Goal: Information Seeking & Learning: Learn about a topic

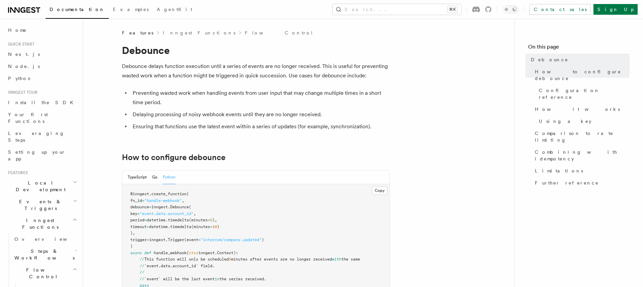
click at [154, 89] on li "Preventing wasted work when handling events from user input that may change mul…" at bounding box center [260, 97] width 259 height 19
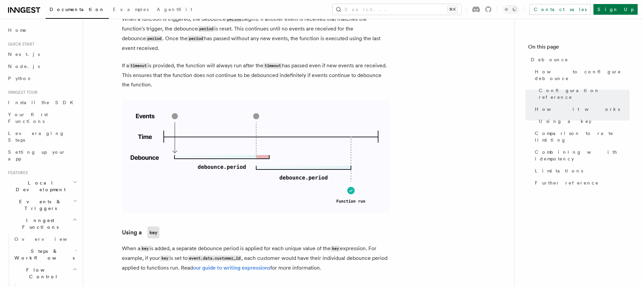
scroll to position [386, 0]
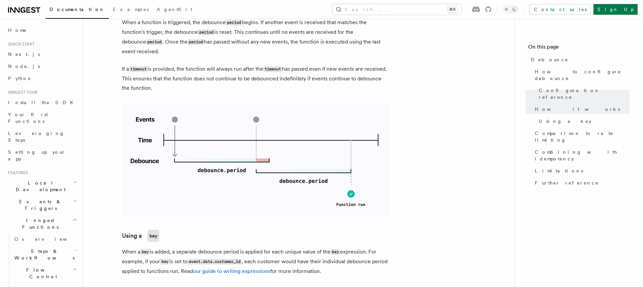
click at [165, 81] on p "If a timeout is provided, the function will always run after the timeout has pa…" at bounding box center [256, 78] width 268 height 28
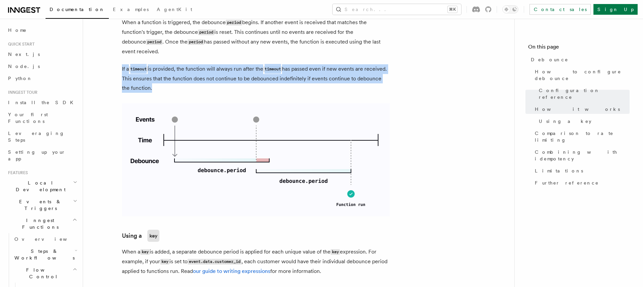
click at [165, 81] on p "If a timeout is provided, the function will always run after the timeout has pa…" at bounding box center [256, 78] width 268 height 28
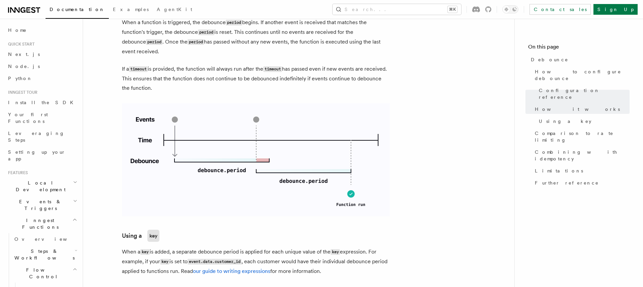
click at [165, 81] on p "If a timeout is provided, the function will always run after the timeout has pa…" at bounding box center [256, 78] width 268 height 28
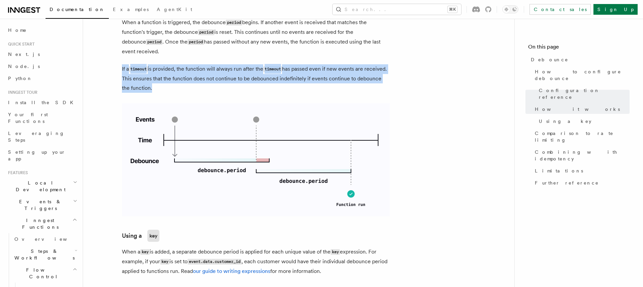
click at [165, 81] on p "If a timeout is provided, the function will always run after the timeout has pa…" at bounding box center [256, 78] width 268 height 28
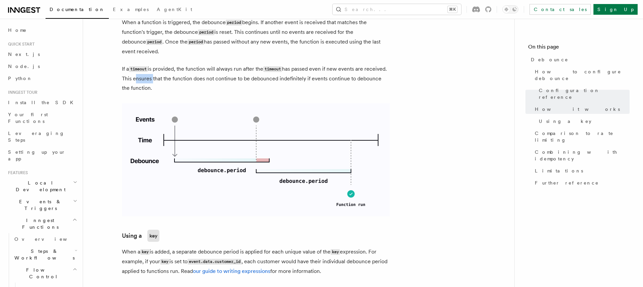
click at [165, 81] on p "If a timeout is provided, the function will always run after the timeout has pa…" at bounding box center [256, 78] width 268 height 28
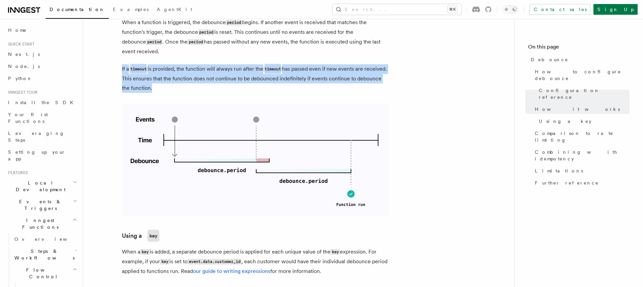
click at [165, 81] on p "If a timeout is provided, the function will always run after the timeout has pa…" at bounding box center [256, 78] width 268 height 28
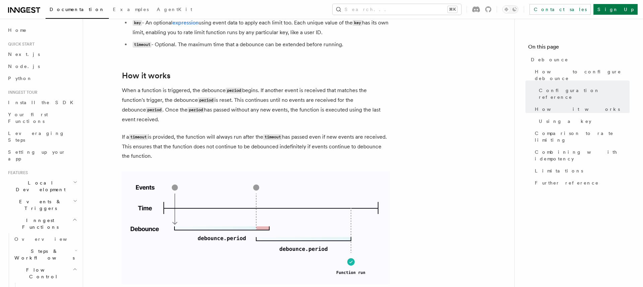
scroll to position [309, 0]
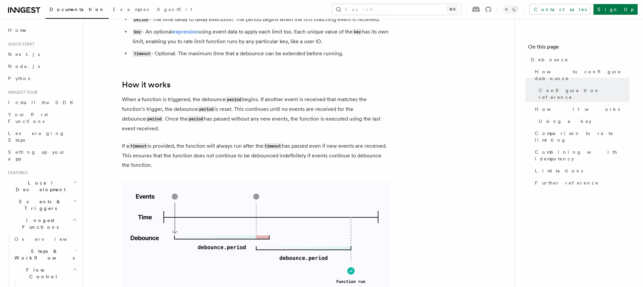
click at [169, 97] on p "When a function is triggered, the debounce period begins. If another event is r…" at bounding box center [256, 114] width 268 height 38
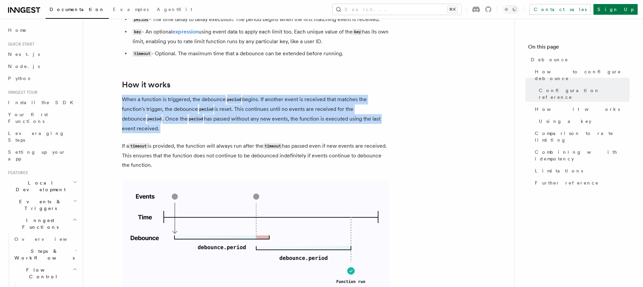
drag, startPoint x: 169, startPoint y: 97, endPoint x: 195, endPoint y: 128, distance: 40.6
click at [195, 128] on p "When a function is triggered, the debounce period begins. If another event is r…" at bounding box center [256, 114] width 268 height 38
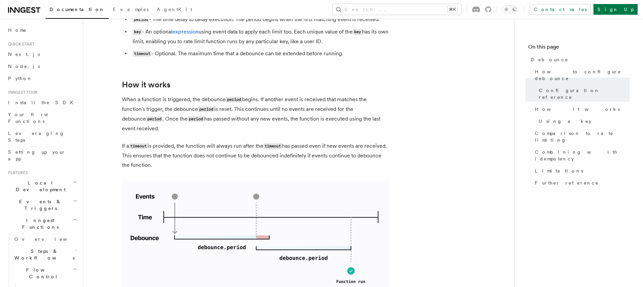
click at [195, 128] on p "When a function is triggered, the debounce period begins. If another event is r…" at bounding box center [256, 114] width 268 height 38
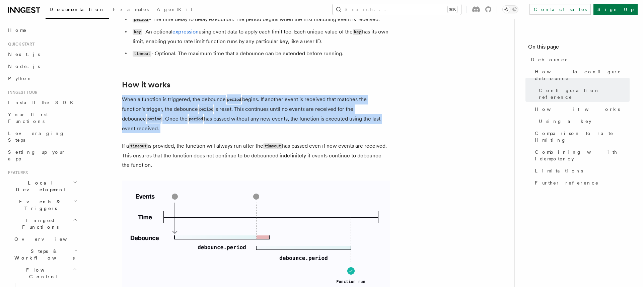
drag, startPoint x: 195, startPoint y: 128, endPoint x: 194, endPoint y: 96, distance: 32.2
click at [194, 96] on p "When a function is triggered, the debounce period begins. If another event is r…" at bounding box center [256, 114] width 268 height 38
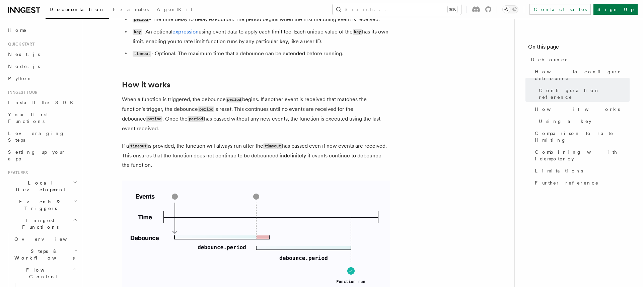
click at [194, 96] on p "When a function is triggered, the debounce period begins. If another event is r…" at bounding box center [256, 114] width 268 height 38
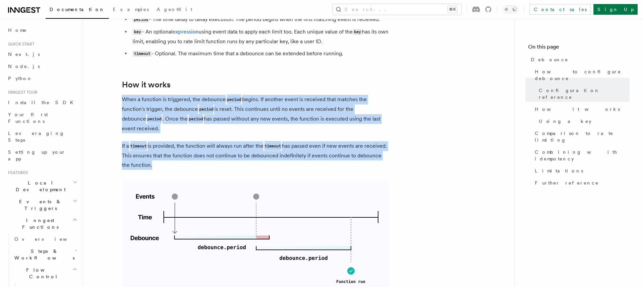
drag, startPoint x: 194, startPoint y: 96, endPoint x: 221, endPoint y: 132, distance: 45.3
click at [221, 133] on p "When a function is triggered, the debounce period begins. If another event is r…" at bounding box center [256, 114] width 268 height 38
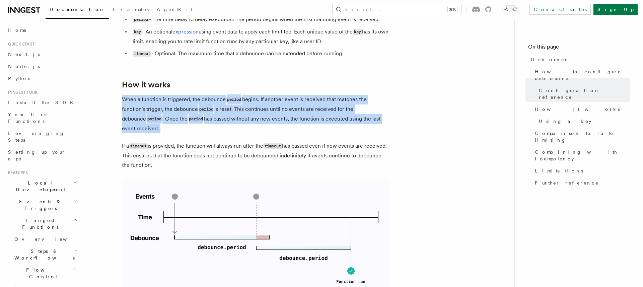
click at [221, 132] on p "When a function is triggered, the debounce period begins. If another event is r…" at bounding box center [256, 114] width 268 height 38
drag, startPoint x: 221, startPoint y: 132, endPoint x: 209, endPoint y: 110, distance: 25.2
click at [209, 111] on p "When a function is triggered, the debounce period begins. If another event is r…" at bounding box center [256, 114] width 268 height 38
click at [209, 110] on code "period" at bounding box center [206, 109] width 16 height 6
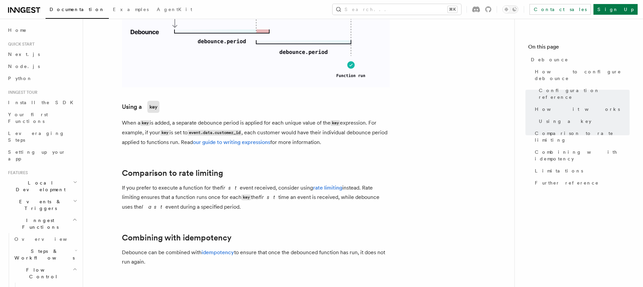
scroll to position [579, 0]
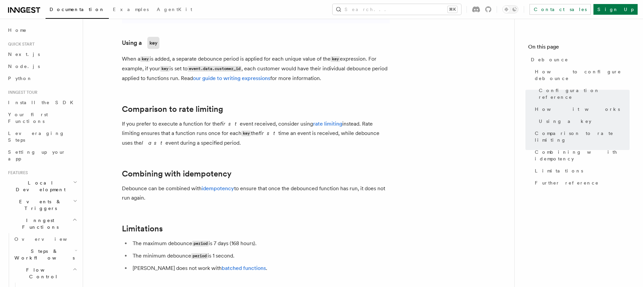
click at [282, 123] on p "If you prefer to execute a function for the first event received, consider usin…" at bounding box center [256, 133] width 268 height 28
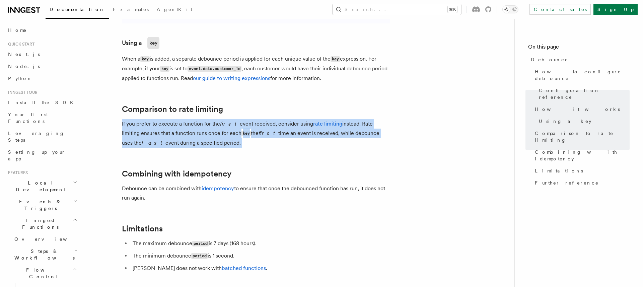
click at [282, 123] on p "If you prefer to execute a function for the first event received, consider usin…" at bounding box center [256, 133] width 268 height 28
click at [278, 135] on p "If you prefer to execute a function for the first event received, consider usin…" at bounding box center [256, 133] width 268 height 28
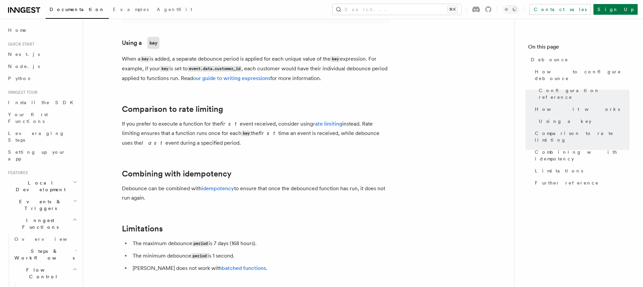
click at [263, 127] on p "If you prefer to execute a function for the first event received, consider usin…" at bounding box center [256, 133] width 268 height 28
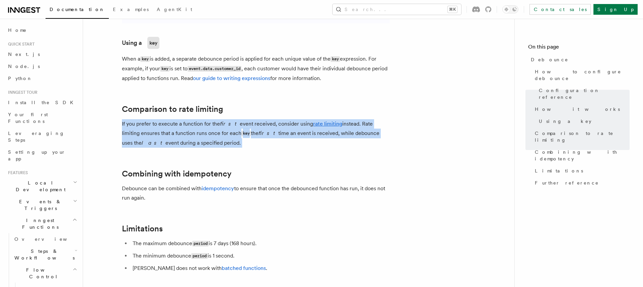
click at [263, 127] on p "If you prefer to execute a function for the first event received, consider usin…" at bounding box center [256, 133] width 268 height 28
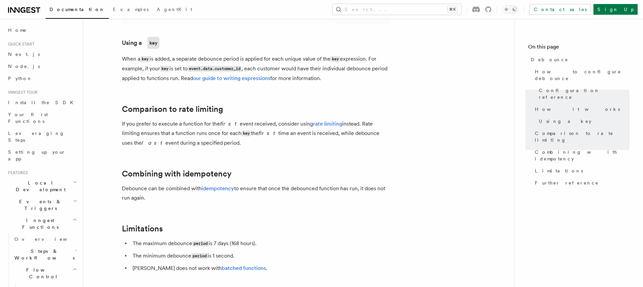
click at [263, 126] on p "If you prefer to execute a function for the first event received, consider usin…" at bounding box center [256, 133] width 268 height 28
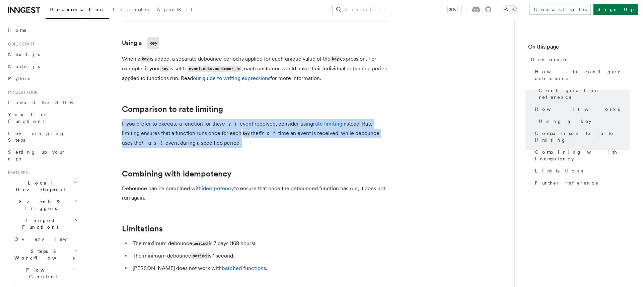
drag, startPoint x: 263, startPoint y: 126, endPoint x: 264, endPoint y: 135, distance: 9.1
click at [264, 135] on p "If you prefer to execute a function for the first event received, consider usin…" at bounding box center [256, 133] width 268 height 28
click at [264, 138] on p "If you prefer to execute a function for the first event received, consider usin…" at bounding box center [256, 133] width 268 height 28
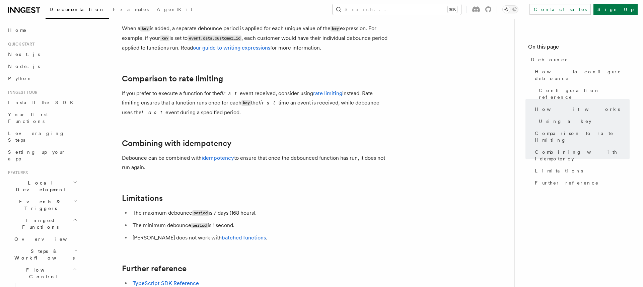
scroll to position [616, 0]
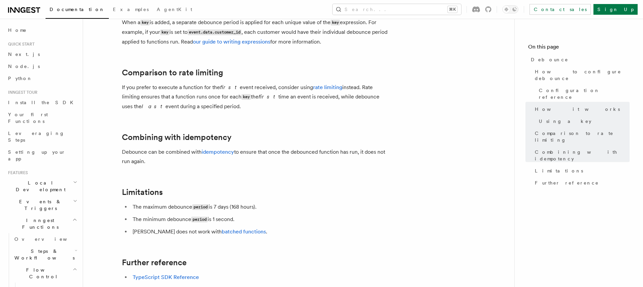
click at [264, 138] on h2 "Combining with idempotency" at bounding box center [256, 137] width 268 height 9
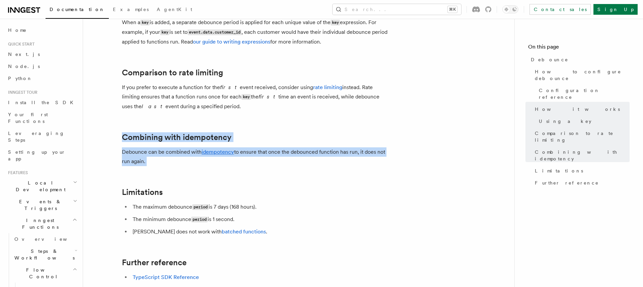
drag, startPoint x: 264, startPoint y: 138, endPoint x: 261, endPoint y: 158, distance: 20.7
click at [261, 158] on p "Debounce can be combined with idempotency to ensure that once the debounced fun…" at bounding box center [256, 156] width 268 height 19
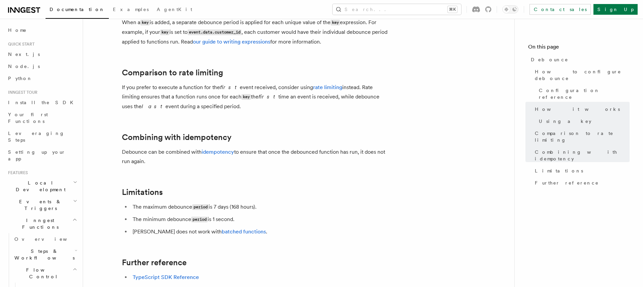
click at [261, 158] on p "Debounce can be combined with idempotency to ensure that once the debounced fun…" at bounding box center [256, 156] width 268 height 19
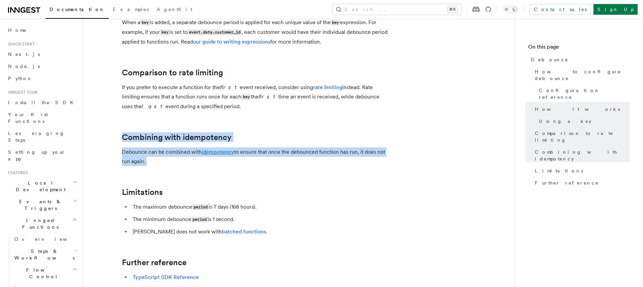
drag, startPoint x: 261, startPoint y: 158, endPoint x: 274, endPoint y: 127, distance: 33.8
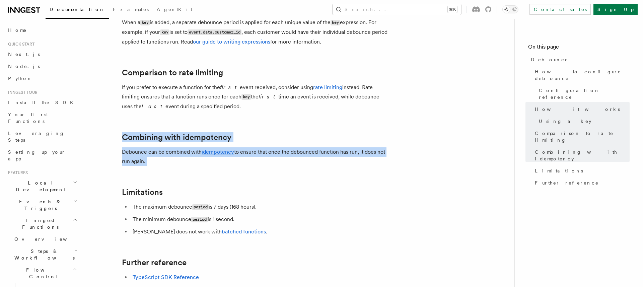
drag, startPoint x: 274, startPoint y: 127, endPoint x: 299, endPoint y: 153, distance: 36.2
click at [299, 153] on p "Debounce can be combined with idempotency to ensure that once the debounced fun…" at bounding box center [256, 156] width 268 height 19
drag, startPoint x: 294, startPoint y: 161, endPoint x: 278, endPoint y: 141, distance: 26.0
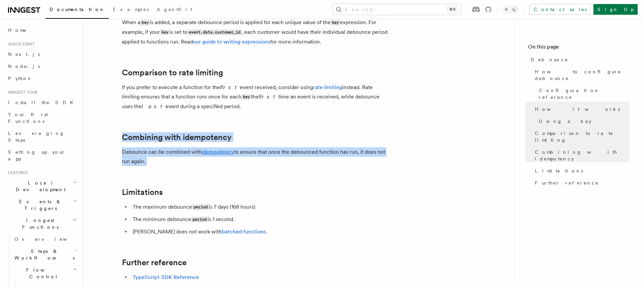
click at [278, 141] on h2 "Combining with idempotency" at bounding box center [256, 137] width 268 height 9
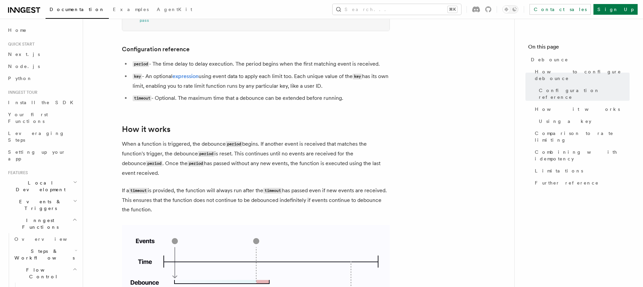
scroll to position [299, 0]
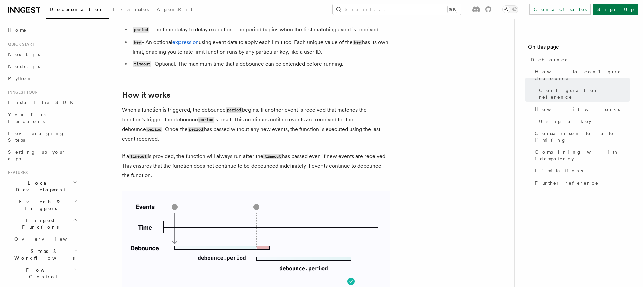
click at [292, 122] on p "When a function is triggered, the debounce period begins. If another event is r…" at bounding box center [256, 124] width 268 height 38
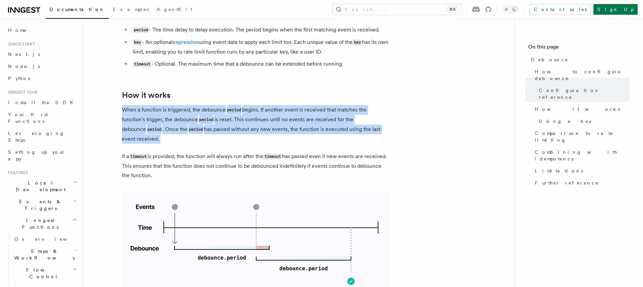
click at [292, 122] on p "When a function is triggered, the debounce period begins. If another event is r…" at bounding box center [256, 124] width 268 height 38
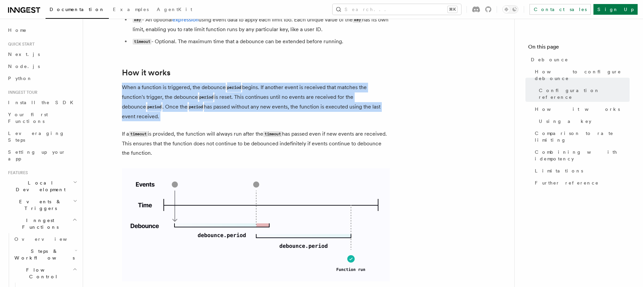
scroll to position [323, 0]
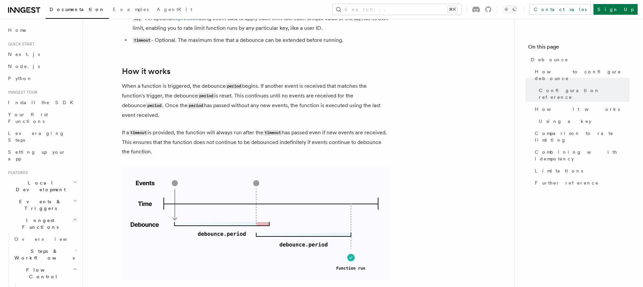
click at [264, 140] on p "If a timeout is provided, the function will always run after the timeout has pa…" at bounding box center [256, 142] width 268 height 28
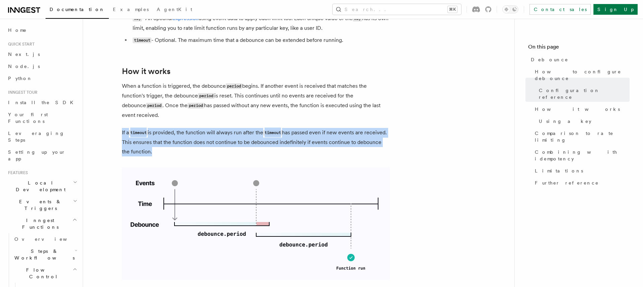
drag, startPoint x: 264, startPoint y: 140, endPoint x: 264, endPoint y: 132, distance: 8.4
click at [264, 132] on p "If a timeout is provided, the function will always run after the timeout has pa…" at bounding box center [256, 142] width 268 height 28
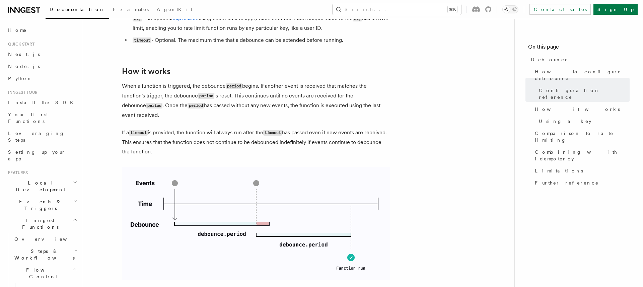
click at [264, 132] on p "If a timeout is provided, the function will always run after the timeout has pa…" at bounding box center [256, 142] width 268 height 28
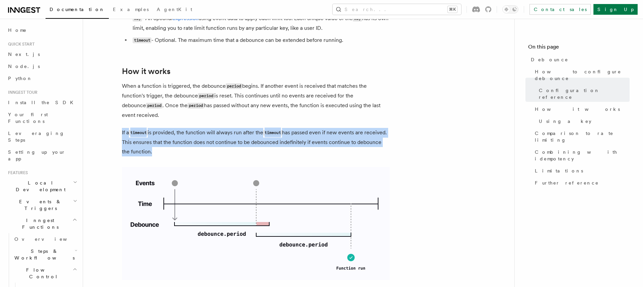
drag, startPoint x: 264, startPoint y: 132, endPoint x: 266, endPoint y: 144, distance: 12.2
click at [266, 144] on p "If a timeout is provided, the function will always run after the timeout has pa…" at bounding box center [256, 142] width 268 height 28
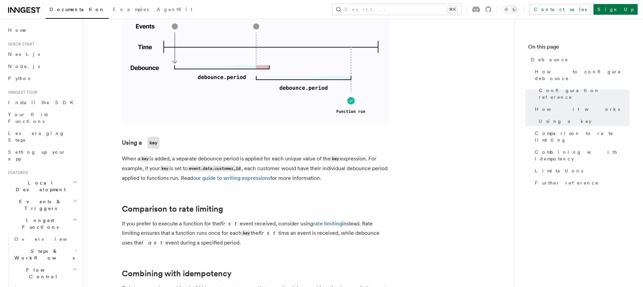
scroll to position [492, 0]
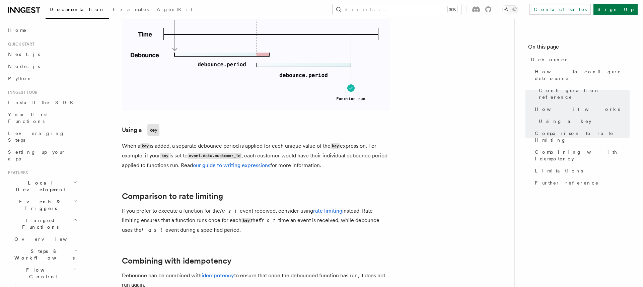
click at [266, 144] on p "When a key is added, a separate debounce period is applied for each unique valu…" at bounding box center [256, 155] width 268 height 29
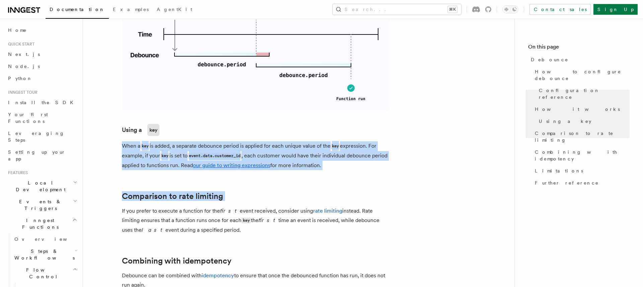
drag, startPoint x: 266, startPoint y: 144, endPoint x: 260, endPoint y: 182, distance: 38.6
click at [260, 182] on article "Features Inngest Functions Flow Control Debounce Debounce delays function execu…" at bounding box center [299, 43] width 410 height 1012
drag, startPoint x: 260, startPoint y: 182, endPoint x: 271, endPoint y: 139, distance: 44.3
click at [271, 139] on article "Features Inngest Functions Flow Control Debounce Debounce delays function execu…" at bounding box center [299, 43] width 410 height 1012
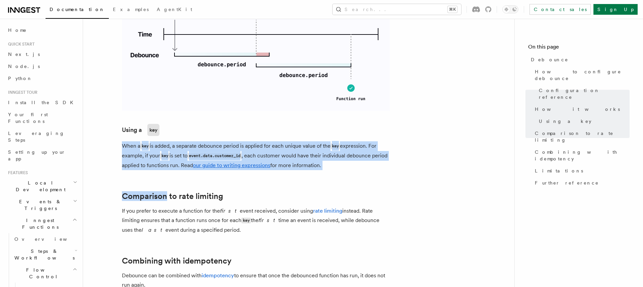
click at [271, 139] on article "Features Inngest Functions Flow Control Debounce Debounce delays function execu…" at bounding box center [299, 43] width 410 height 1012
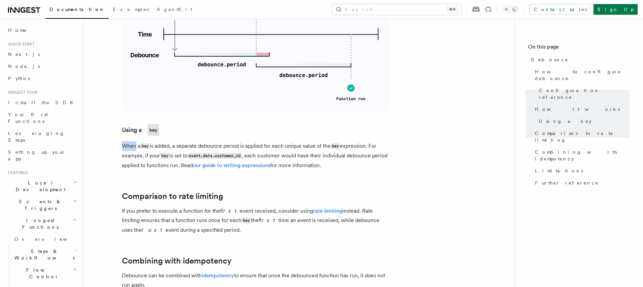
click at [271, 139] on article "Features Inngest Functions Flow Control Debounce Debounce delays function execu…" at bounding box center [299, 43] width 410 height 1012
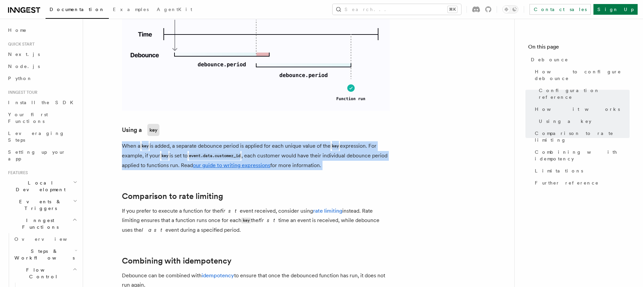
drag, startPoint x: 271, startPoint y: 139, endPoint x: 271, endPoint y: 132, distance: 7.7
click at [271, 132] on article "Features Inngest Functions Flow Control Debounce Debounce delays function execu…" at bounding box center [299, 43] width 410 height 1012
click at [271, 132] on h3 "Using a key" at bounding box center [256, 130] width 268 height 12
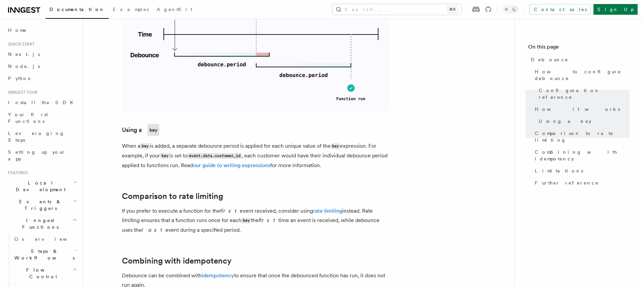
click at [271, 132] on h3 "Using a key" at bounding box center [256, 130] width 268 height 12
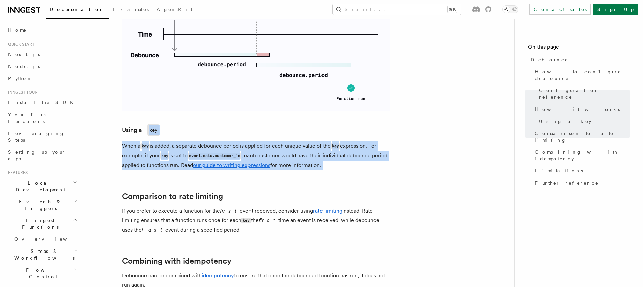
drag, startPoint x: 271, startPoint y: 132, endPoint x: 289, endPoint y: 156, distance: 30.2
click at [289, 156] on article "Features Inngest Functions Flow Control Debounce Debounce delays function execu…" at bounding box center [299, 43] width 410 height 1012
click at [289, 156] on p "When a key is added, a separate debounce period is applied for each unique valu…" at bounding box center [256, 155] width 268 height 29
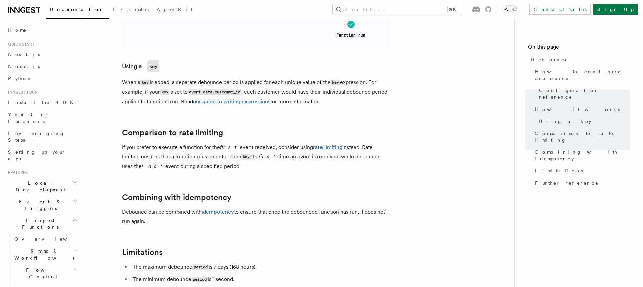
scroll to position [559, 0]
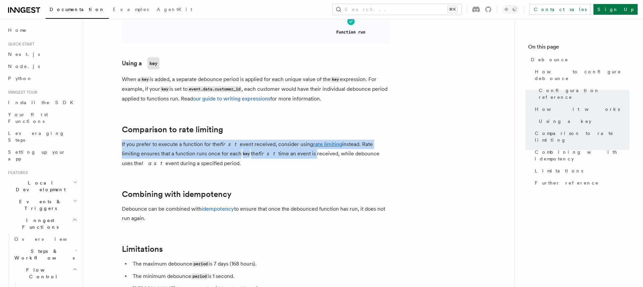
drag, startPoint x: 289, startPoint y: 156, endPoint x: 286, endPoint y: 127, distance: 28.9
click at [286, 127] on h2 "Comparison to rate limiting" at bounding box center [256, 129] width 268 height 9
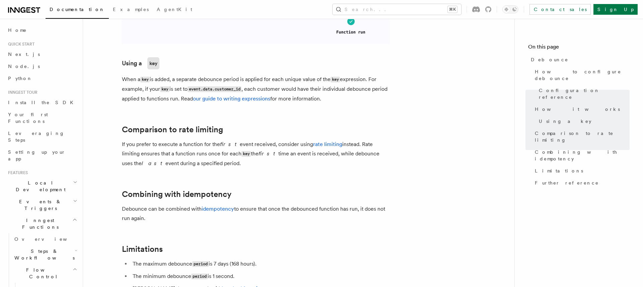
click at [286, 127] on h2 "Comparison to rate limiting" at bounding box center [256, 129] width 268 height 9
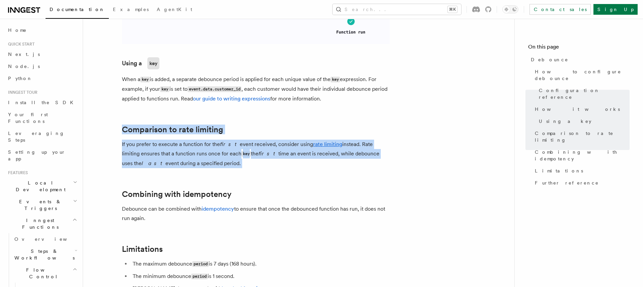
drag, startPoint x: 286, startPoint y: 127, endPoint x: 289, endPoint y: 165, distance: 37.6
click at [289, 165] on p "If you prefer to execute a function for the first event received, consider usin…" at bounding box center [256, 154] width 268 height 28
drag, startPoint x: 289, startPoint y: 165, endPoint x: 289, endPoint y: 129, distance: 36.2
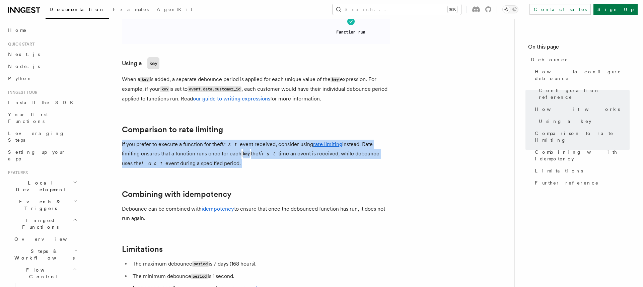
click at [289, 129] on h2 "Comparison to rate limiting" at bounding box center [256, 129] width 268 height 9
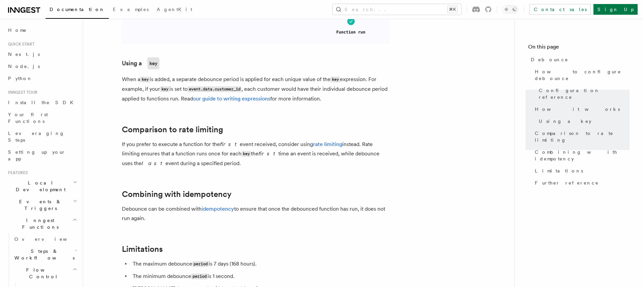
click at [289, 129] on h2 "Comparison to rate limiting" at bounding box center [256, 129] width 268 height 9
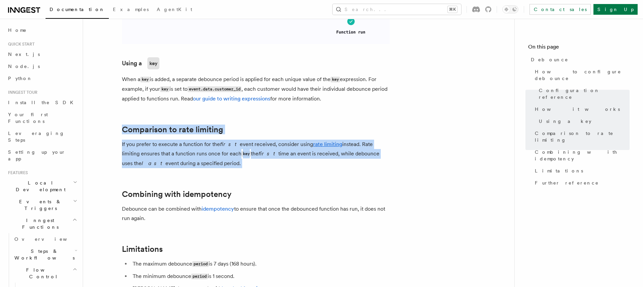
drag, startPoint x: 289, startPoint y: 129, endPoint x: 292, endPoint y: 159, distance: 30.6
click at [292, 159] on p "If you prefer to execute a function for the first event received, consider usin…" at bounding box center [256, 154] width 268 height 28
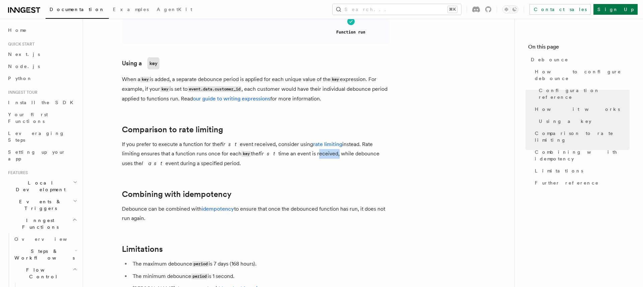
click at [292, 159] on p "If you prefer to execute a function for the first event received, consider usin…" at bounding box center [256, 154] width 268 height 28
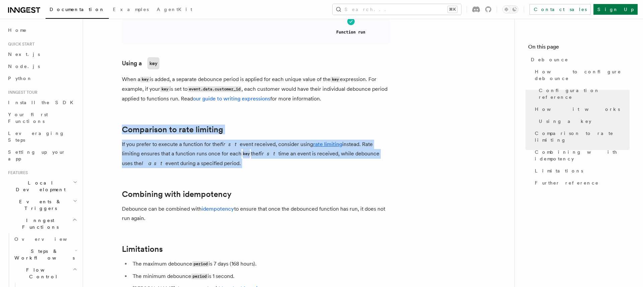
drag, startPoint x: 292, startPoint y: 159, endPoint x: 286, endPoint y: 126, distance: 33.7
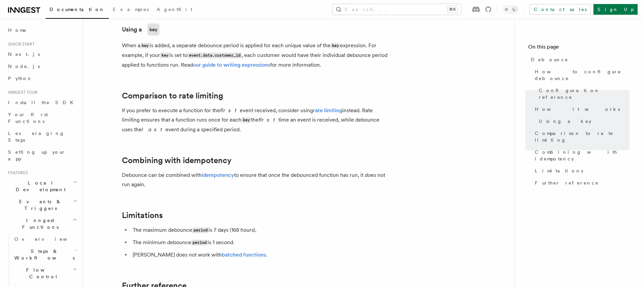
scroll to position [600, 0]
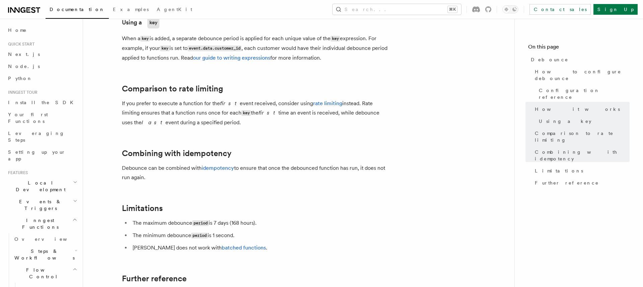
drag, startPoint x: 286, startPoint y: 126, endPoint x: 308, endPoint y: 164, distance: 44.0
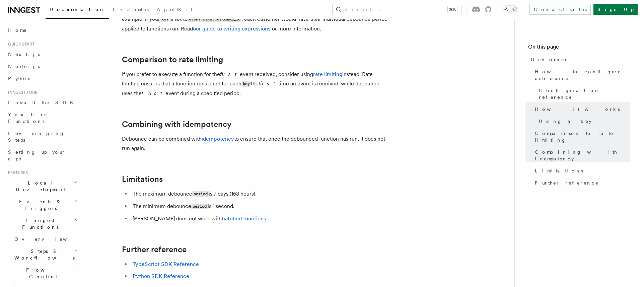
scroll to position [629, 0]
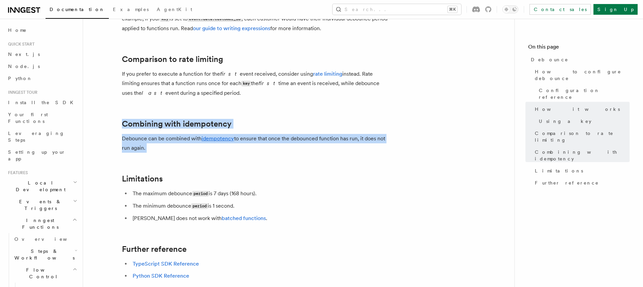
drag, startPoint x: 308, startPoint y: 164, endPoint x: 308, endPoint y: 109, distance: 54.6
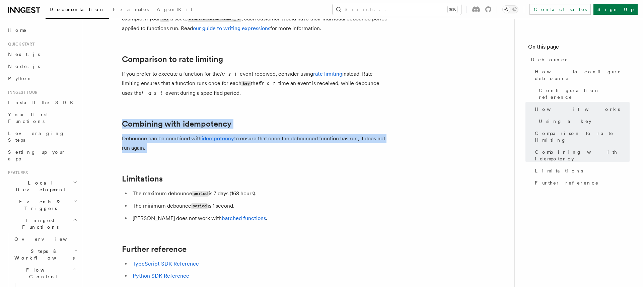
drag, startPoint x: 308, startPoint y: 110, endPoint x: 325, endPoint y: 152, distance: 45.3
click at [325, 152] on p "Debounce can be combined with idempotency to ensure that once the debounced fun…" at bounding box center [256, 143] width 268 height 19
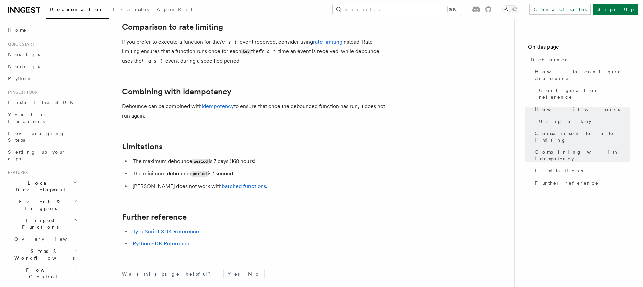
scroll to position [667, 0]
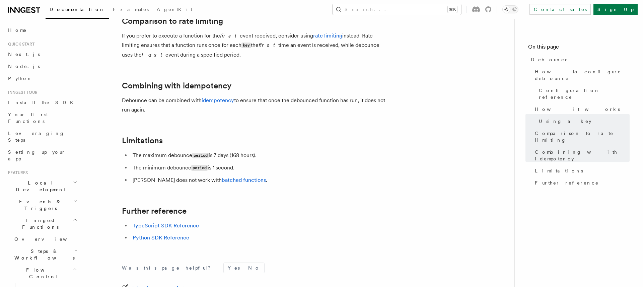
drag, startPoint x: 241, startPoint y: 127, endPoint x: 275, endPoint y: 174, distance: 59.0
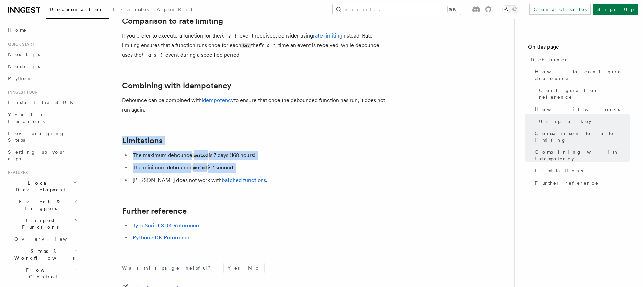
click at [275, 174] on ul "The maximum debounce period is 7 days (168 hours). The minimum debounce period …" at bounding box center [256, 168] width 268 height 34
drag, startPoint x: 234, startPoint y: 196, endPoint x: 182, endPoint y: 139, distance: 77.2
click at [182, 139] on h2 "Limitations" at bounding box center [256, 140] width 268 height 9
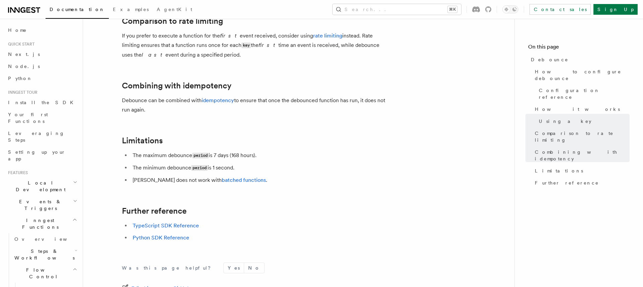
click at [182, 139] on h2 "Limitations" at bounding box center [256, 140] width 268 height 9
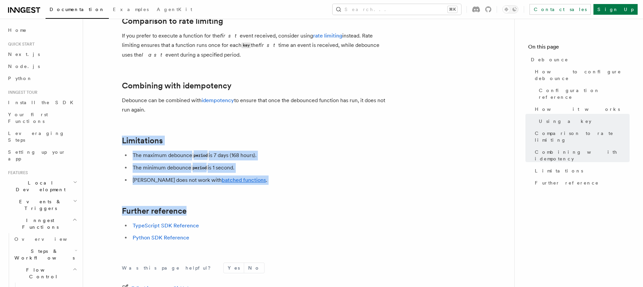
drag, startPoint x: 182, startPoint y: 139, endPoint x: 268, endPoint y: 208, distance: 110.2
click at [268, 208] on h2 "Further reference" at bounding box center [256, 210] width 268 height 9
drag, startPoint x: 268, startPoint y: 208, endPoint x: 204, endPoint y: 143, distance: 91.1
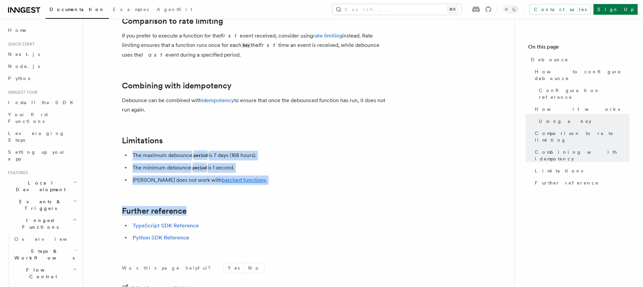
click at [204, 143] on h2 "Limitations" at bounding box center [256, 140] width 268 height 9
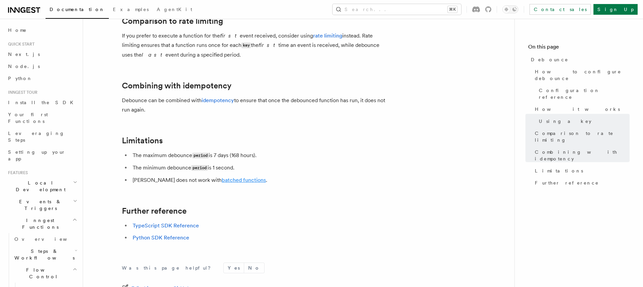
click at [222, 180] on link "batched functions" at bounding box center [244, 180] width 44 height 6
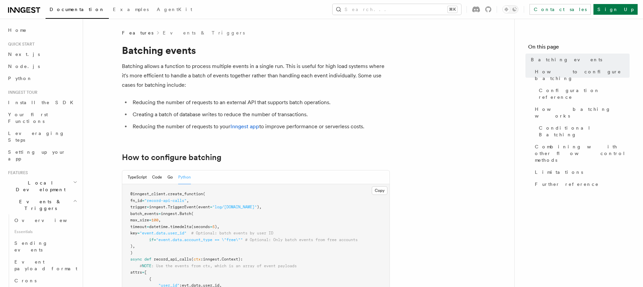
click at [202, 75] on p "Batching allows a function to process multiple events in a single run. This is …" at bounding box center [256, 76] width 268 height 28
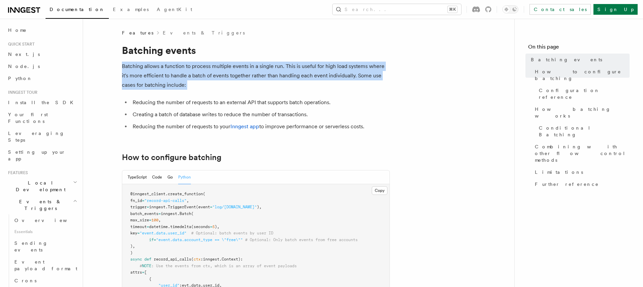
click at [202, 75] on p "Batching allows a function to process multiple events in a single run. This is …" at bounding box center [256, 76] width 268 height 28
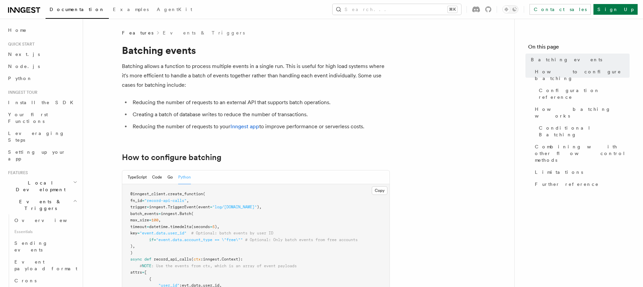
click at [205, 84] on p "Batching allows a function to process multiple events in a single run. This is …" at bounding box center [256, 76] width 268 height 28
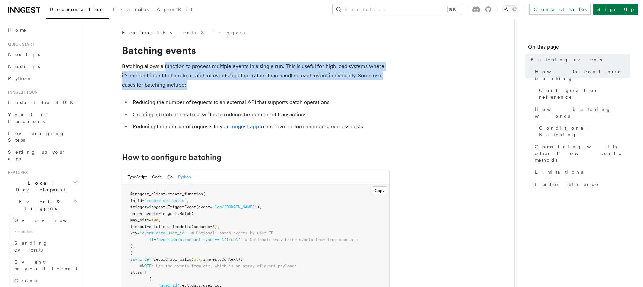
drag, startPoint x: 205, startPoint y: 84, endPoint x: 180, endPoint y: 67, distance: 30.6
click at [180, 67] on p "Batching allows a function to process multiple events in a single run. This is …" at bounding box center [256, 76] width 268 height 28
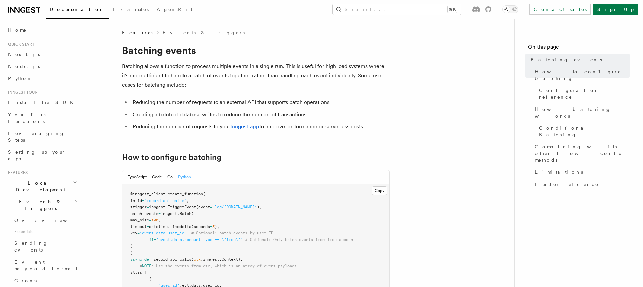
click at [180, 67] on p "Batching allows a function to process multiple events in a single run. This is …" at bounding box center [256, 76] width 268 height 28
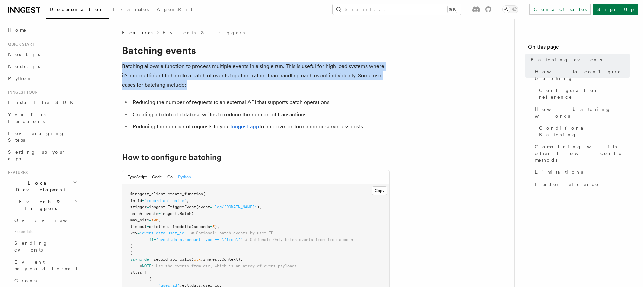
drag, startPoint x: 180, startPoint y: 67, endPoint x: 191, endPoint y: 82, distance: 18.6
click at [191, 82] on p "Batching allows a function to process multiple events in a single run. This is …" at bounding box center [256, 76] width 268 height 28
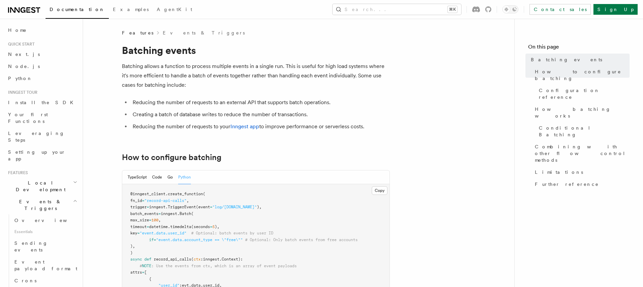
click at [191, 82] on p "Batching allows a function to process multiple events in a single run. This is …" at bounding box center [256, 76] width 268 height 28
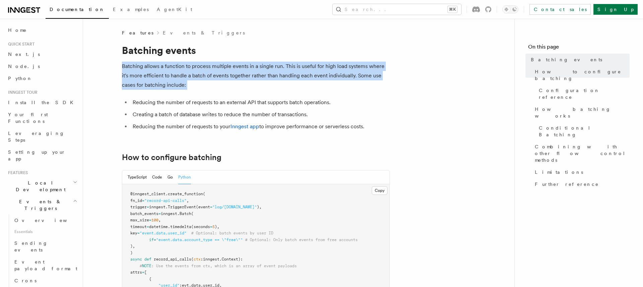
click at [191, 82] on p "Batching allows a function to process multiple events in a single run. This is …" at bounding box center [256, 76] width 268 height 28
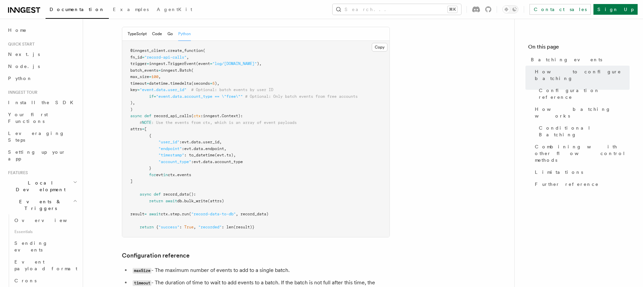
scroll to position [144, 0]
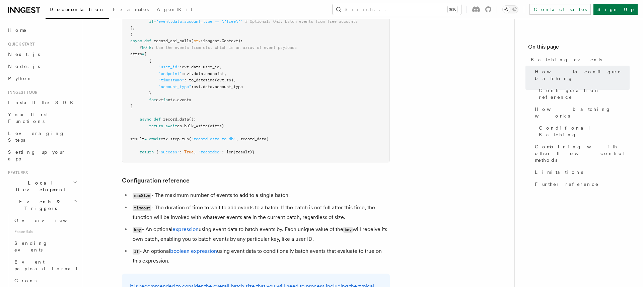
scroll to position [240, 0]
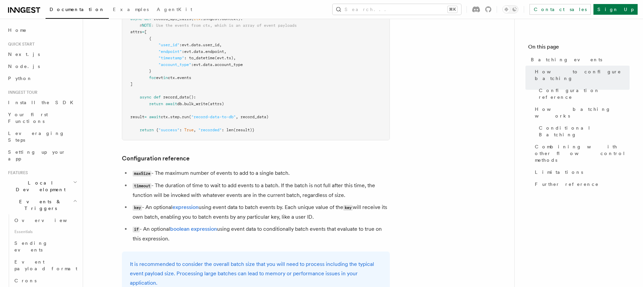
click at [201, 195] on li "timeout - The duration of time to wait to add events to a batch. If the batch i…" at bounding box center [260, 190] width 259 height 19
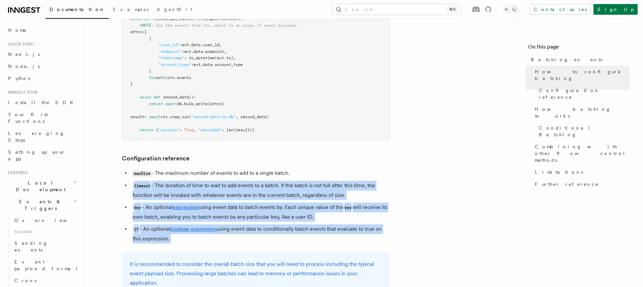
drag, startPoint x: 201, startPoint y: 195, endPoint x: 205, endPoint y: 236, distance: 41.1
click at [205, 236] on ul "maxSize - The maximum number of events to add to a single batch. timeout - The …" at bounding box center [256, 205] width 268 height 75
click at [205, 236] on li "if - An optional boolean expression using event data to conditionally batch eve…" at bounding box center [260, 233] width 259 height 19
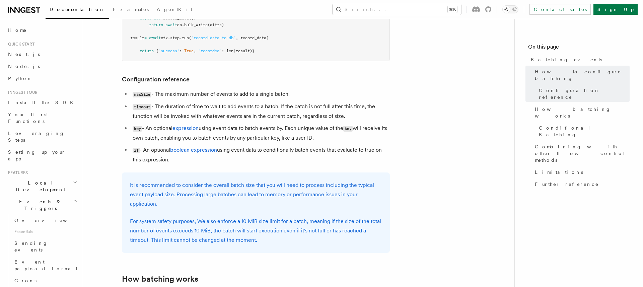
scroll to position [319, 0]
click at [216, 207] on p "It is recommended to consider the overall batch size that you will need to proc…" at bounding box center [256, 195] width 252 height 28
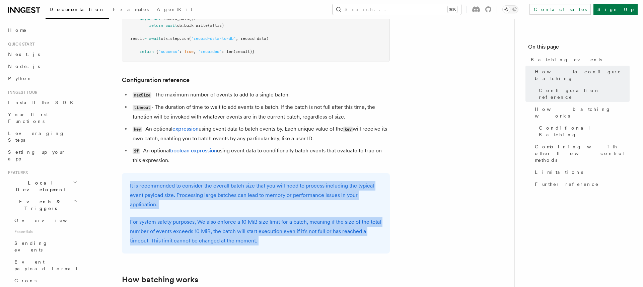
drag, startPoint x: 216, startPoint y: 207, endPoint x: 265, endPoint y: 243, distance: 61.1
click at [265, 243] on div "It is recommended to consider the overall batch size that you will need to proc…" at bounding box center [256, 213] width 268 height 80
click at [265, 243] on p "For system safety purposes, We also enforce a 10 MiB size limit for a batch, me…" at bounding box center [256, 231] width 252 height 28
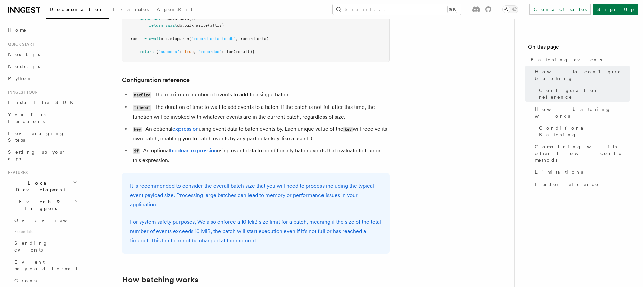
click at [265, 243] on p "For system safety purposes, We also enforce a 10 MiB size limit for a batch, me…" at bounding box center [256, 231] width 252 height 28
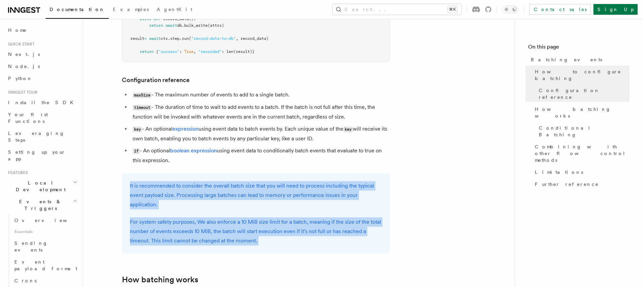
drag, startPoint x: 265, startPoint y: 243, endPoint x: 252, endPoint y: 195, distance: 50.1
click at [252, 195] on div "It is recommended to consider the overall batch size that you will need to proc…" at bounding box center [256, 213] width 268 height 80
click at [252, 195] on p "It is recommended to consider the overall batch size that you will need to proc…" at bounding box center [256, 195] width 252 height 28
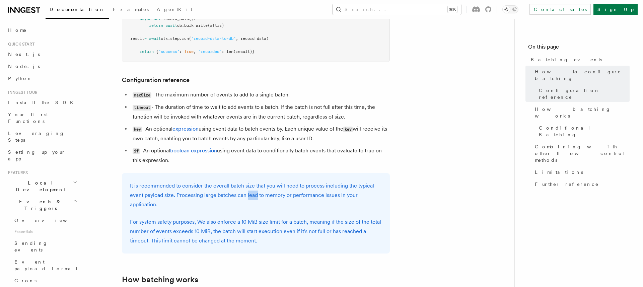
click at [252, 195] on p "It is recommended to consider the overall batch size that you will need to proc…" at bounding box center [256, 195] width 252 height 28
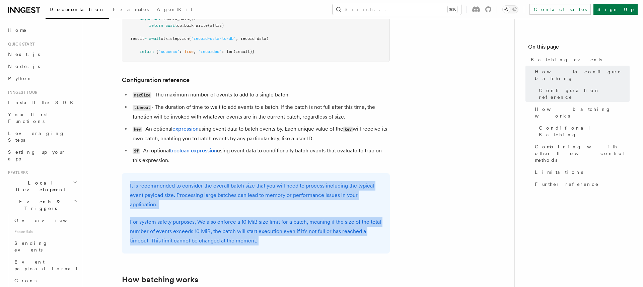
drag, startPoint x: 252, startPoint y: 195, endPoint x: 268, endPoint y: 233, distance: 41.7
click at [268, 233] on div "It is recommended to consider the overall batch size that you will need to proc…" at bounding box center [256, 213] width 268 height 80
click at [268, 233] on p "For system safety purposes, We also enforce a 10 MiB size limit for a batch, me…" at bounding box center [256, 231] width 252 height 28
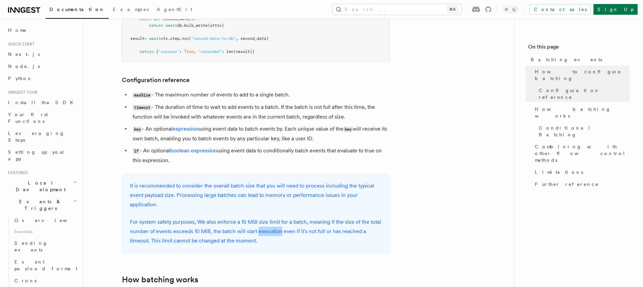
click at [268, 233] on p "For system safety purposes, We also enforce a 10 MiB size limit for a batch, me…" at bounding box center [256, 231] width 252 height 28
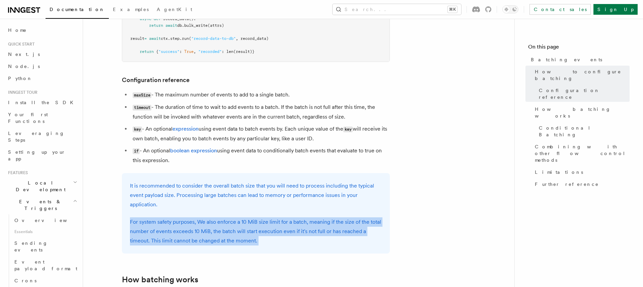
click at [268, 233] on p "For system safety purposes, We also enforce a 10 MiB size limit for a batch, me…" at bounding box center [256, 231] width 252 height 28
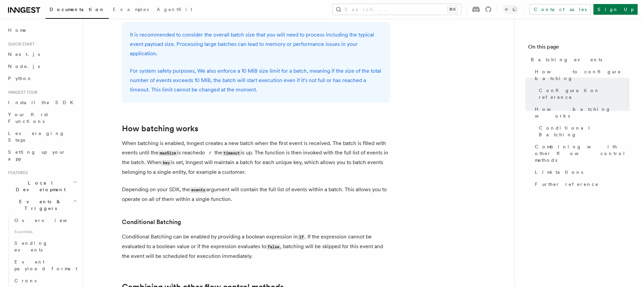
scroll to position [504, 0]
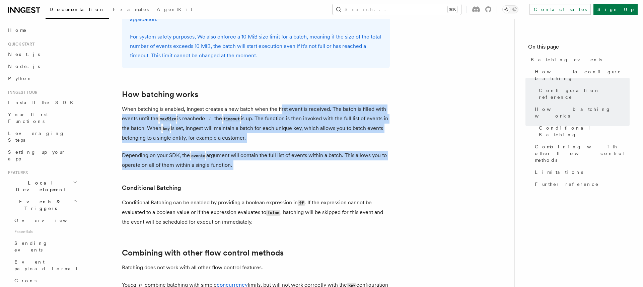
drag, startPoint x: 280, startPoint y: 178, endPoint x: 281, endPoint y: 113, distance: 65.0
click at [281, 113] on article "Features Events & Triggers Batching events Batching allows a function to proces…" at bounding box center [299, 39] width 410 height 1026
click at [281, 113] on p "When batching is enabled, Inngest creates a new batch when the first event is r…" at bounding box center [256, 123] width 268 height 38
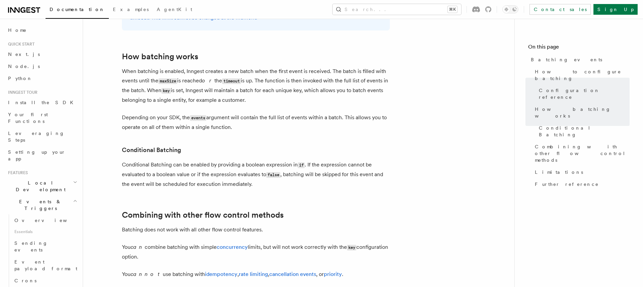
scroll to position [542, 0]
click at [281, 113] on p "Depending on your SDK, the events argument will contain the full list of events…" at bounding box center [256, 121] width 268 height 19
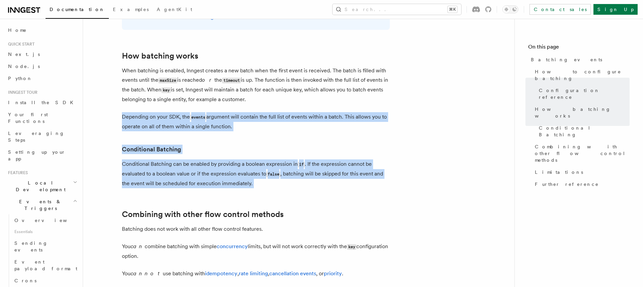
drag, startPoint x: 281, startPoint y: 113, endPoint x: 270, endPoint y: 159, distance: 47.2
click at [270, 159] on article "Features Events & Triggers Batching events Batching allows a function to proces…" at bounding box center [299, 0] width 410 height 1026
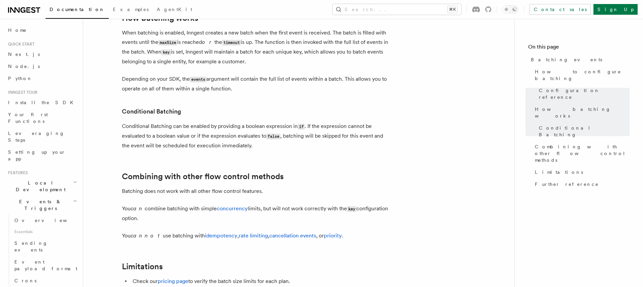
scroll to position [584, 0]
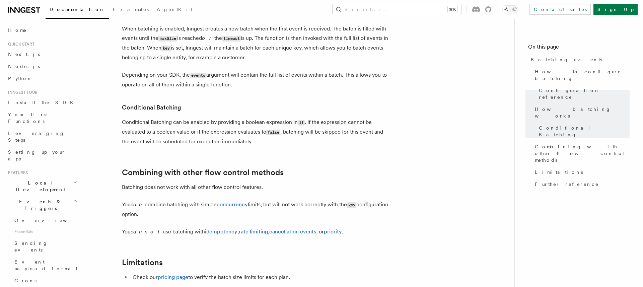
drag, startPoint x: 270, startPoint y: 158, endPoint x: 276, endPoint y: 122, distance: 36.6
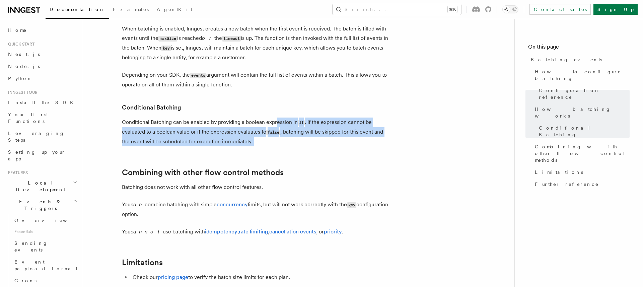
click at [276, 121] on p "Conditional Batching can be enabled by providing a boolean expression in if . I…" at bounding box center [256, 131] width 268 height 29
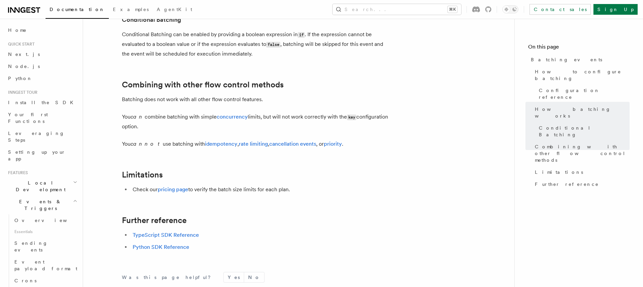
scroll to position [669, 0]
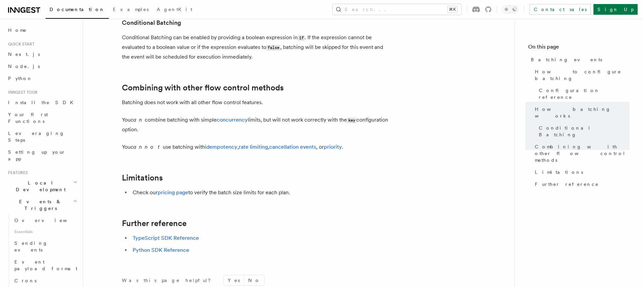
click at [276, 121] on p "You can combine batching with simple concurrency limits, but will not work corr…" at bounding box center [256, 124] width 268 height 19
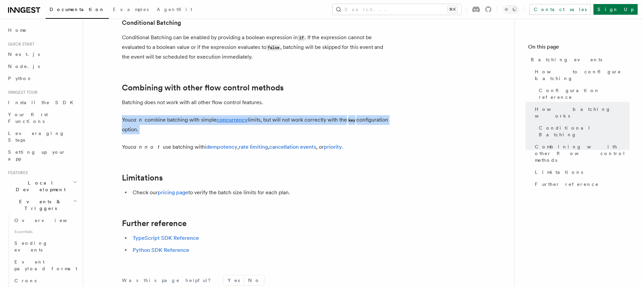
click at [276, 121] on p "You can combine batching with simple concurrency limits, but will not work corr…" at bounding box center [256, 124] width 268 height 19
click at [275, 125] on p "You can combine batching with simple concurrency limits, but will not work corr…" at bounding box center [256, 124] width 268 height 19
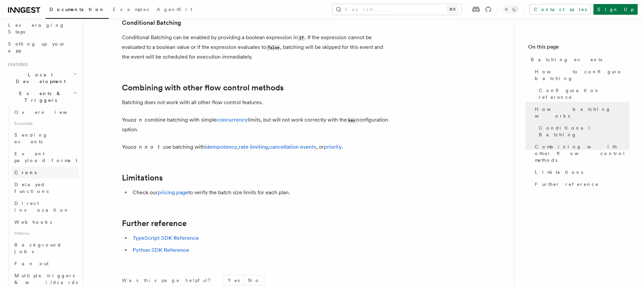
scroll to position [146, 0]
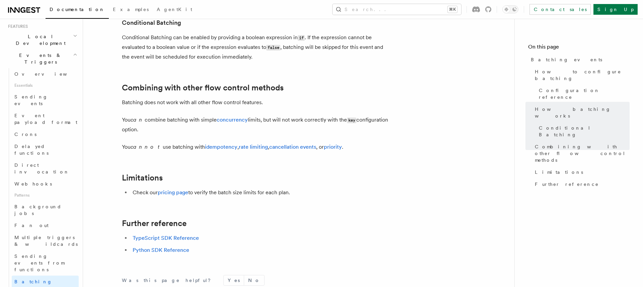
click at [261, 180] on h2 "Limitations" at bounding box center [256, 177] width 268 height 9
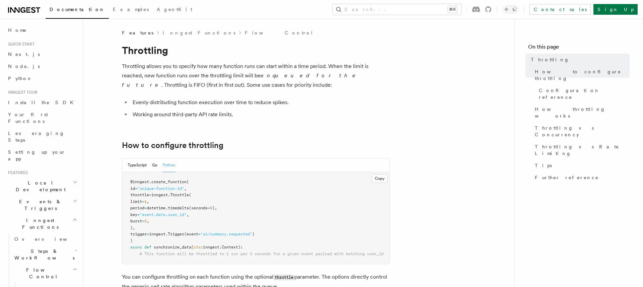
drag, startPoint x: 249, startPoint y: 75, endPoint x: 248, endPoint y: 59, distance: 15.8
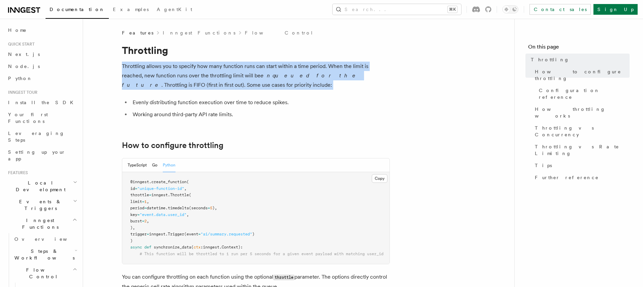
drag, startPoint x: 248, startPoint y: 59, endPoint x: 258, endPoint y: 79, distance: 22.2
click at [258, 79] on p "Throttling allows you to specify how many function runs can start within a time…" at bounding box center [256, 76] width 268 height 28
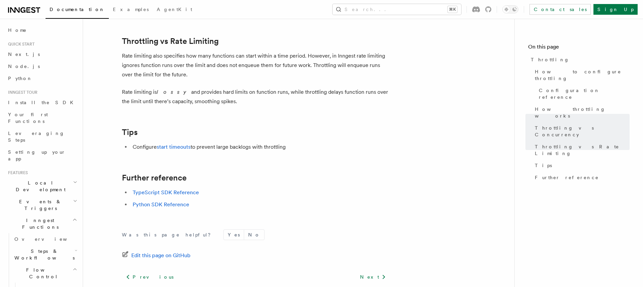
scroll to position [693, 0]
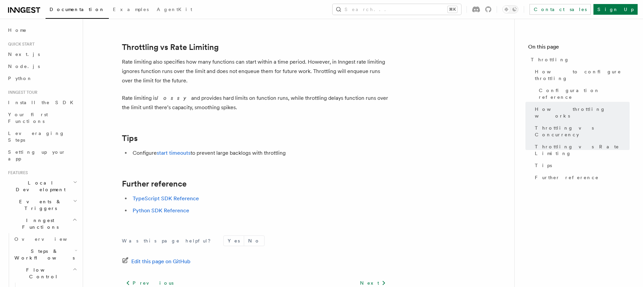
click at [224, 99] on p "Rate limiting is lossy and provides hard limits on function runs, while throttl…" at bounding box center [256, 102] width 268 height 19
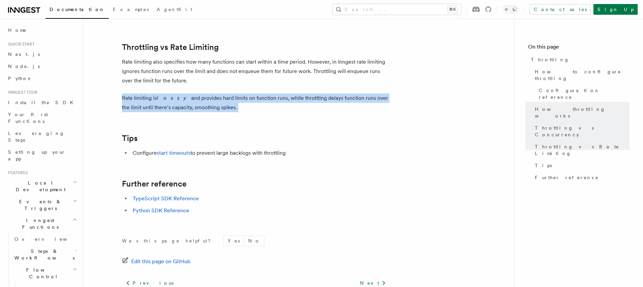
click at [224, 99] on p "Rate limiting is lossy and provides hard limits on function runs, while throttl…" at bounding box center [256, 102] width 268 height 19
click at [224, 102] on p "Rate limiting is lossy and provides hard limits on function runs, while throttl…" at bounding box center [256, 102] width 268 height 19
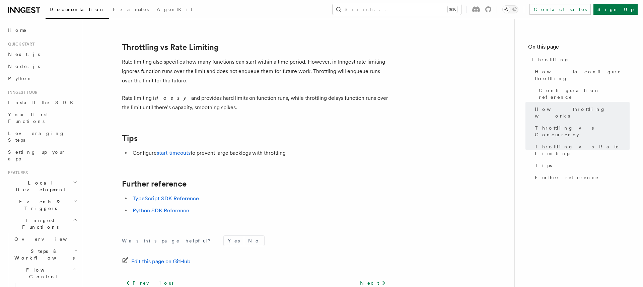
click at [224, 102] on p "Rate limiting is lossy and provides hard limits on function runs, while throttl…" at bounding box center [256, 102] width 268 height 19
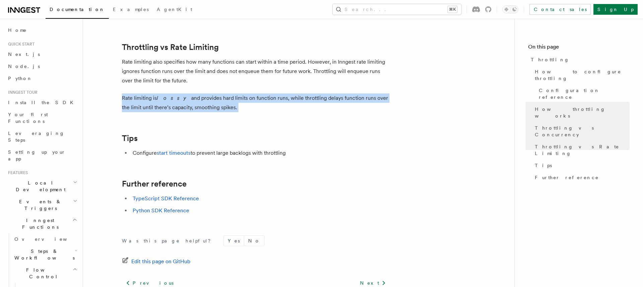
click at [224, 102] on p "Rate limiting is lossy and provides hard limits on function runs, while throttl…" at bounding box center [256, 102] width 268 height 19
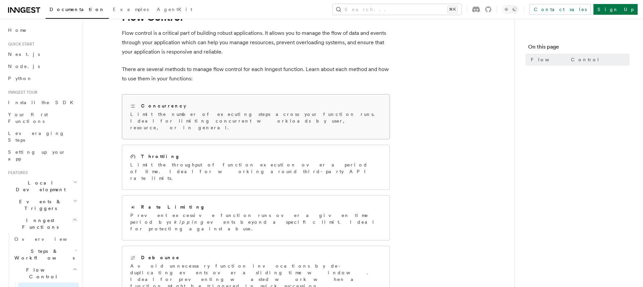
scroll to position [40, 0]
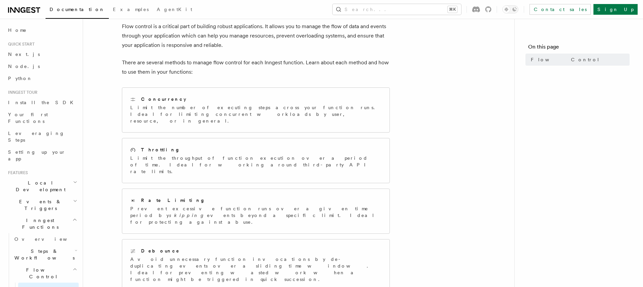
click at [231, 74] on p "There are several methods to manage flow control for each Inngest function. Lea…" at bounding box center [256, 67] width 268 height 19
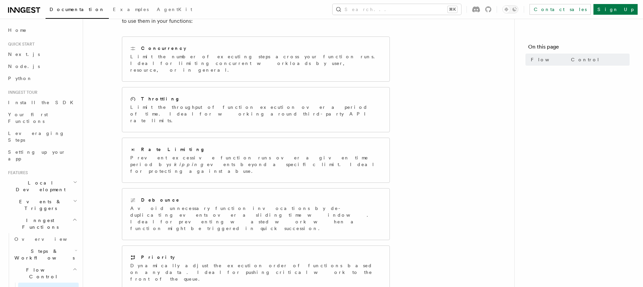
scroll to position [87, 0]
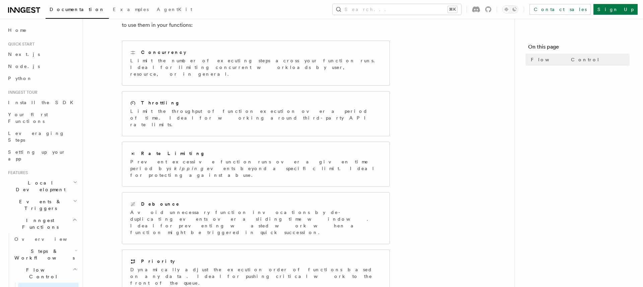
click at [434, 143] on article "Features Inngest Functions Flow Control Flow control is a critical part of buil…" at bounding box center [299, 182] width 410 height 479
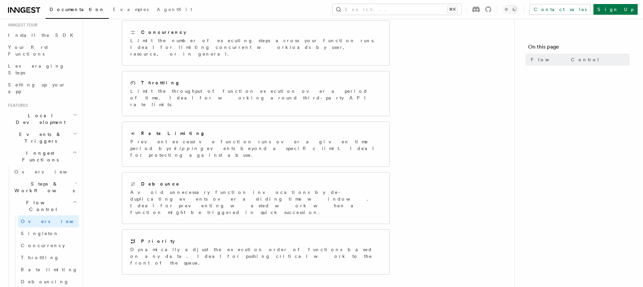
scroll to position [70, 0]
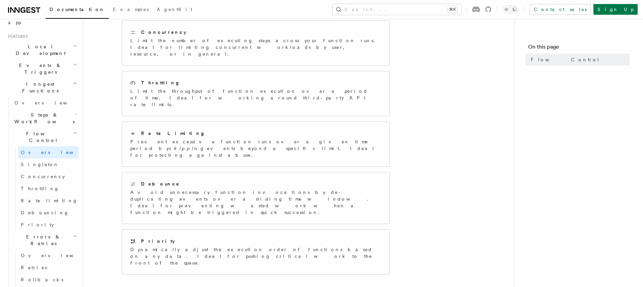
scroll to position [153, 0]
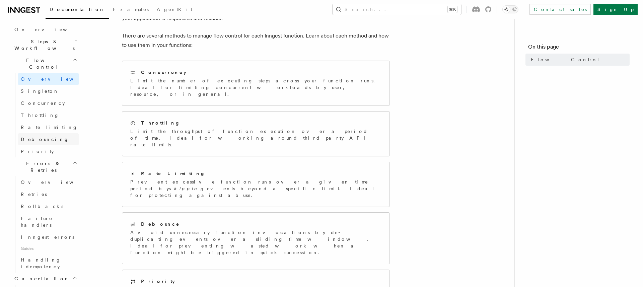
scroll to position [212, 0]
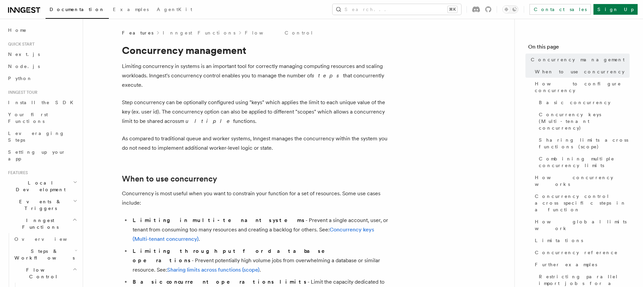
click at [320, 134] on p "As compared to traditional queue and worker systems, Inngest manages the concur…" at bounding box center [256, 143] width 268 height 19
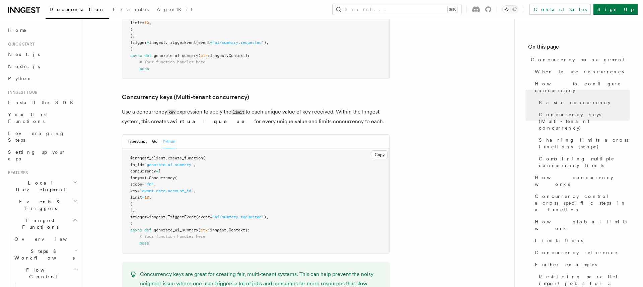
scroll to position [142, 0]
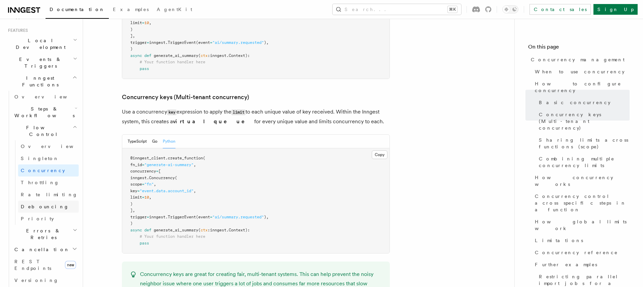
click at [72, 201] on link "Debouncing" at bounding box center [48, 207] width 61 height 12
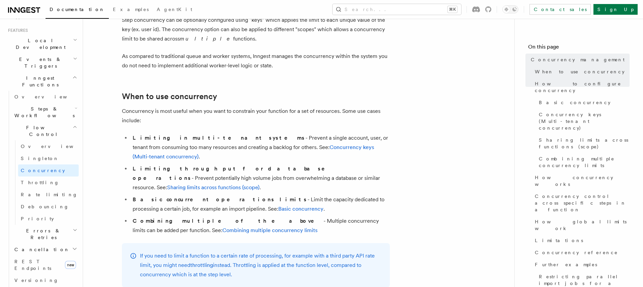
scroll to position [101, 0]
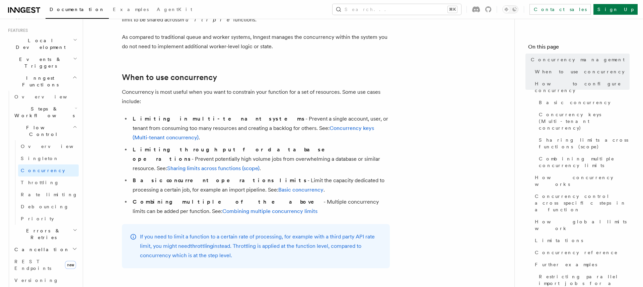
click at [222, 118] on li "Limiting in multi-tenant systems - Prevent a single account, user, or tenant fr…" at bounding box center [260, 128] width 259 height 28
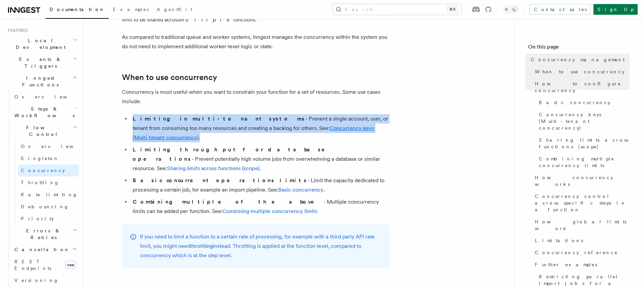
drag, startPoint x: 222, startPoint y: 118, endPoint x: 223, endPoint y: 114, distance: 4.2
click at [223, 114] on li "Limiting in multi-tenant systems - Prevent a single account, user, or tenant fr…" at bounding box center [260, 128] width 259 height 28
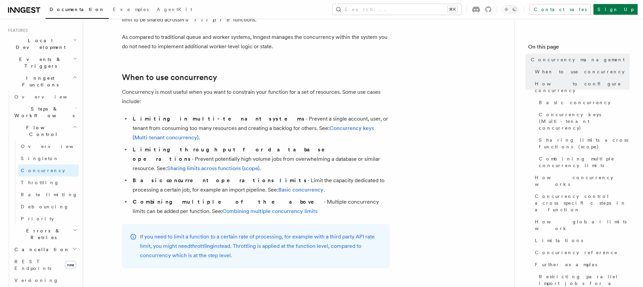
click at [243, 114] on li "Limiting in multi-tenant systems - Prevent a single account, user, or tenant fr…" at bounding box center [260, 128] width 259 height 28
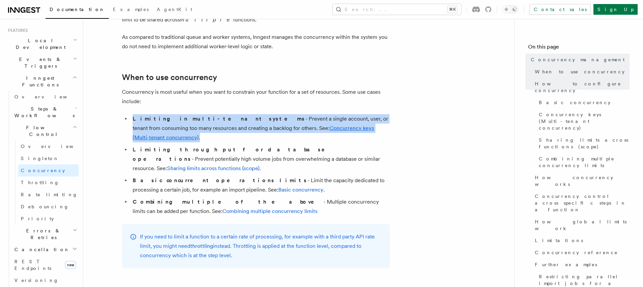
click at [243, 114] on li "Limiting in multi-tenant systems - Prevent a single account, user, or tenant fr…" at bounding box center [260, 128] width 259 height 28
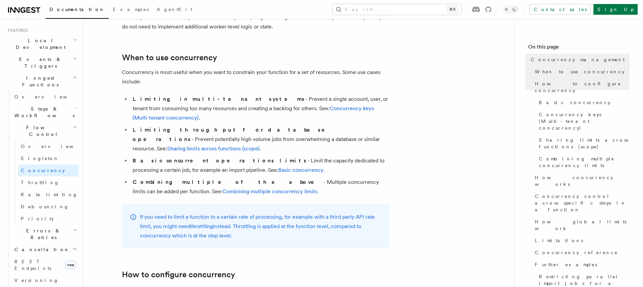
scroll to position [120, 0]
click at [260, 179] on li "Combining multiple of the above - Multiple concurrency limits can be added per …" at bounding box center [260, 188] width 259 height 19
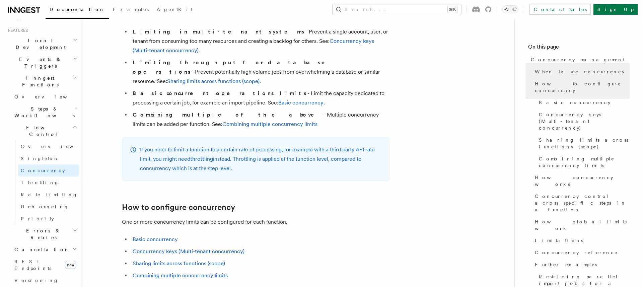
scroll to position [354, 0]
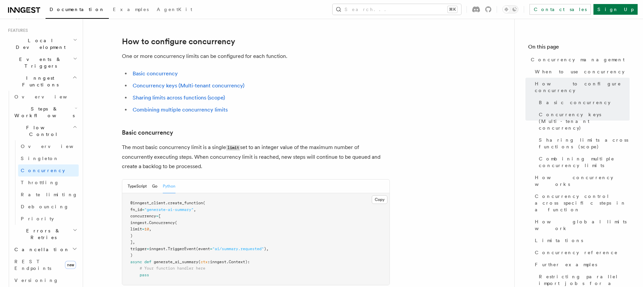
click at [270, 143] on p "The most basic concurrency limit is a single limit set to an integer value of t…" at bounding box center [256, 157] width 268 height 28
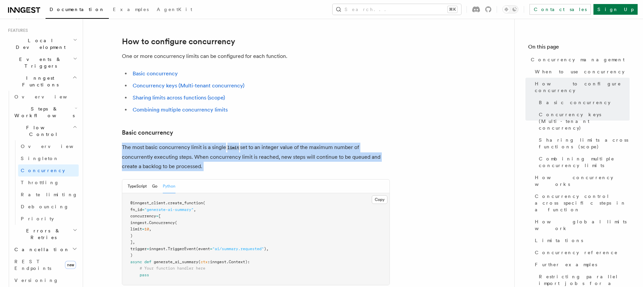
click at [270, 143] on p "The most basic concurrency limit is a single limit set to an integer value of t…" at bounding box center [256, 157] width 268 height 28
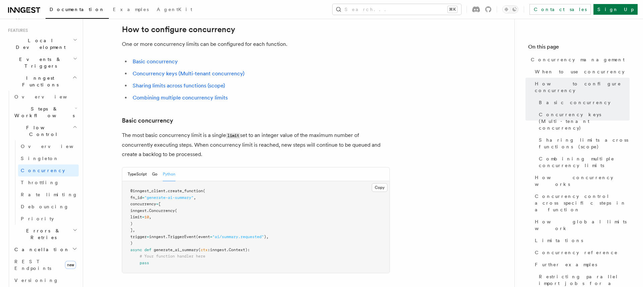
scroll to position [367, 0]
drag, startPoint x: 267, startPoint y: 127, endPoint x: 267, endPoint y: 88, distance: 38.5
click at [267, 115] on h3 "Basic concurrency" at bounding box center [256, 119] width 268 height 9
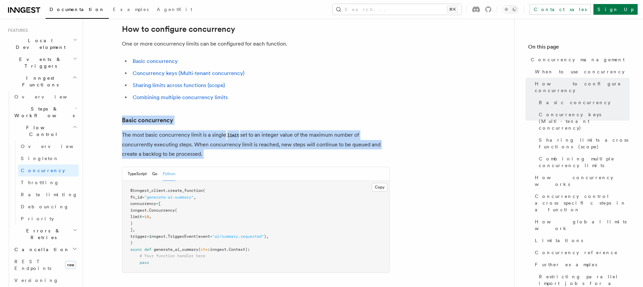
drag, startPoint x: 267, startPoint y: 88, endPoint x: 265, endPoint y: 115, distance: 27.2
click at [265, 130] on p "The most basic concurrency limit is a single limit set to an integer value of t…" at bounding box center [256, 144] width 268 height 28
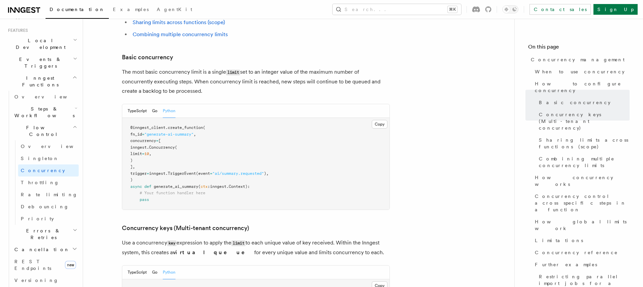
scroll to position [423, 0]
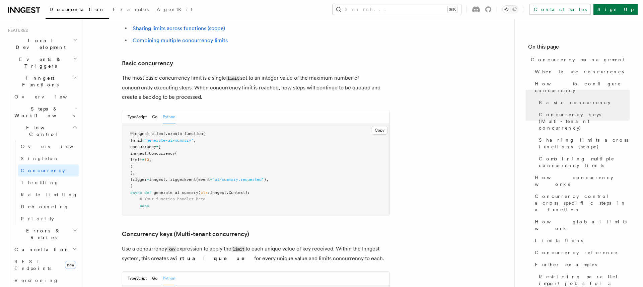
drag, startPoint x: 269, startPoint y: 69, endPoint x: 273, endPoint y: 33, distance: 36.3
click at [273, 59] on h3 "Basic concurrency" at bounding box center [256, 63] width 268 height 9
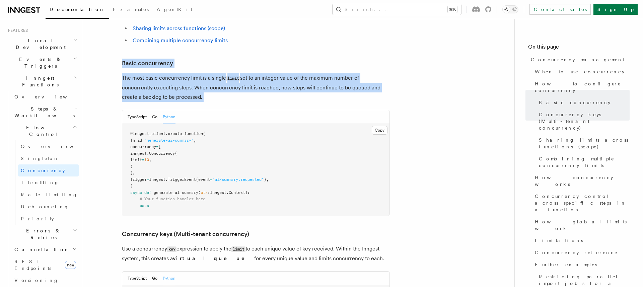
drag, startPoint x: 273, startPoint y: 33, endPoint x: 268, endPoint y: 57, distance: 24.3
click at [268, 73] on p "The most basic concurrency limit is a single limit set to an integer value of t…" at bounding box center [256, 87] width 268 height 28
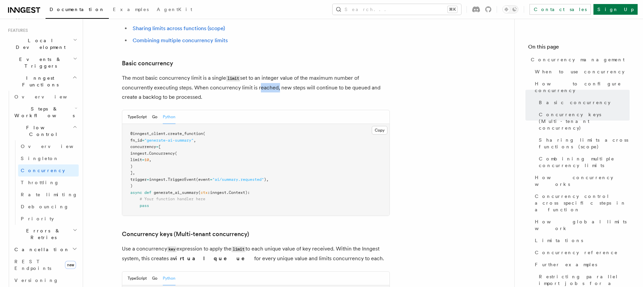
click at [268, 73] on p "The most basic concurrency limit is a single limit set to an integer value of t…" at bounding box center [256, 87] width 268 height 28
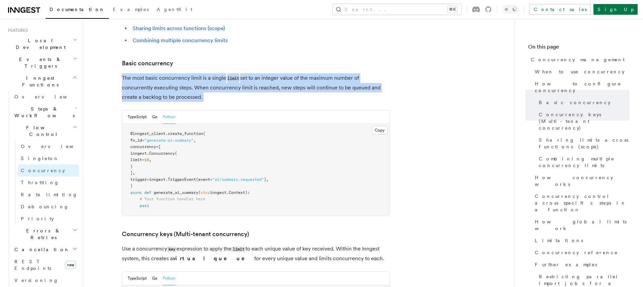
click at [268, 73] on p "The most basic concurrency limit is a single limit set to an integer value of t…" at bounding box center [256, 87] width 268 height 28
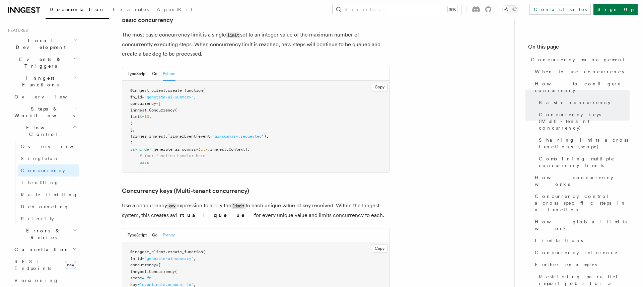
scroll to position [505, 0]
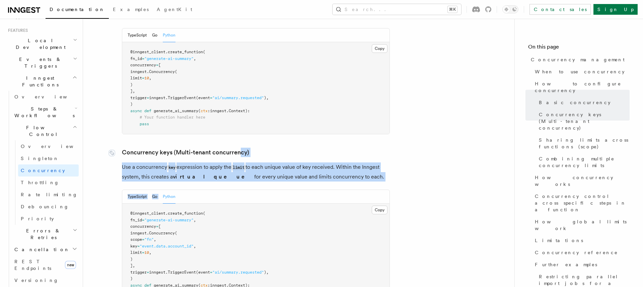
drag, startPoint x: 240, startPoint y: 154, endPoint x: 241, endPoint y: 126, distance: 28.5
click at [241, 148] on link "Concurrency keys (Multi-tenant concurrency)" at bounding box center [185, 152] width 127 height 9
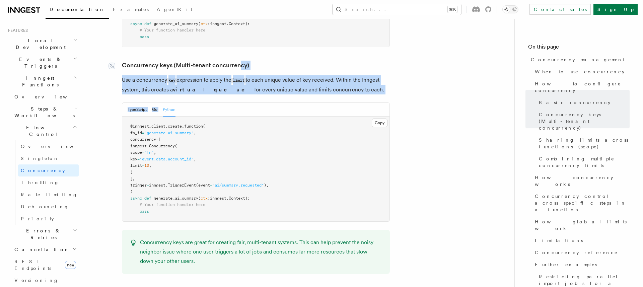
scroll to position [592, 0]
click at [143, 75] on p "Use a concurrency key expression to apply the limit to each unique value of key…" at bounding box center [256, 84] width 268 height 19
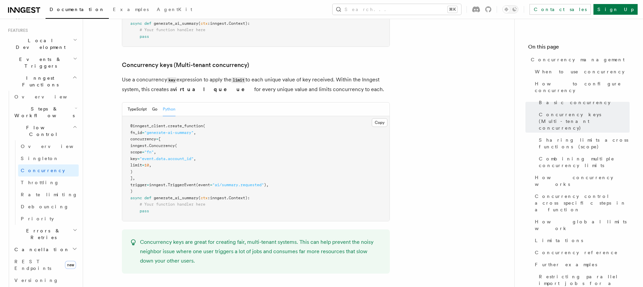
click at [143, 75] on p "Use a concurrency key expression to apply the limit to each unique value of key…" at bounding box center [256, 84] width 268 height 19
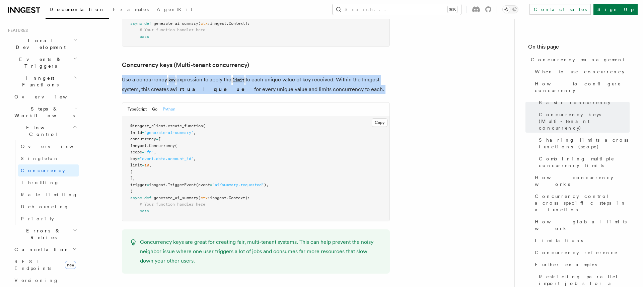
click at [143, 75] on p "Use a concurrency key expression to apply the limit to each unique value of key…" at bounding box center [256, 84] width 268 height 19
click at [144, 75] on p "Use a concurrency key expression to apply the limit to each unique value of key…" at bounding box center [256, 84] width 268 height 19
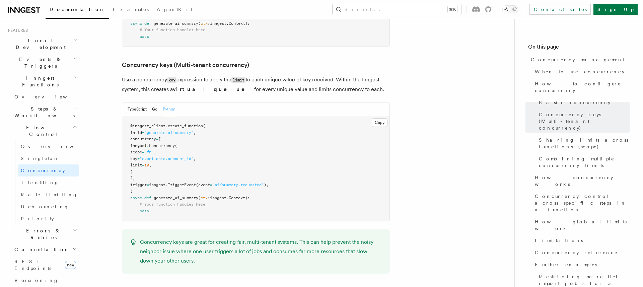
click at [188, 134] on pre "@inngest_client . create_function ( fn_id = "generate-ai-summary" , concurrency…" at bounding box center [255, 168] width 267 height 105
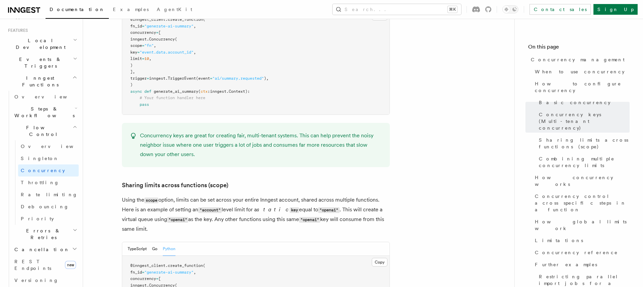
click at [318, 180] on h3 "Sharing limits across functions (scope)" at bounding box center [256, 184] width 268 height 9
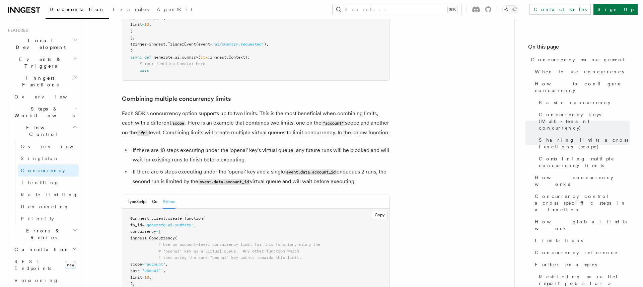
click at [568, 174] on span "How concurrency works" at bounding box center [582, 180] width 95 height 13
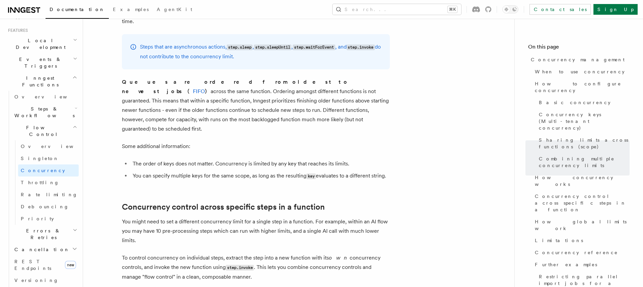
scroll to position [1491, 0]
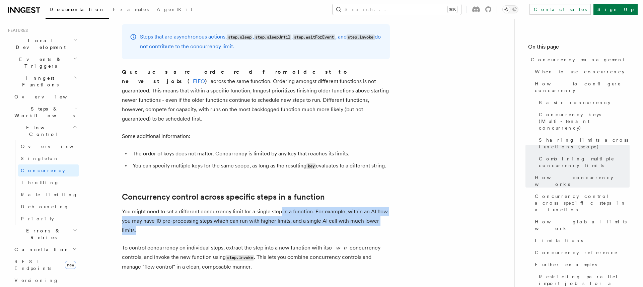
drag, startPoint x: 280, startPoint y: 179, endPoint x: 281, endPoint y: 157, distance: 21.8
click at [280, 207] on p "You might need to set a different concurrency limit for a single step in a func…" at bounding box center [256, 221] width 268 height 28
click at [281, 207] on p "You might need to set a different concurrency limit for a single step in a func…" at bounding box center [256, 221] width 268 height 28
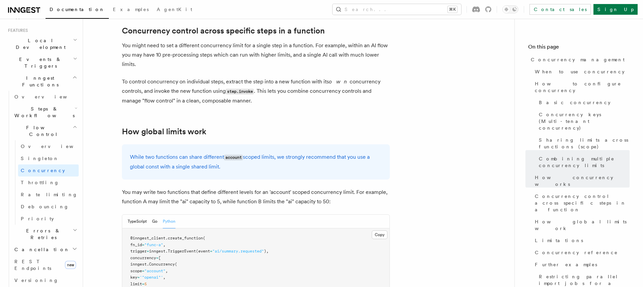
scroll to position [1676, 0]
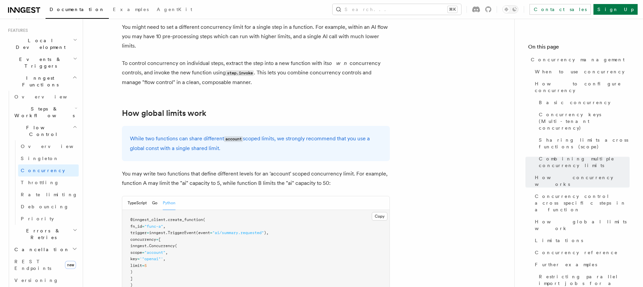
click at [255, 134] on p "While two functions can share different account scoped limits, we strongly reco…" at bounding box center [256, 143] width 252 height 19
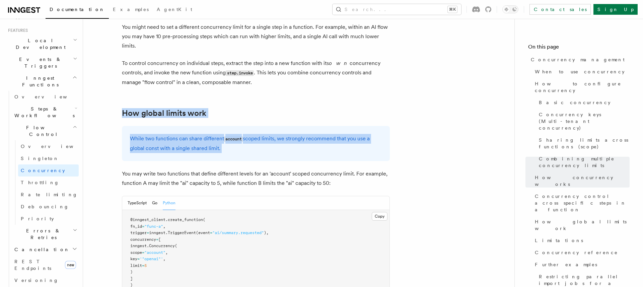
drag, startPoint x: 255, startPoint y: 92, endPoint x: 264, endPoint y: 51, distance: 42.4
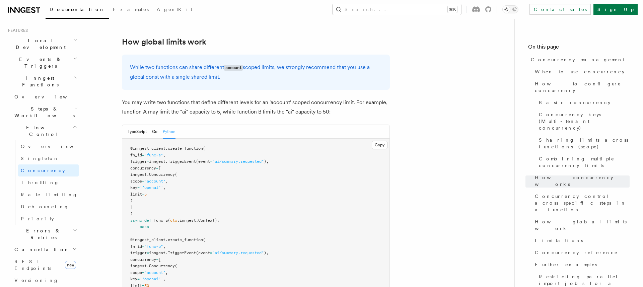
scroll to position [1749, 0]
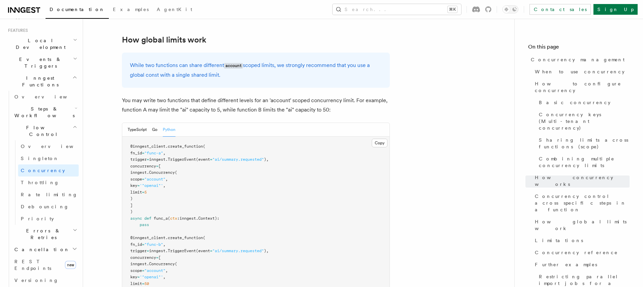
click at [264, 96] on p "You may write two functions that define different levels for an 'account' scope…" at bounding box center [256, 105] width 268 height 19
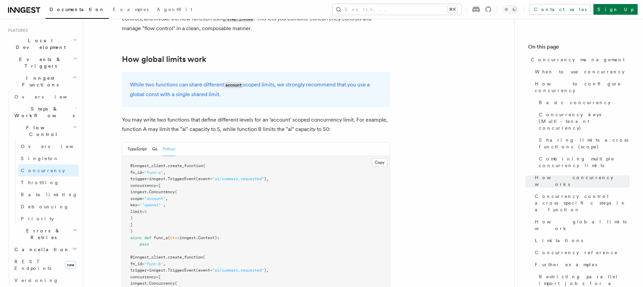
scroll to position [1728, 0]
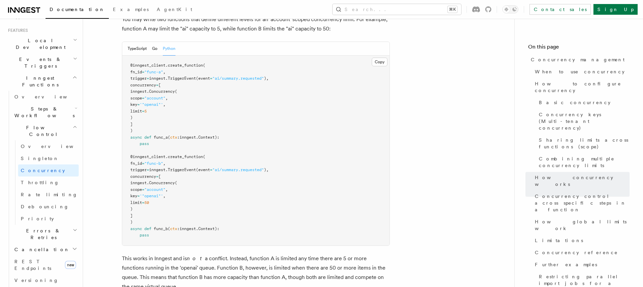
scroll to position [1924, 0]
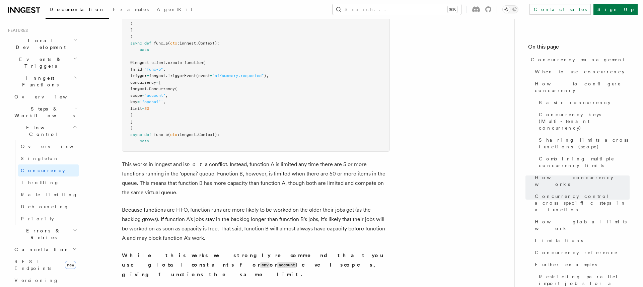
click at [336, 160] on p "This works in Inngest and is not a conflict. Instead, function A is limited any…" at bounding box center [256, 178] width 268 height 37
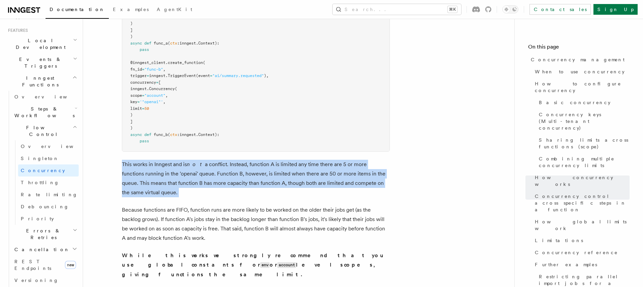
drag, startPoint x: 336, startPoint y: 124, endPoint x: 342, endPoint y: 140, distance: 16.9
click at [342, 160] on p "This works in Inngest and is not a conflict. Instead, function A is limited any…" at bounding box center [256, 178] width 268 height 37
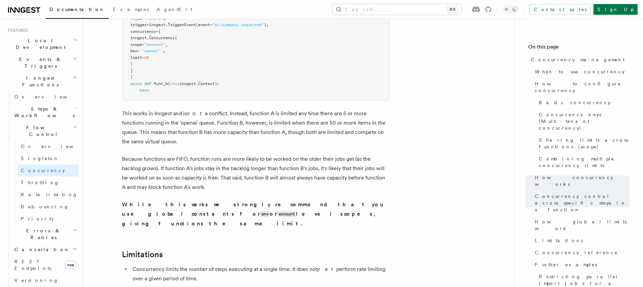
scroll to position [2069, 0]
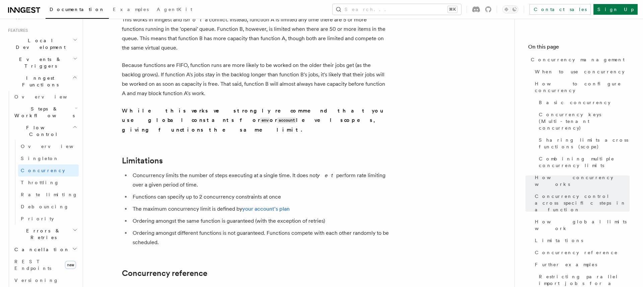
click at [342, 171] on ul "Concurrency limits the number of steps executing at a single time. It does not …" at bounding box center [256, 209] width 268 height 76
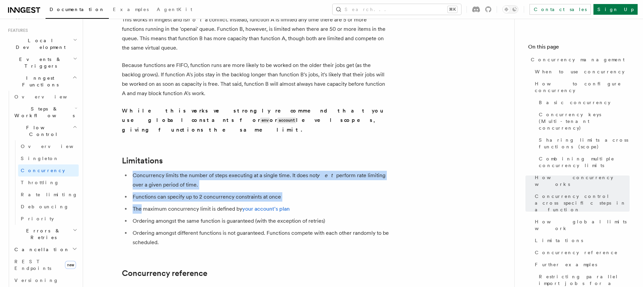
drag, startPoint x: 342, startPoint y: 140, endPoint x: 308, endPoint y: 99, distance: 53.1
click at [308, 156] on h2 "Limitations" at bounding box center [256, 160] width 268 height 9
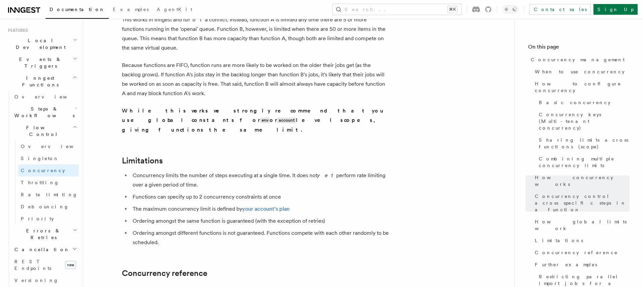
click at [308, 156] on h2 "Limitations" at bounding box center [256, 160] width 268 height 9
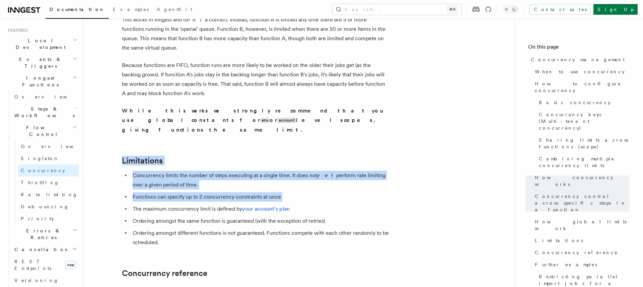
drag, startPoint x: 308, startPoint y: 99, endPoint x: 331, endPoint y: 135, distance: 42.6
click at [331, 192] on li "Functions can specify up to 2 concurrency constraints at once" at bounding box center [260, 196] width 259 height 9
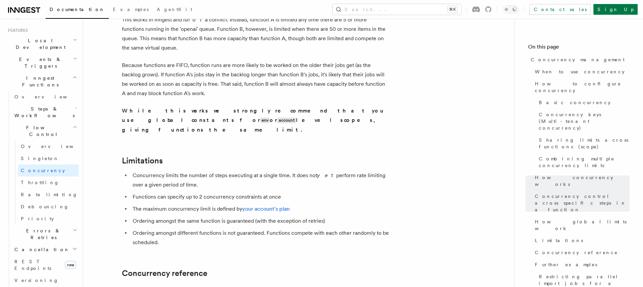
click at [331, 192] on li "Functions can specify up to 2 concurrency constraints at once" at bounding box center [260, 196] width 259 height 9
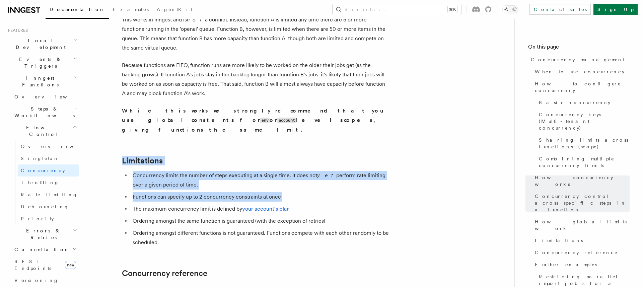
drag, startPoint x: 331, startPoint y: 135, endPoint x: 325, endPoint y: 100, distance: 35.1
click at [325, 156] on h2 "Limitations" at bounding box center [256, 160] width 268 height 9
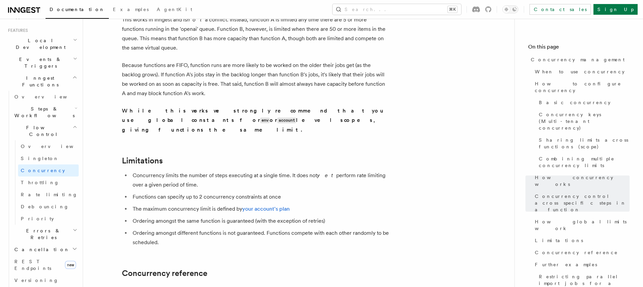
click at [325, 156] on h2 "Limitations" at bounding box center [256, 160] width 268 height 9
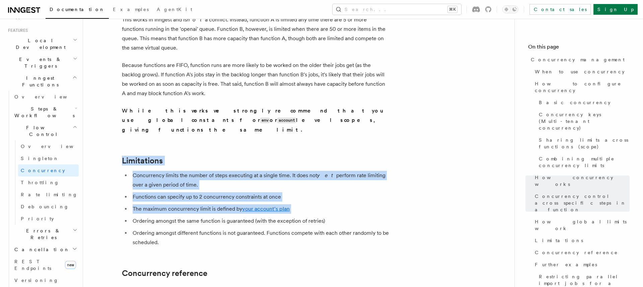
drag, startPoint x: 325, startPoint y: 100, endPoint x: 356, endPoint y: 156, distance: 63.2
click at [356, 216] on li "Ordering amongst the same function is guaranteed (with the exception of retries)" at bounding box center [260, 220] width 259 height 9
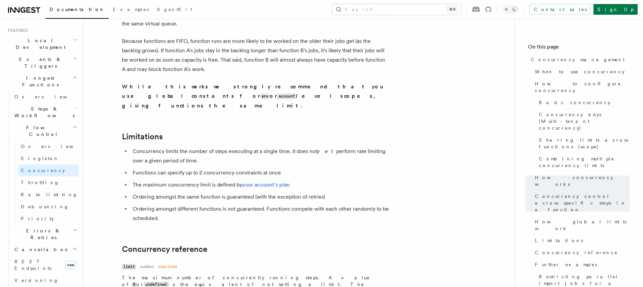
scroll to position [2141, 0]
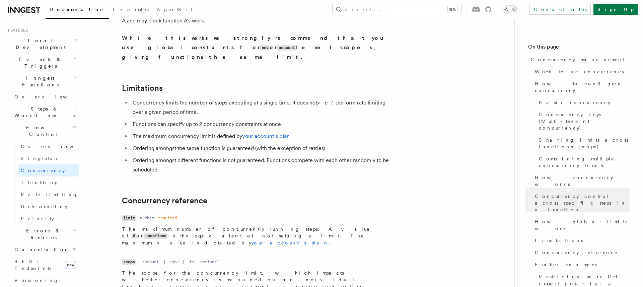
click at [206, 226] on p "The maximum number of concurrently running steps. A value of 0 or undefined is …" at bounding box center [250, 236] width 257 height 20
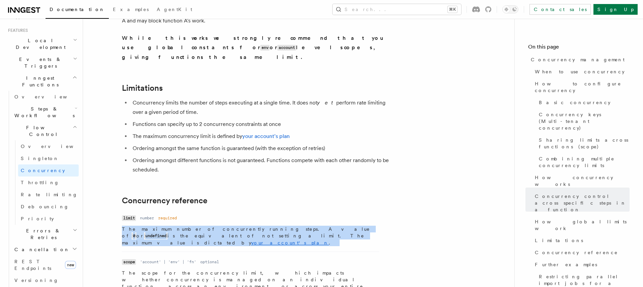
click at [206, 226] on p "The maximum number of concurrently running steps. A value of 0 or undefined is …" at bounding box center [250, 236] width 257 height 20
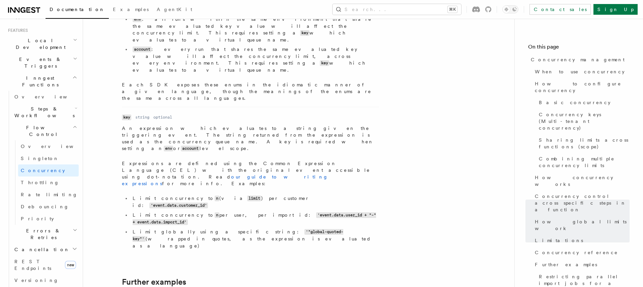
scroll to position [2450, 0]
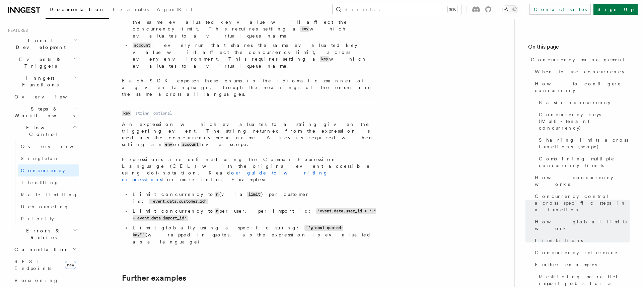
drag, startPoint x: 221, startPoint y: 167, endPoint x: 163, endPoint y: 128, distance: 70.3
drag, startPoint x: 163, startPoint y: 128, endPoint x: 163, endPoint y: 122, distance: 6.0
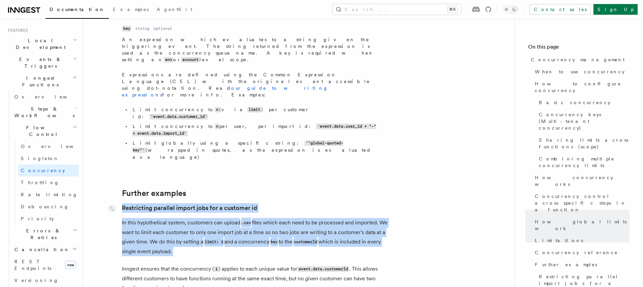
scroll to position [2535, 0]
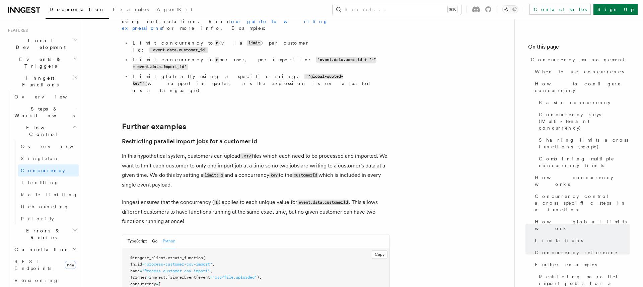
scroll to position [2603, 0]
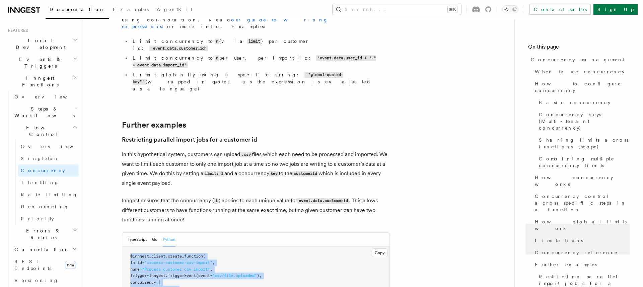
drag, startPoint x: 186, startPoint y: 89, endPoint x: 214, endPoint y: 125, distance: 45.6
drag, startPoint x: 196, startPoint y: 141, endPoint x: 172, endPoint y: 117, distance: 33.8
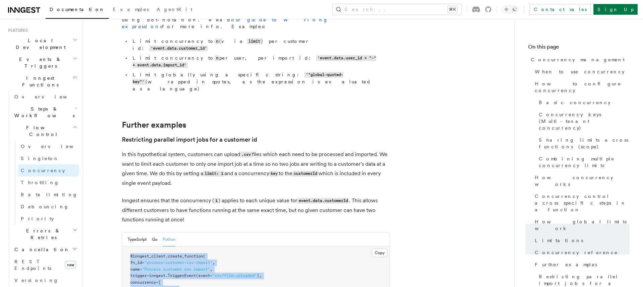
click at [172, 286] on span "Concurrency" at bounding box center [162, 288] width 26 height 5
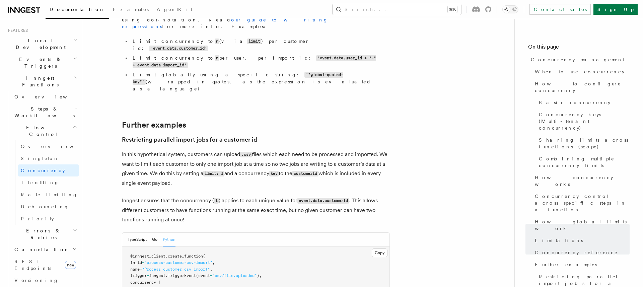
drag, startPoint x: 198, startPoint y: 128, endPoint x: 198, endPoint y: 134, distance: 6.7
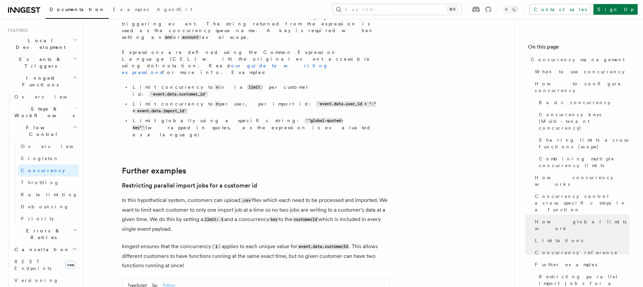
scroll to position [2548, 0]
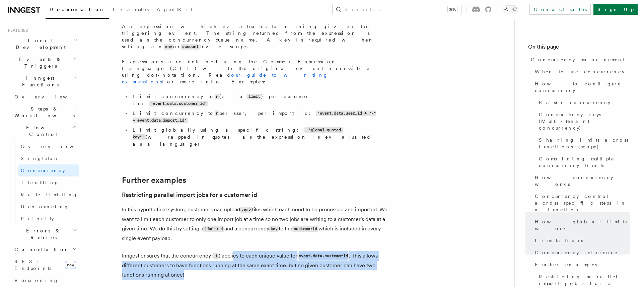
drag, startPoint x: 218, startPoint y: 103, endPoint x: 233, endPoint y: 86, distance: 23.5
click at [233, 251] on p "Inngest ensures that the concurrency ( 1 ) applies to each unique value for eve…" at bounding box center [256, 265] width 268 height 28
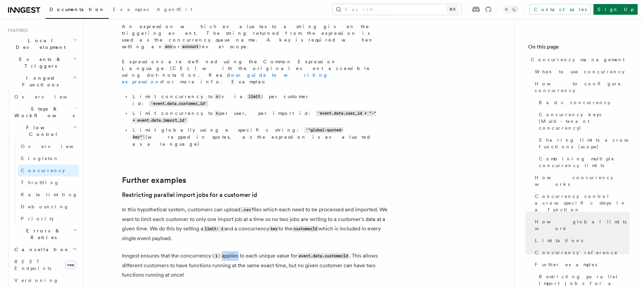
click at [233, 251] on p "Inngest ensures that the concurrency ( 1 ) applies to each unique value for eve…" at bounding box center [256, 265] width 268 height 28
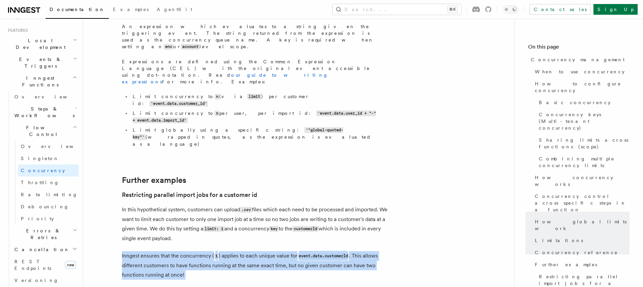
drag, startPoint x: 233, startPoint y: 86, endPoint x: 235, endPoint y: 101, distance: 15.5
click at [235, 251] on p "Inngest ensures that the concurrency ( 1 ) applies to each unique value for eve…" at bounding box center [256, 265] width 268 height 28
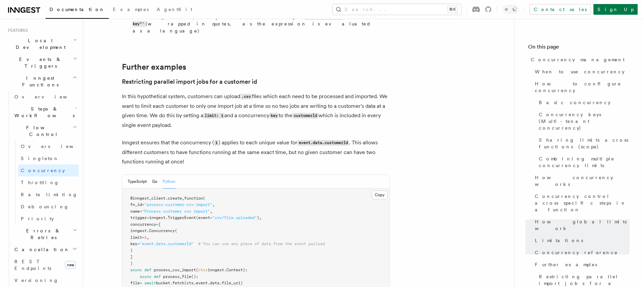
scroll to position [2701, 0]
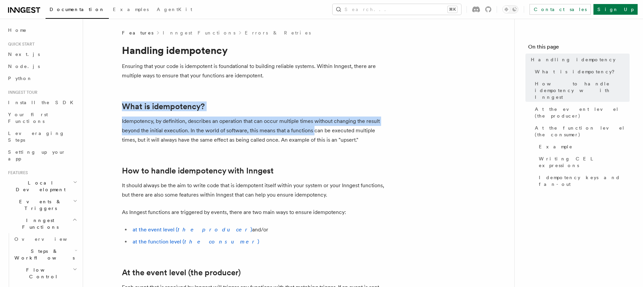
drag, startPoint x: 331, startPoint y: 99, endPoint x: 307, endPoint y: 144, distance: 50.9
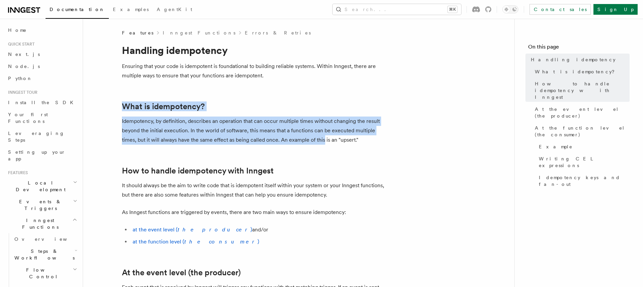
click at [307, 144] on p "Idempotency, by definition, describes an operation that can occur multiple time…" at bounding box center [256, 130] width 268 height 28
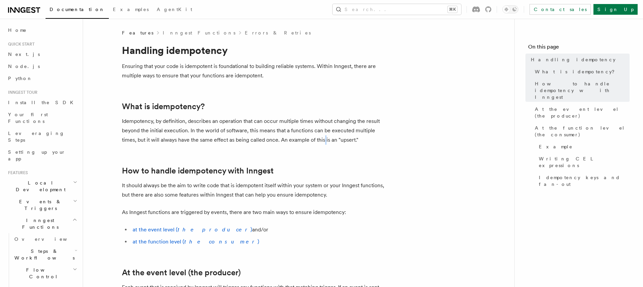
click at [307, 144] on p "Idempotency, by definition, describes an operation that can occur multiple time…" at bounding box center [256, 130] width 268 height 28
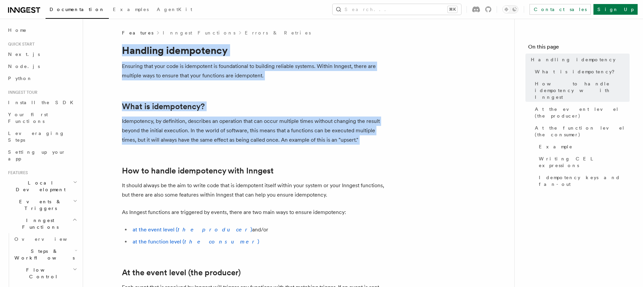
drag, startPoint x: 307, startPoint y: 144, endPoint x: 235, endPoint y: 50, distance: 117.9
click at [235, 50] on h1 "Handling idempotency" at bounding box center [256, 50] width 268 height 12
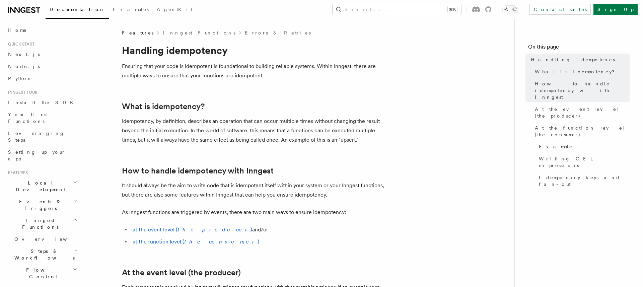
click at [235, 50] on h1 "Handling idempotency" at bounding box center [256, 50] width 268 height 12
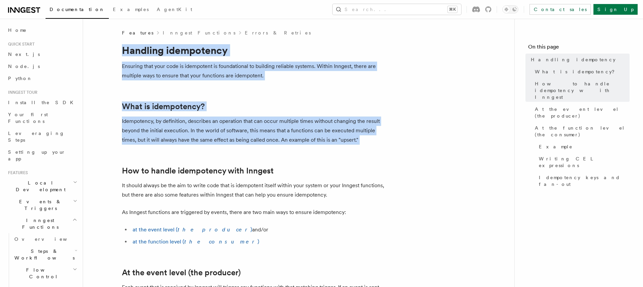
drag, startPoint x: 235, startPoint y: 50, endPoint x: 305, endPoint y: 142, distance: 116.0
click at [305, 142] on p "Idempotency, by definition, describes an operation that can occur multiple time…" at bounding box center [256, 130] width 268 height 28
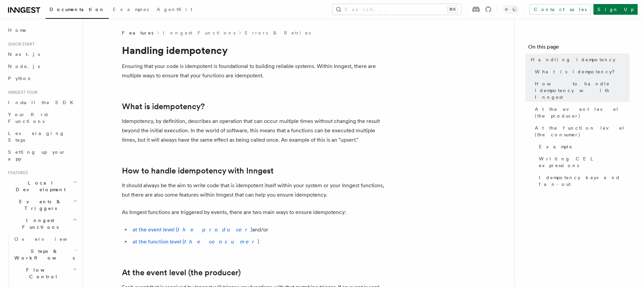
click at [305, 142] on p "Idempotency, by definition, describes an operation that can occur multiple time…" at bounding box center [256, 130] width 268 height 28
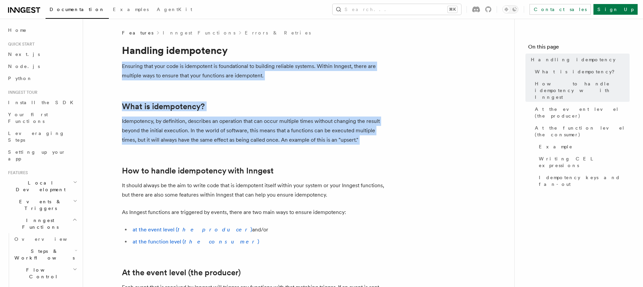
drag, startPoint x: 305, startPoint y: 142, endPoint x: 249, endPoint y: 60, distance: 99.8
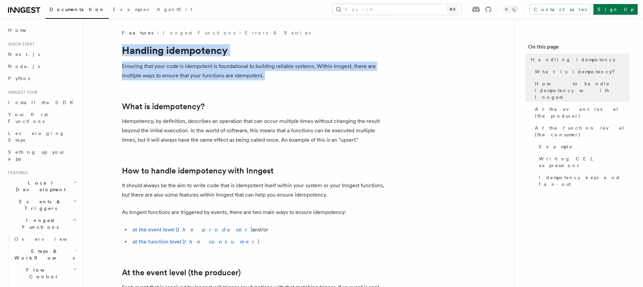
drag, startPoint x: 249, startPoint y: 60, endPoint x: 249, endPoint y: 47, distance: 13.1
click at [249, 47] on h1 "Handling idempotency" at bounding box center [256, 50] width 268 height 12
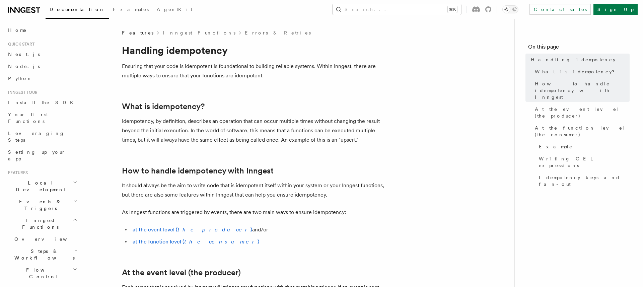
click at [249, 47] on h1 "Handling idempotency" at bounding box center [256, 50] width 268 height 12
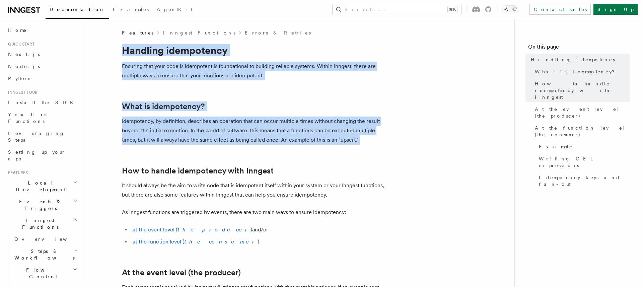
drag, startPoint x: 249, startPoint y: 47, endPoint x: 302, endPoint y: 128, distance: 96.6
click at [302, 128] on p "Idempotency, by definition, describes an operation that can occur multiple time…" at bounding box center [256, 130] width 268 height 28
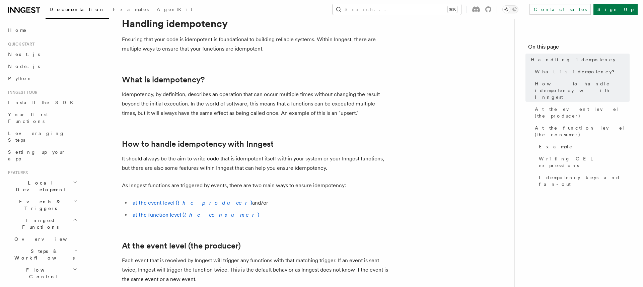
scroll to position [32, 0]
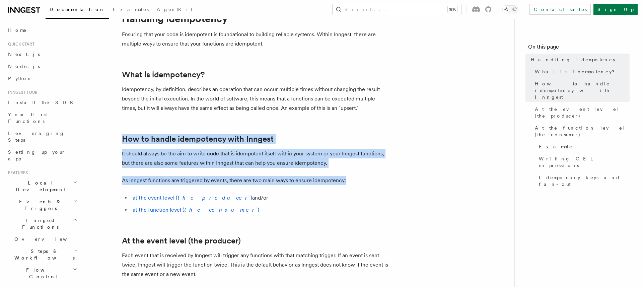
drag, startPoint x: 302, startPoint y: 128, endPoint x: 341, endPoint y: 172, distance: 59.5
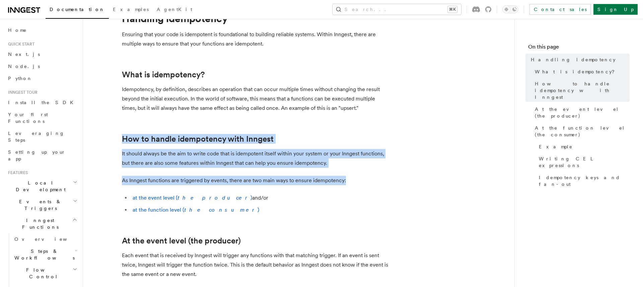
drag, startPoint x: 341, startPoint y: 172, endPoint x: 307, endPoint y: 133, distance: 52.5
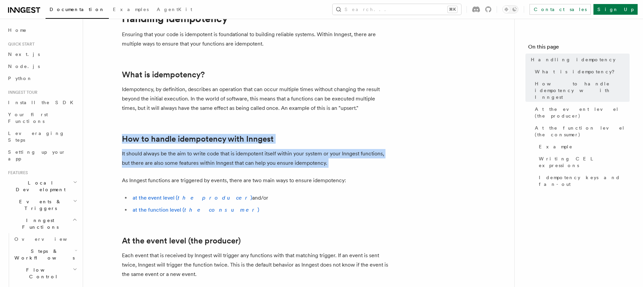
drag, startPoint x: 307, startPoint y: 133, endPoint x: 325, endPoint y: 155, distance: 28.8
click at [325, 155] on p "It should always be the aim to write code that is idempotent itself within your…" at bounding box center [256, 158] width 268 height 19
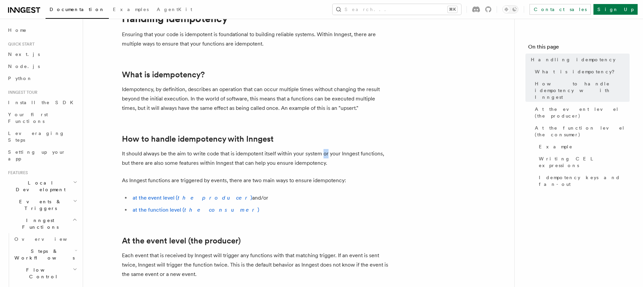
click at [325, 155] on p "It should always be the aim to write code that is idempotent itself within your…" at bounding box center [256, 158] width 268 height 19
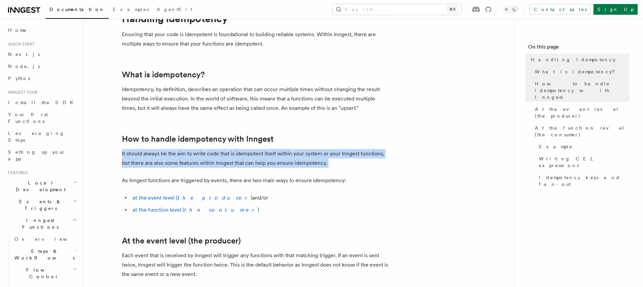
drag, startPoint x: 325, startPoint y: 155, endPoint x: 303, endPoint y: 133, distance: 31.2
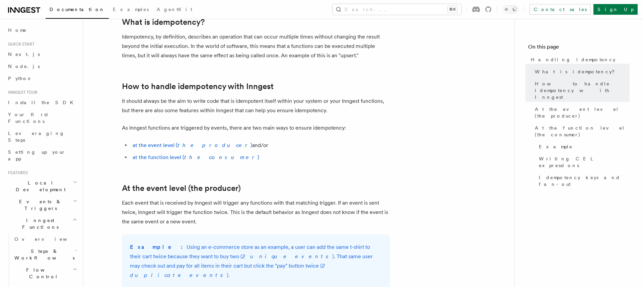
scroll to position [98, 0]
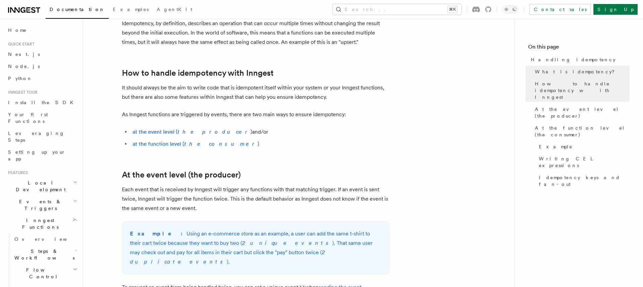
click at [259, 118] on p "As Inngest functions are triggered by events, there are two main ways to ensure…" at bounding box center [256, 114] width 268 height 9
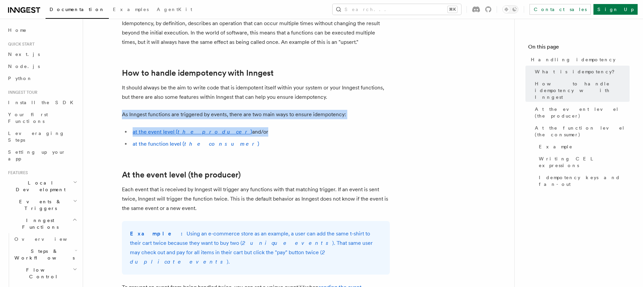
drag, startPoint x: 259, startPoint y: 118, endPoint x: 265, endPoint y: 137, distance: 19.6
click at [265, 137] on ul "at the event level ( the producer ) and/or at the function level ( the consumer…" at bounding box center [256, 137] width 268 height 21
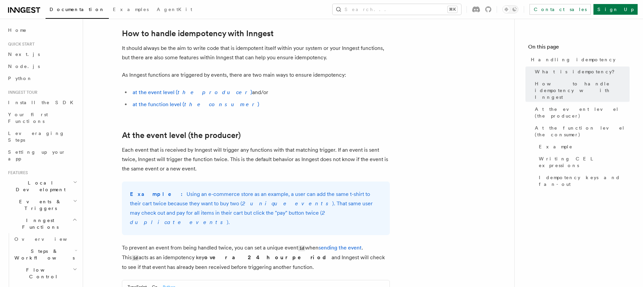
scroll to position [145, 0]
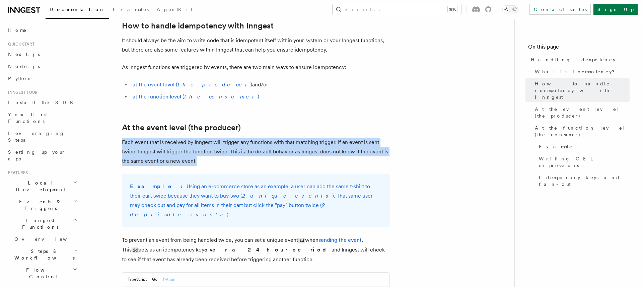
drag, startPoint x: 265, startPoint y: 137, endPoint x: 273, endPoint y: 149, distance: 14.1
click at [273, 149] on p "Each event that is received by Inngest will trigger any functions with that mat…" at bounding box center [256, 152] width 268 height 28
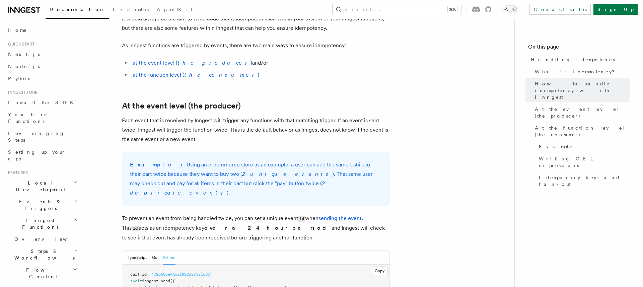
scroll to position [170, 0]
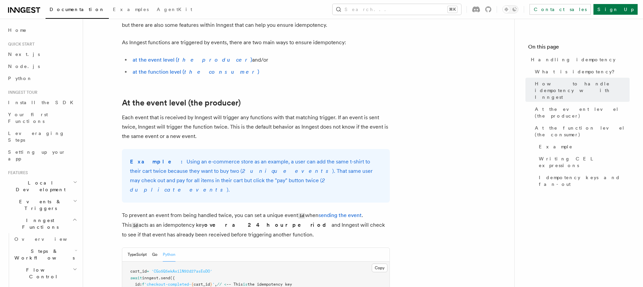
click at [256, 138] on p "Each event that is received by Inngest will trigger any functions with that mat…" at bounding box center [256, 127] width 268 height 28
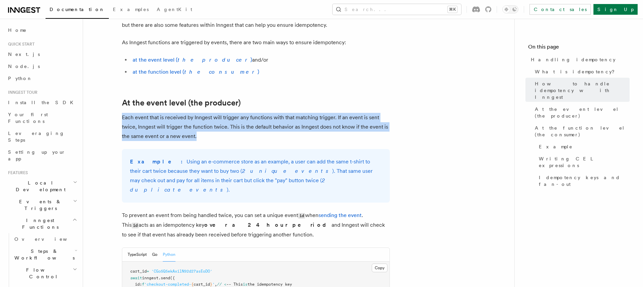
drag, startPoint x: 256, startPoint y: 138, endPoint x: 265, endPoint y: 100, distance: 38.6
click at [265, 100] on h2 "At the event level (the producer)" at bounding box center [256, 102] width 268 height 9
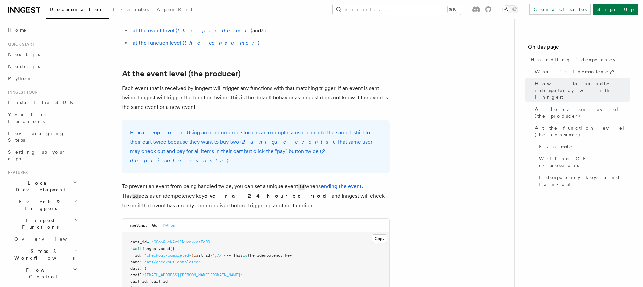
scroll to position [203, 0]
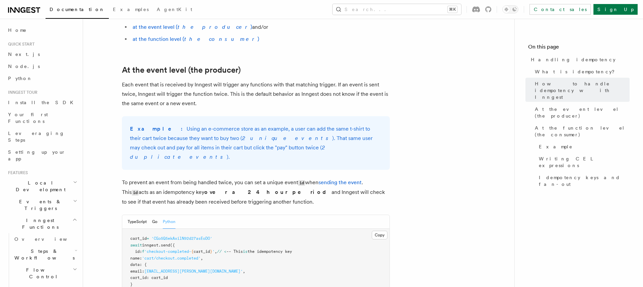
click at [256, 133] on p "Example: Using an e-commerce store as an example, a user can add the same t-shi…" at bounding box center [256, 142] width 252 height 37
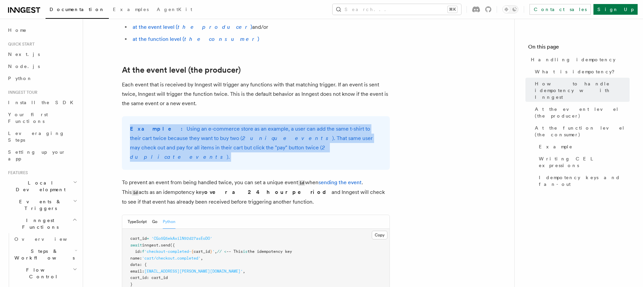
click at [256, 133] on p "Example: Using an e-commerce store as an example, a user can add the same t-shi…" at bounding box center [256, 142] width 252 height 37
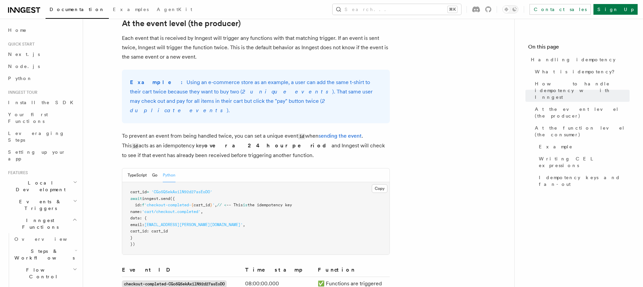
scroll to position [250, 0]
click at [256, 133] on p "To prevent an event from being handled twice, you can set a unique event id whe…" at bounding box center [256, 145] width 268 height 29
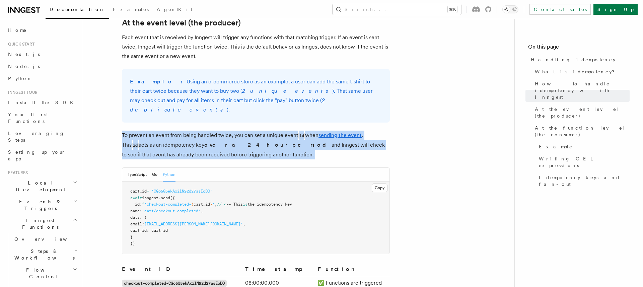
click at [256, 133] on p "To prevent an event from being handled twice, you can set a unique event id whe…" at bounding box center [256, 145] width 268 height 29
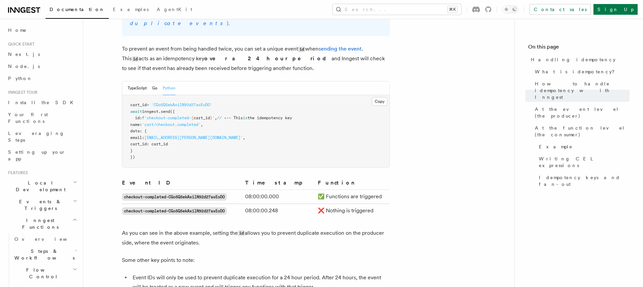
scroll to position [369, 0]
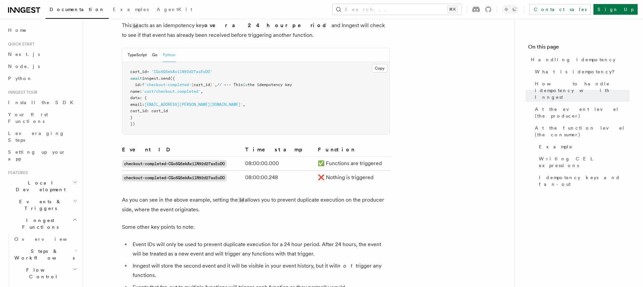
click at [242, 171] on td "checkout-completed-CGo5Q5ekAxilN92d27asEoDO" at bounding box center [182, 177] width 121 height 14
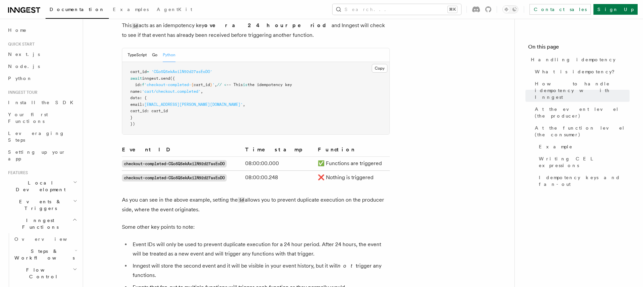
click at [242, 171] on td "checkout-completed-CGo5Q5ekAxilN92d27asEoDO" at bounding box center [182, 177] width 121 height 14
click at [240, 197] on code "id" at bounding box center [241, 200] width 7 height 6
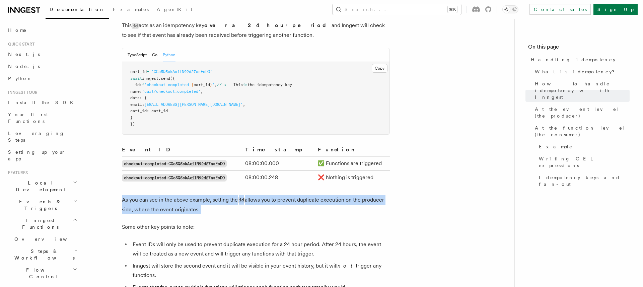
drag, startPoint x: 240, startPoint y: 192, endPoint x: 237, endPoint y: 199, distance: 7.1
click at [237, 199] on p "As you can see in the above example, setting the id allows you to prevent dupli…" at bounding box center [256, 204] width 268 height 19
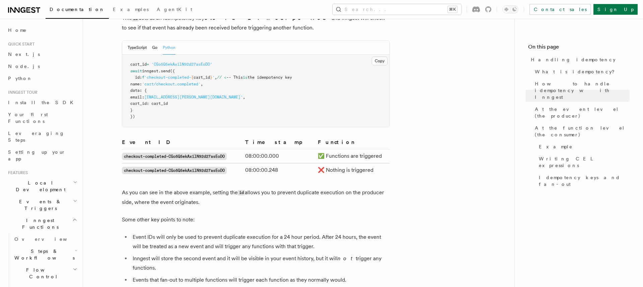
scroll to position [380, 0]
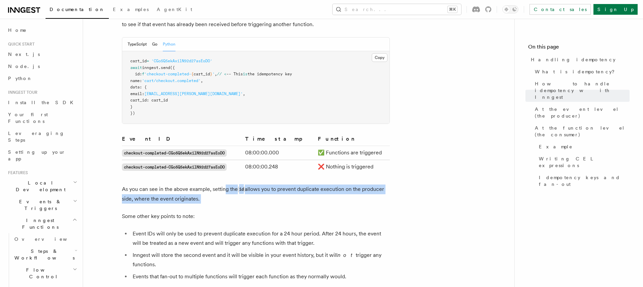
drag, startPoint x: 237, startPoint y: 199, endPoint x: 224, endPoint y: 175, distance: 27.4
click at [224, 184] on p "As you can see in the above example, setting the id allows you to prevent dupli…" at bounding box center [256, 193] width 268 height 19
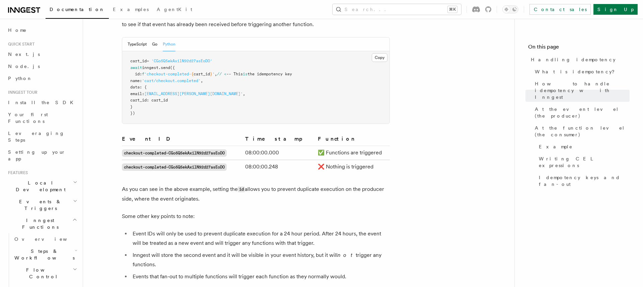
click at [224, 184] on p "As you can see in the above example, setting the id allows you to prevent dupli…" at bounding box center [256, 193] width 268 height 19
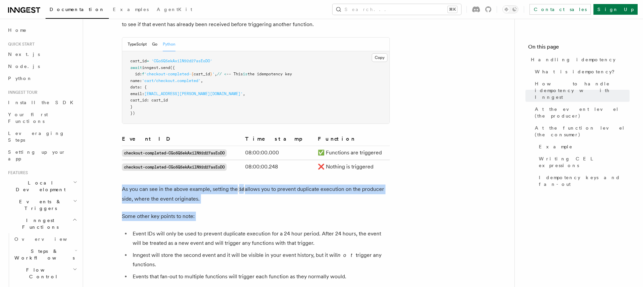
drag, startPoint x: 224, startPoint y: 175, endPoint x: 238, endPoint y: 203, distance: 31.1
click at [238, 212] on p "Some other key points to note:" at bounding box center [256, 216] width 268 height 9
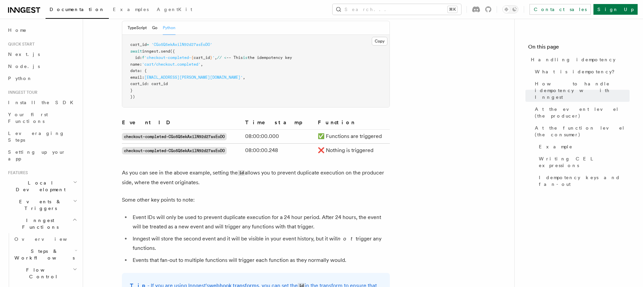
scroll to position [400, 0]
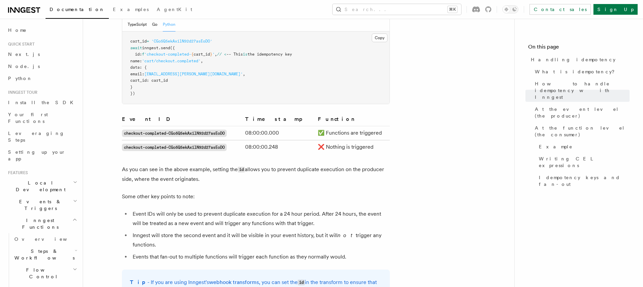
click at [238, 209] on li "Event IDs will only be used to prevent duplicate execution for a 24 hour period…" at bounding box center [260, 218] width 259 height 19
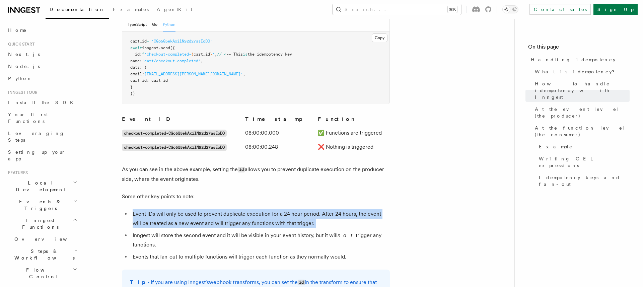
click at [238, 209] on li "Event IDs will only be used to prevent duplicate execution for a 24 hour period…" at bounding box center [260, 218] width 259 height 19
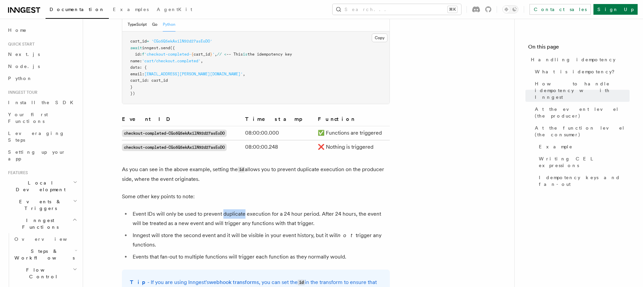
click at [238, 209] on li "Event IDs will only be used to prevent duplicate execution for a 24 hour period…" at bounding box center [260, 218] width 259 height 19
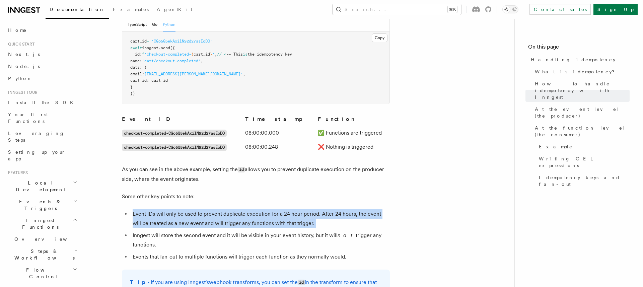
click at [238, 209] on li "Event IDs will only be used to prevent duplicate execution for a 24 hour period…" at bounding box center [260, 218] width 259 height 19
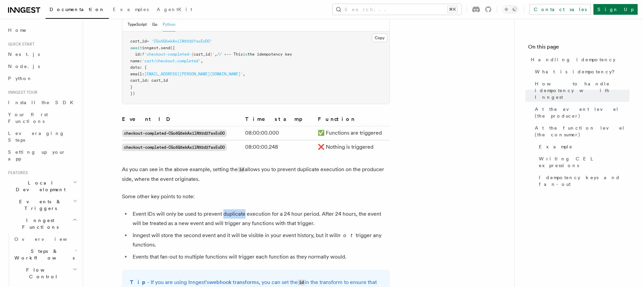
click at [238, 209] on li "Event IDs will only be used to prevent duplicate execution for a 24 hour period…" at bounding box center [260, 218] width 259 height 19
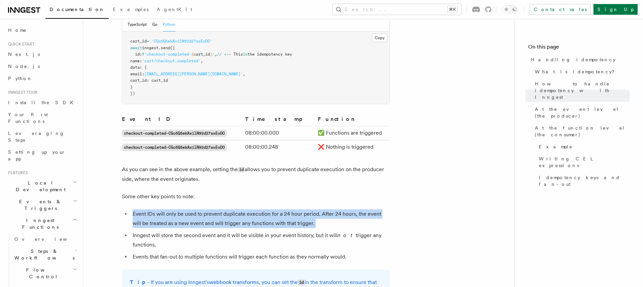
click at [238, 209] on li "Event IDs will only be used to prevent duplicate execution for a 24 hour period…" at bounding box center [260, 218] width 259 height 19
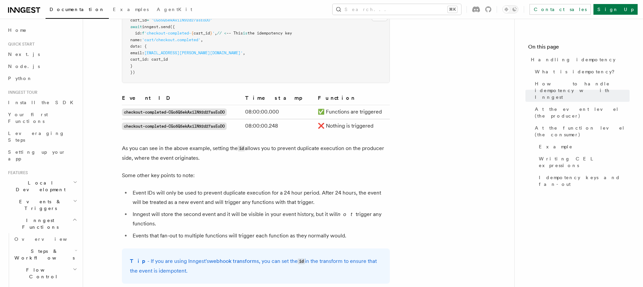
scroll to position [425, 0]
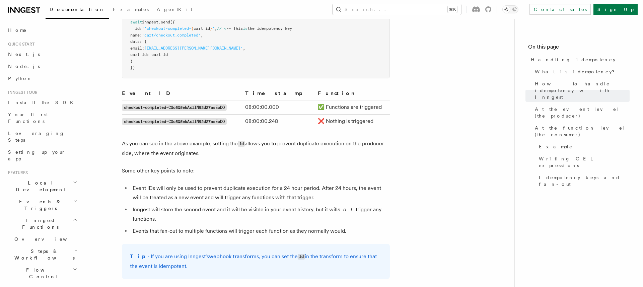
click at [238, 205] on li "Inngest will store the second event and it will be visible in your event histor…" at bounding box center [260, 214] width 259 height 19
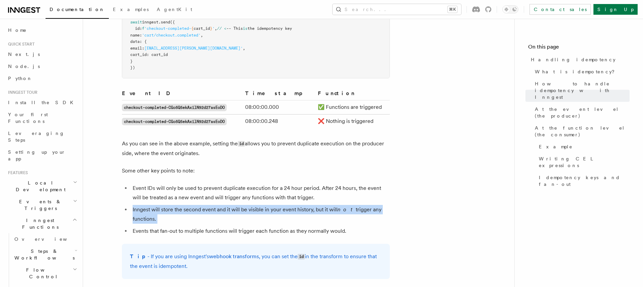
click at [238, 205] on li "Inngest will store the second event and it will be visible in your event histor…" at bounding box center [260, 214] width 259 height 19
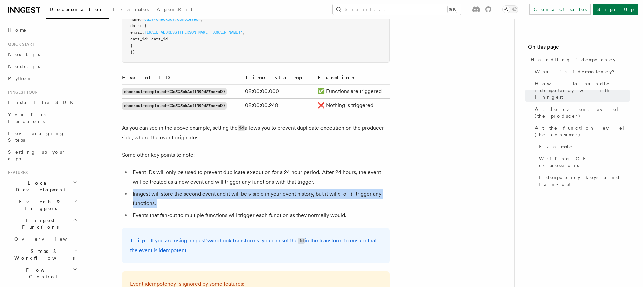
scroll to position [449, 0]
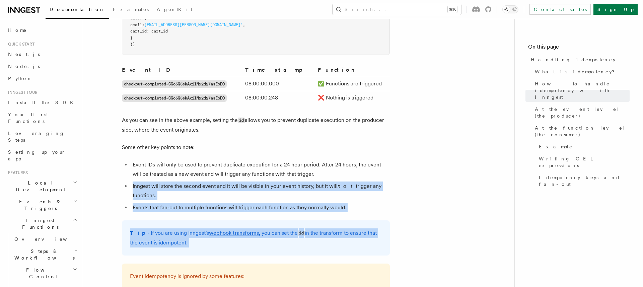
drag, startPoint x: 238, startPoint y: 203, endPoint x: 239, endPoint y: 160, distance: 42.9
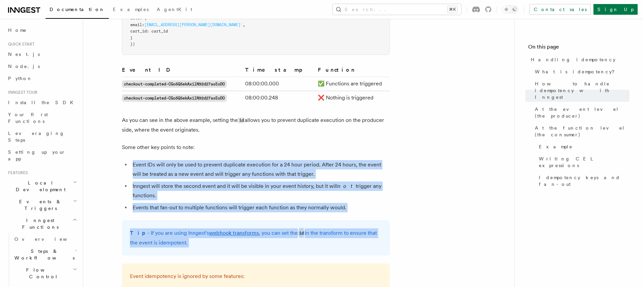
click at [239, 160] on li "Event IDs will only be used to prevent duplicate execution for a 24 hour period…" at bounding box center [260, 169] width 259 height 19
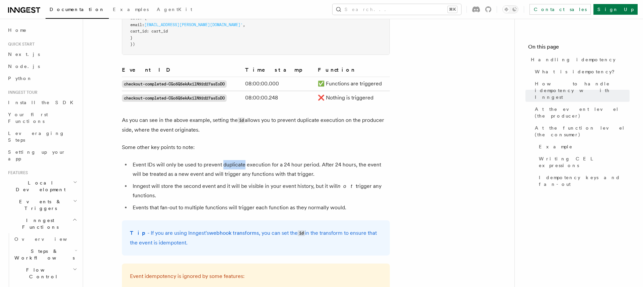
click at [239, 160] on li "Event IDs will only be used to prevent duplicate execution for a 24 hour period…" at bounding box center [260, 169] width 259 height 19
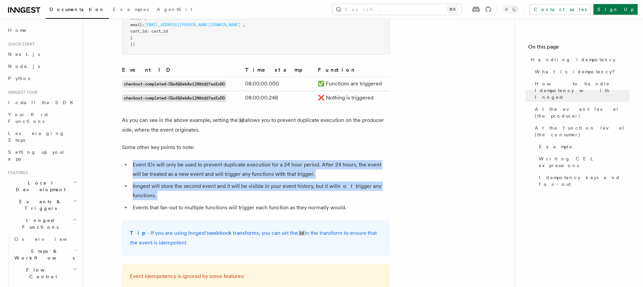
drag, startPoint x: 239, startPoint y: 160, endPoint x: 239, endPoint y: 192, distance: 31.8
click at [239, 192] on ul "Event IDs will only be used to prevent duplicate execution for a 24 hour period…" at bounding box center [256, 186] width 268 height 52
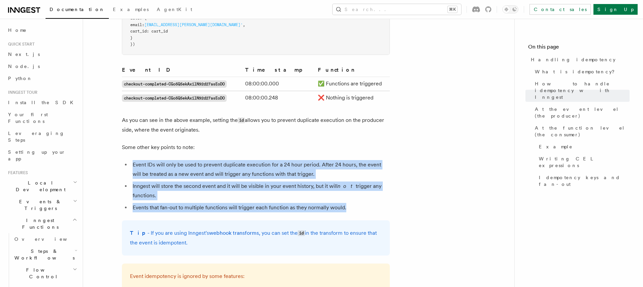
click at [239, 192] on ul "Event IDs will only be used to prevent duplicate execution for a 24 hour period…" at bounding box center [256, 186] width 268 height 52
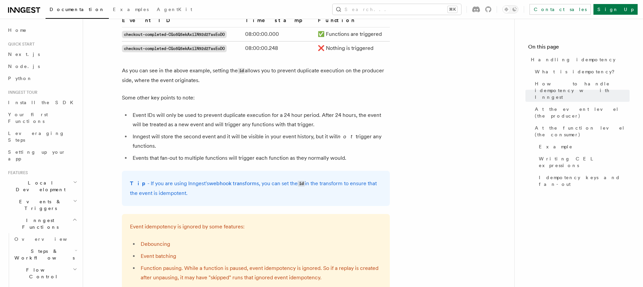
scroll to position [509, 0]
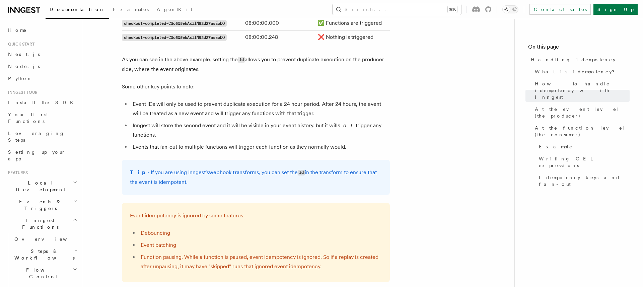
drag, startPoint x: 242, startPoint y: 179, endPoint x: 228, endPoint y: 136, distance: 44.6
click at [228, 142] on li "Events that fan-out to multiple functions will trigger each function as they no…" at bounding box center [260, 146] width 259 height 9
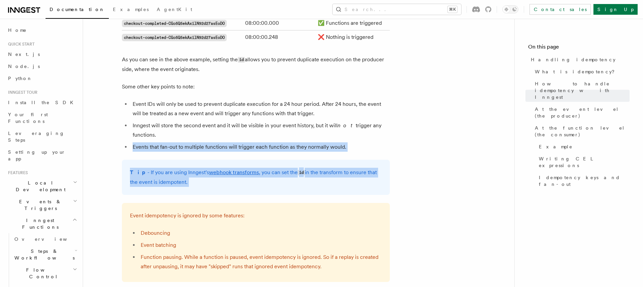
drag, startPoint x: 228, startPoint y: 136, endPoint x: 224, endPoint y: 173, distance: 37.4
click at [224, 173] on p "Tip - If you are using Inngest's webhook transforms , you can set the id in the…" at bounding box center [256, 177] width 252 height 19
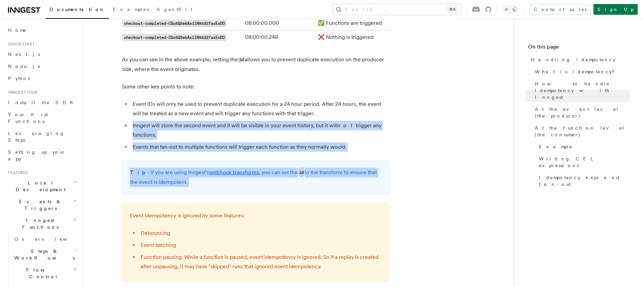
drag, startPoint x: 224, startPoint y: 173, endPoint x: 224, endPoint y: 108, distance: 65.3
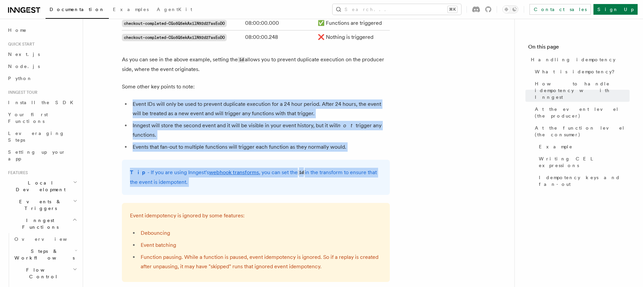
click at [224, 108] on li "Event IDs will only be used to prevent duplicate execution for a 24 hour period…" at bounding box center [260, 108] width 259 height 19
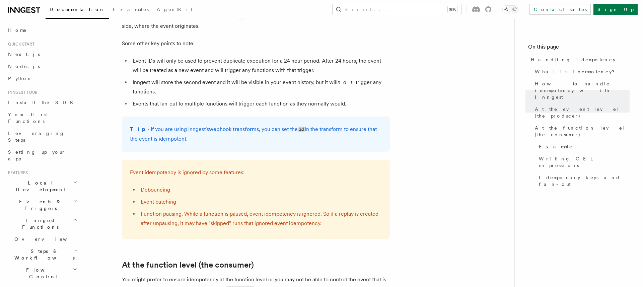
scroll to position [553, 0]
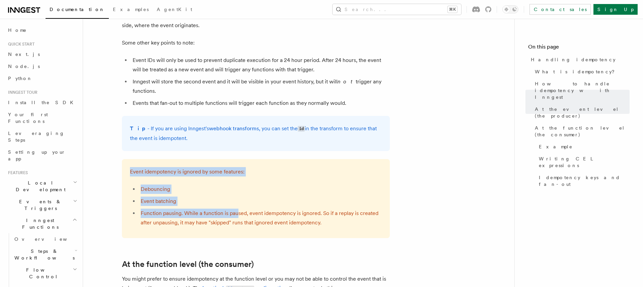
drag, startPoint x: 218, startPoint y: 156, endPoint x: 242, endPoint y: 215, distance: 64.0
click at [242, 215] on div "Event idempotency is ignored by some features: Debouncing Event batching Functi…" at bounding box center [256, 198] width 268 height 79
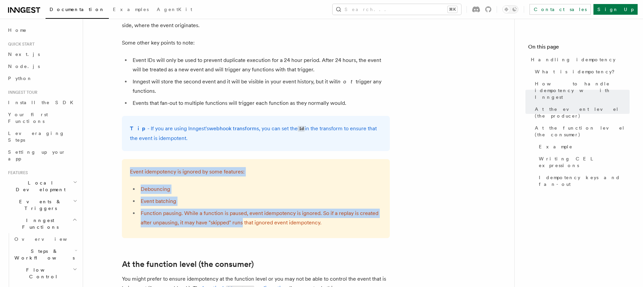
click at [242, 215] on li "Function pausing. While a function is paused, event idempotency is ignored. So …" at bounding box center [260, 218] width 243 height 19
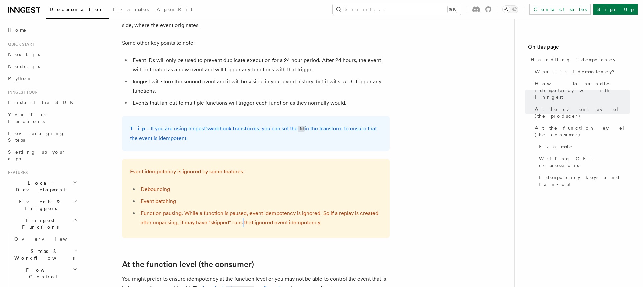
click at [242, 215] on li "Function pausing. While a function is paused, event idempotency is ignored. So …" at bounding box center [260, 218] width 243 height 19
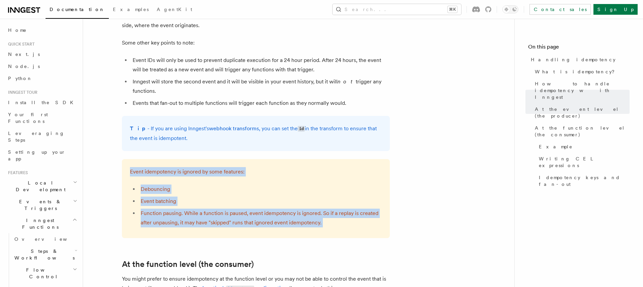
drag, startPoint x: 242, startPoint y: 215, endPoint x: 225, endPoint y: 164, distance: 54.3
click at [225, 164] on div "Event idempotency is ignored by some features: Debouncing Event batching Functi…" at bounding box center [256, 198] width 268 height 79
click at [225, 167] on p "Event idempotency is ignored by some features:" at bounding box center [256, 171] width 252 height 9
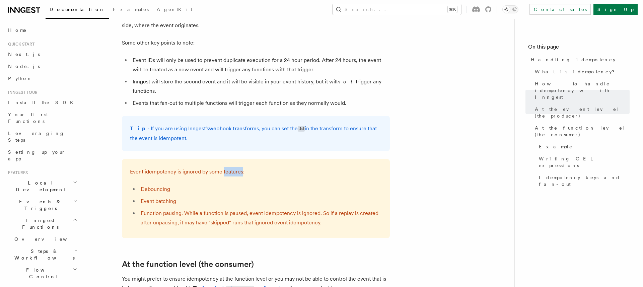
click at [225, 167] on p "Event idempotency is ignored by some features:" at bounding box center [256, 171] width 252 height 9
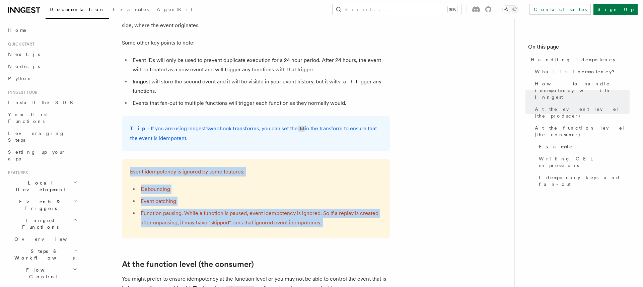
drag, startPoint x: 225, startPoint y: 164, endPoint x: 230, endPoint y: 202, distance: 38.2
click at [230, 202] on div "Event idempotency is ignored by some features: Debouncing Event batching Functi…" at bounding box center [256, 198] width 268 height 79
click at [230, 209] on li "Function pausing. While a function is paused, event idempotency is ignored. So …" at bounding box center [260, 218] width 243 height 19
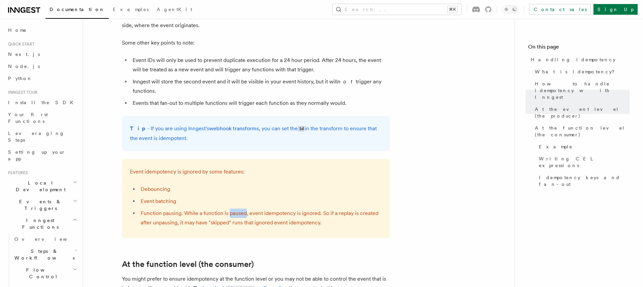
click at [230, 209] on li "Function pausing. While a function is paused, event idempotency is ignored. So …" at bounding box center [260, 218] width 243 height 19
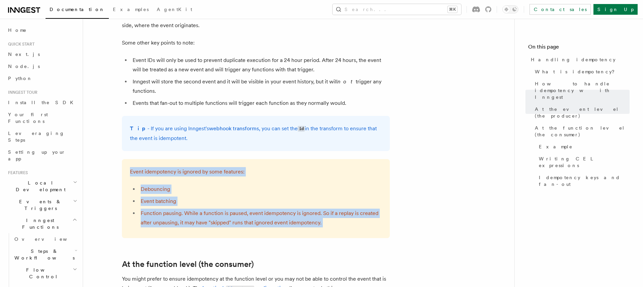
drag, startPoint x: 230, startPoint y: 202, endPoint x: 227, endPoint y: 165, distance: 37.3
click at [227, 165] on div "Event idempotency is ignored by some features: Debouncing Event batching Functi…" at bounding box center [256, 198] width 268 height 79
click at [227, 167] on p "Event idempotency is ignored by some features:" at bounding box center [256, 171] width 252 height 9
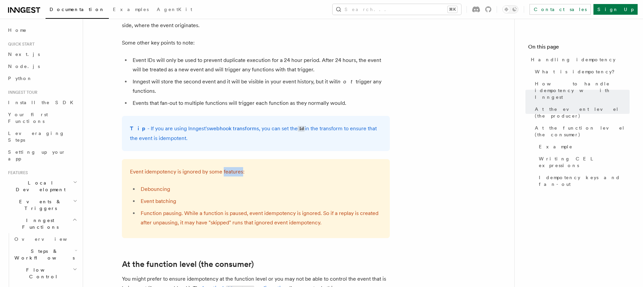
click at [227, 167] on p "Event idempotency is ignored by some features:" at bounding box center [256, 171] width 252 height 9
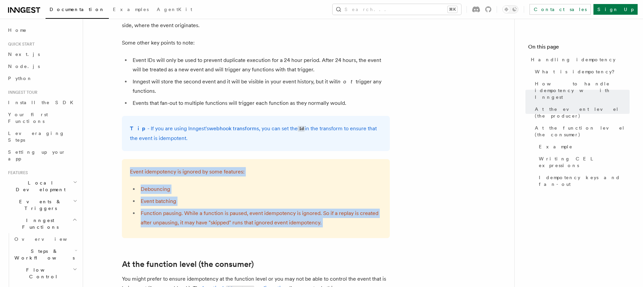
drag, startPoint x: 227, startPoint y: 165, endPoint x: 261, endPoint y: 207, distance: 54.2
click at [261, 207] on div "Event idempotency is ignored by some features: Debouncing Event batching Functi…" at bounding box center [256, 198] width 268 height 79
click at [261, 209] on li "Function pausing. While a function is paused, event idempotency is ignored. So …" at bounding box center [260, 218] width 243 height 19
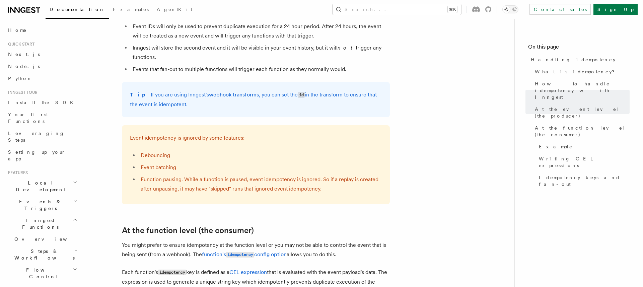
scroll to position [587, 0]
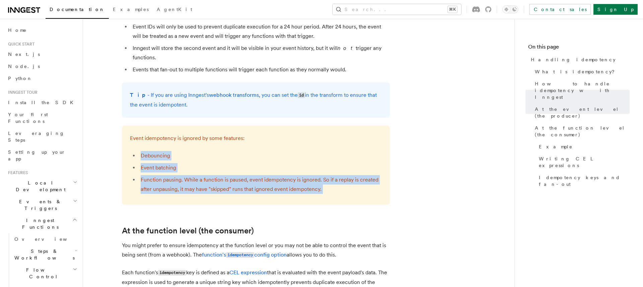
drag, startPoint x: 261, startPoint y: 207, endPoint x: 244, endPoint y: 125, distance: 83.9
click at [244, 125] on article "Features Inngest Functions Errors & Retries Handling idempotency Ensuring that …" at bounding box center [299, 241] width 410 height 1597
click at [244, 134] on p "Event idempotency is ignored by some features:" at bounding box center [256, 138] width 252 height 9
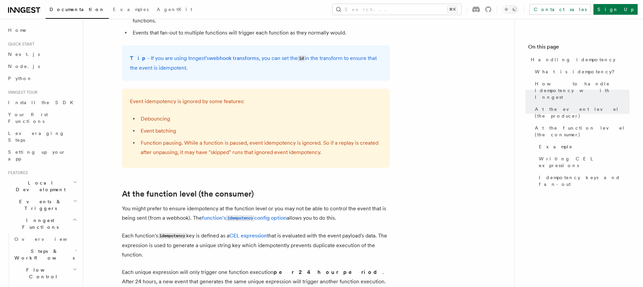
scroll to position [663, 0]
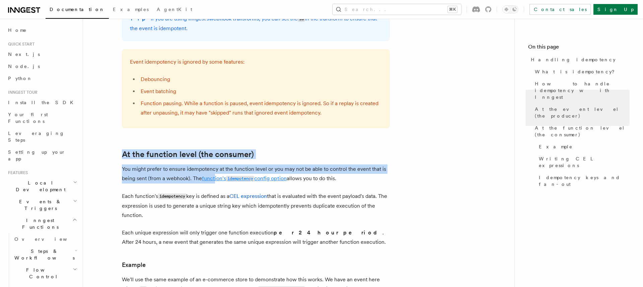
drag, startPoint x: 244, startPoint y: 125, endPoint x: 215, endPoint y: 171, distance: 54.7
click at [215, 171] on article "Features Inngest Functions Errors & Retries Handling idempotency Ensuring that …" at bounding box center [299, 164] width 410 height 1597
click at [162, 164] on p "You might prefer to ensure idempotency at the function level or you may not be …" at bounding box center [256, 173] width 268 height 19
drag, startPoint x: 214, startPoint y: 178, endPoint x: 198, endPoint y: 140, distance: 41.5
click at [198, 140] on article "Features Inngest Functions Errors & Retries Handling idempotency Ensuring that …" at bounding box center [299, 164] width 410 height 1597
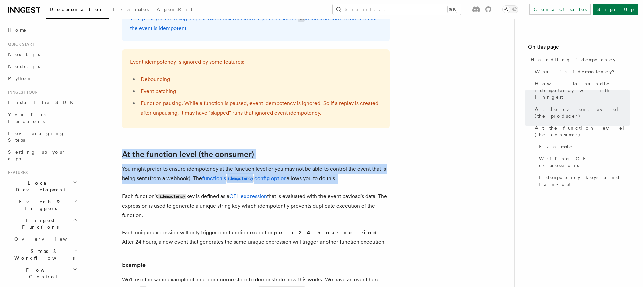
click at [198, 140] on article "Features Inngest Functions Errors & Retries Handling idempotency Ensuring that …" at bounding box center [299, 164] width 410 height 1597
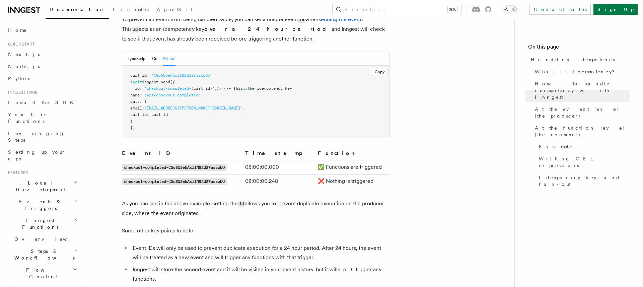
scroll to position [338, 0]
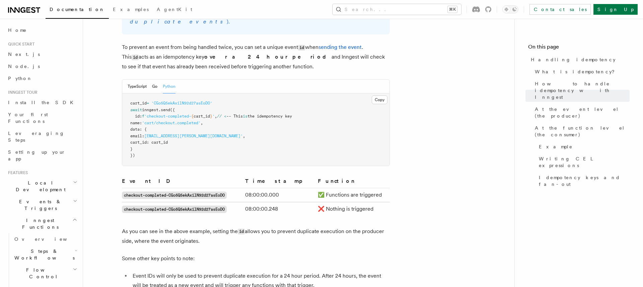
drag, startPoint x: 198, startPoint y: 140, endPoint x: 161, endPoint y: 99, distance: 55.2
click at [161, 99] on pre "cart_id = 'CGo5Q5ekAxilN92d27asEoDO' await inngest . send ({ id : f 'checkout-c…" at bounding box center [255, 129] width 267 height 72
click at [158, 107] on span "inngest" at bounding box center [150, 109] width 16 height 5
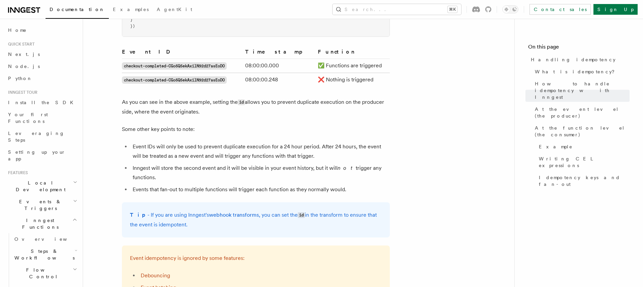
scroll to position [586, 0]
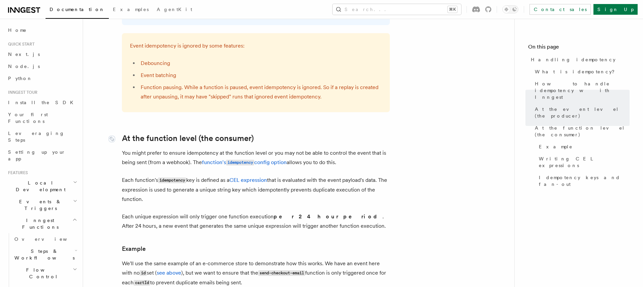
click at [153, 134] on link "At the function level (the consumer)" at bounding box center [188, 138] width 132 height 9
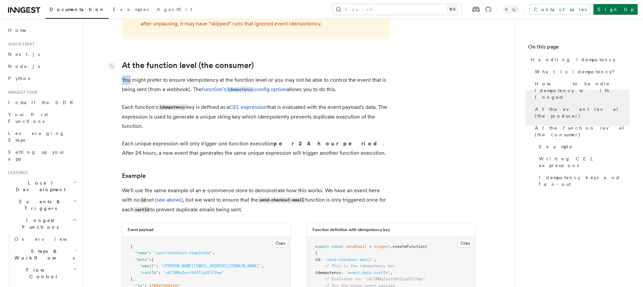
click at [153, 124] on article "Features Inngest Functions Errors & Retries Handling idempotency Ensuring that …" at bounding box center [299, 75] width 410 height 1597
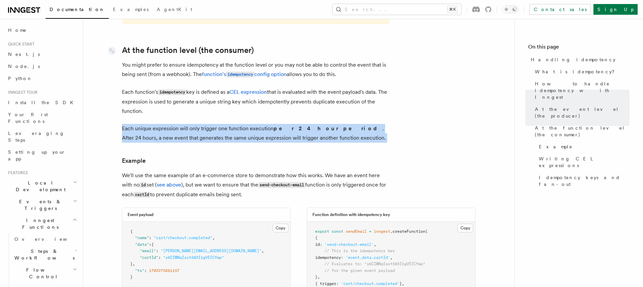
scroll to position [772, 0]
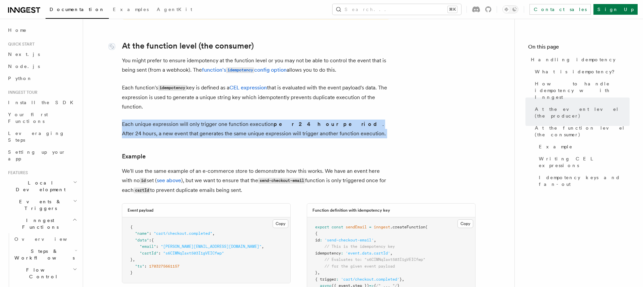
click at [153, 124] on p "Each unique expression will only trigger one function execution per 24 hour per…" at bounding box center [256, 128] width 268 height 19
click at [152, 124] on p "Each unique expression will only trigger one function execution per 24 hour per…" at bounding box center [256, 128] width 268 height 19
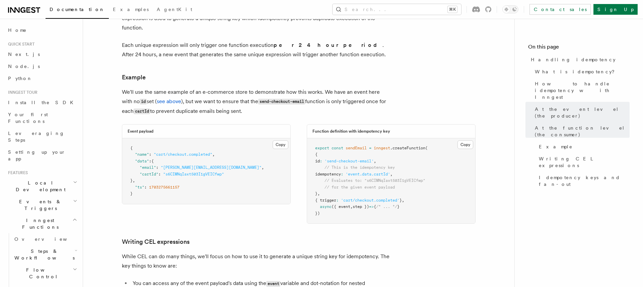
scroll to position [856, 0]
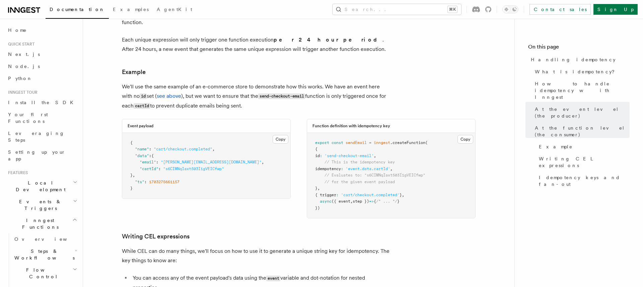
click at [347, 181] on pre "export const sendEmail = inngest .createFunction ( { id : 'send-checkout-email'…" at bounding box center [391, 175] width 168 height 85
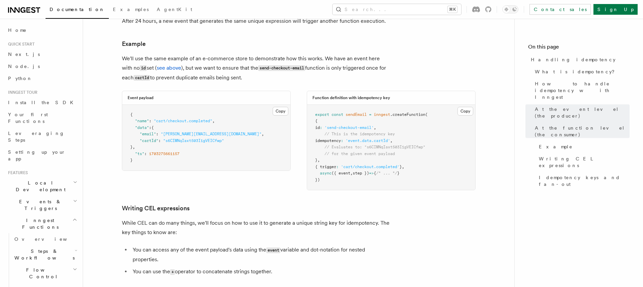
scroll to position [884, 0]
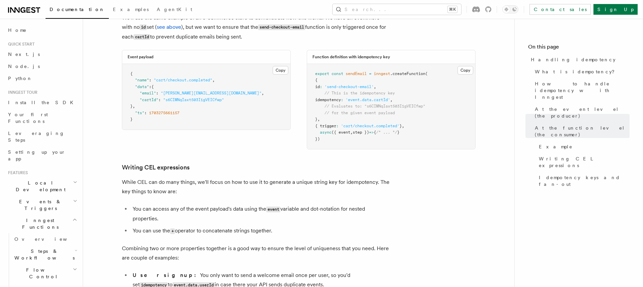
scroll to position [935, 0]
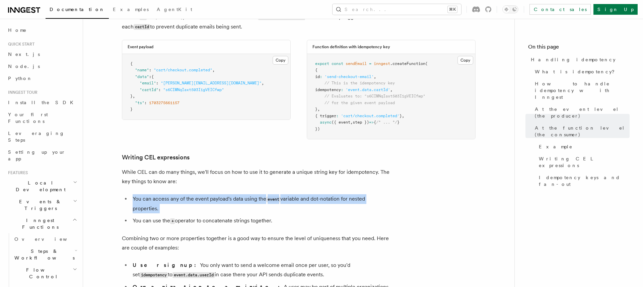
drag, startPoint x: 336, startPoint y: 208, endPoint x: 267, endPoint y: 156, distance: 86.2
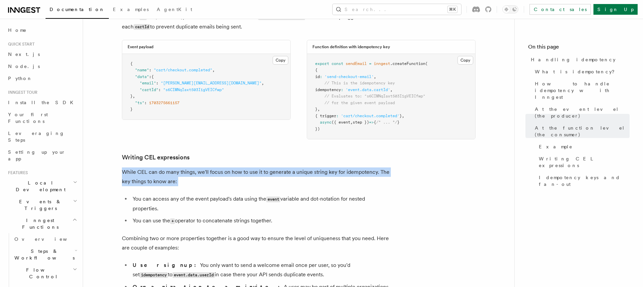
drag, startPoint x: 267, startPoint y: 156, endPoint x: 263, endPoint y: 153, distance: 5.7
click at [263, 153] on h3 "Writing CEL expressions" at bounding box center [256, 157] width 268 height 9
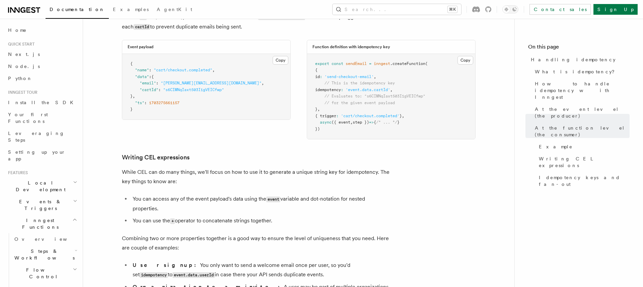
click at [263, 153] on h3 "Writing CEL expressions" at bounding box center [256, 157] width 268 height 9
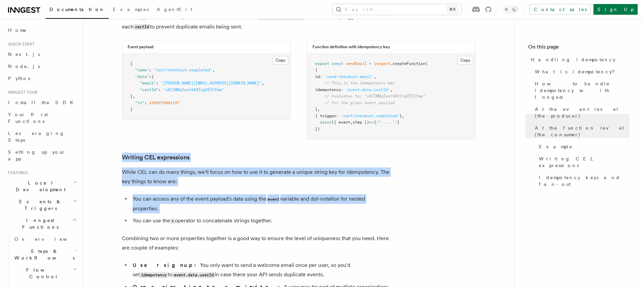
drag, startPoint x: 263, startPoint y: 153, endPoint x: 299, endPoint y: 182, distance: 47.1
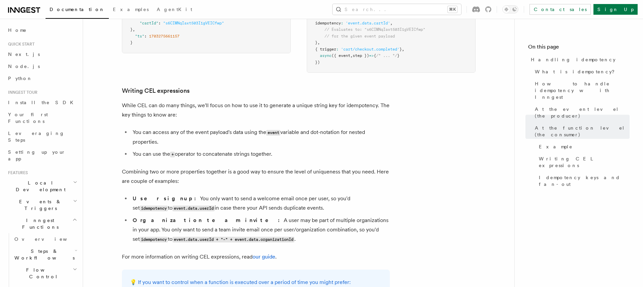
scroll to position [1062, 0]
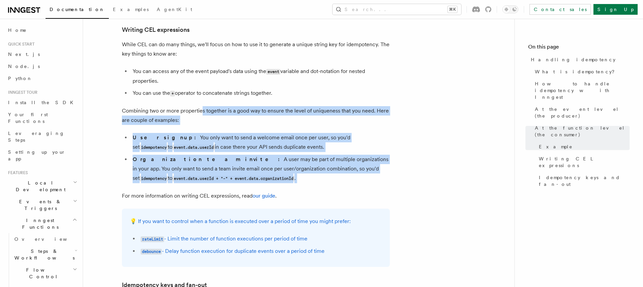
drag, startPoint x: 299, startPoint y: 182, endPoint x: 202, endPoint y: 100, distance: 127.8
click at [202, 106] on p "Combining two or more properties together is a good way to ensure the level of …" at bounding box center [256, 115] width 268 height 19
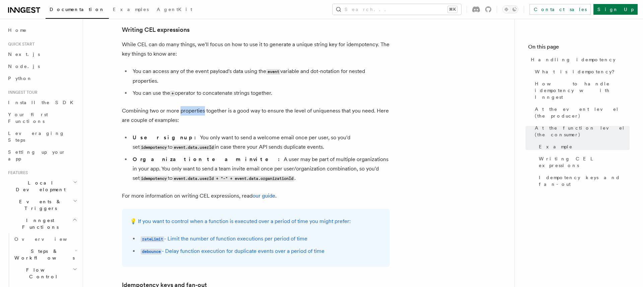
click at [202, 106] on p "Combining two or more properties together is a good way to ensure the level of …" at bounding box center [256, 115] width 268 height 19
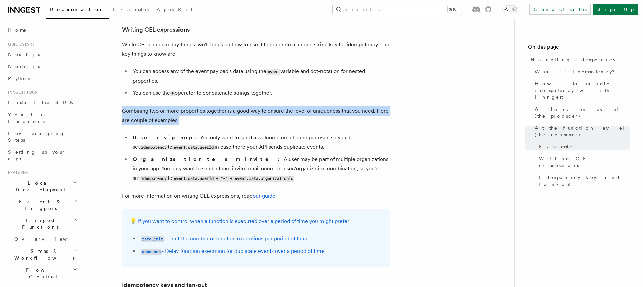
drag, startPoint x: 202, startPoint y: 100, endPoint x: 219, endPoint y: 115, distance: 23.0
click at [219, 115] on p "Combining two or more properties together is a good way to ensure the level of …" at bounding box center [256, 115] width 268 height 19
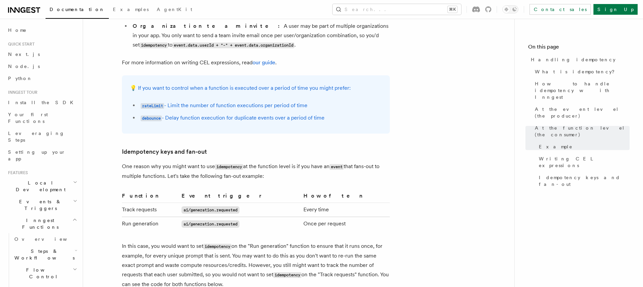
scroll to position [1236, 0]
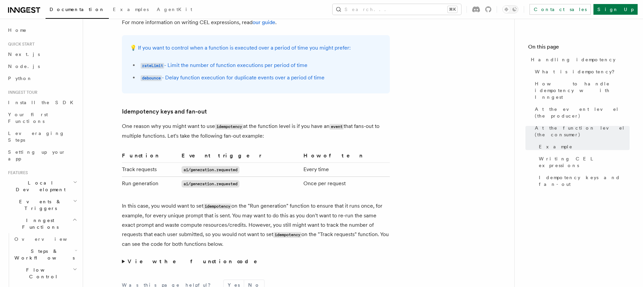
click at [279, 127] on p "One reason why you might want to use idempotency at the function level is if yo…" at bounding box center [256, 131] width 268 height 19
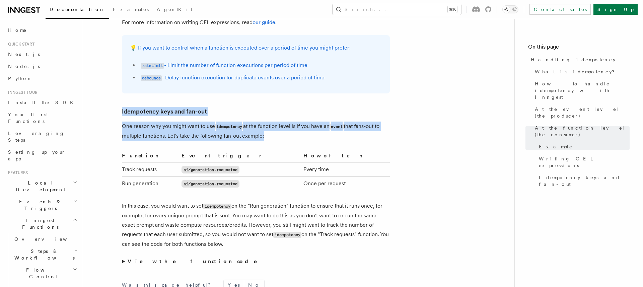
drag, startPoint x: 279, startPoint y: 127, endPoint x: 279, endPoint y: 102, distance: 24.4
click at [279, 107] on h3 "Idempotency keys and fan-out" at bounding box center [256, 111] width 268 height 9
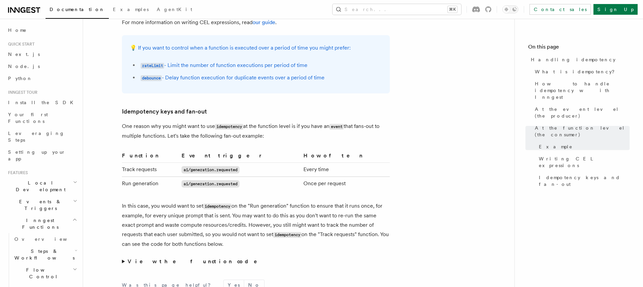
click at [279, 107] on h3 "Idempotency keys and fan-out" at bounding box center [256, 111] width 268 height 9
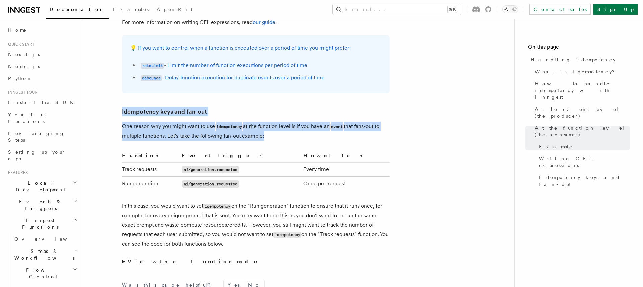
drag, startPoint x: 279, startPoint y: 102, endPoint x: 294, endPoint y: 125, distance: 27.5
click at [294, 125] on p "One reason why you might want to use idempotency at the function level is if yo…" at bounding box center [256, 131] width 268 height 19
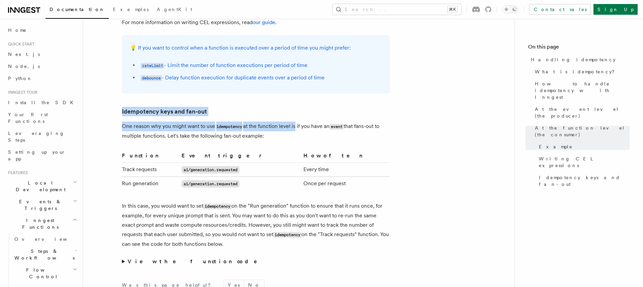
drag, startPoint x: 294, startPoint y: 125, endPoint x: 273, endPoint y: 98, distance: 33.6
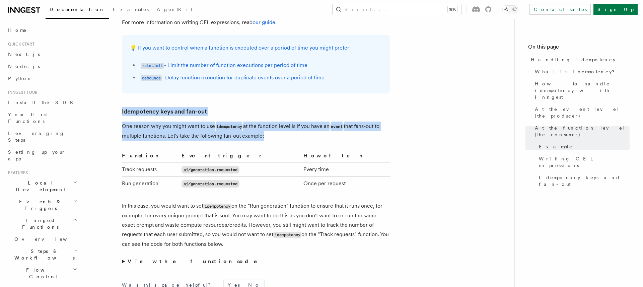
drag, startPoint x: 273, startPoint y: 98, endPoint x: 289, endPoint y: 123, distance: 28.4
click at [289, 123] on p "One reason why you might want to use idempotency at the function level is if yo…" at bounding box center [256, 131] width 268 height 19
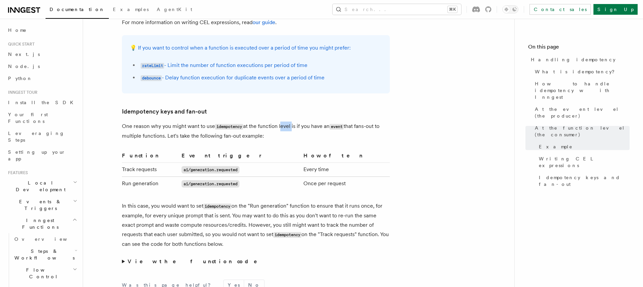
click at [289, 123] on p "One reason why you might want to use idempotency at the function level is if yo…" at bounding box center [256, 131] width 268 height 19
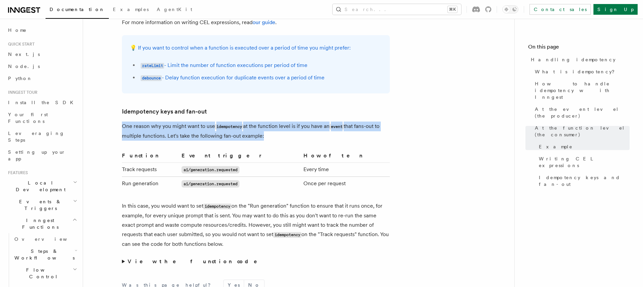
drag, startPoint x: 289, startPoint y: 123, endPoint x: 283, endPoint y: 103, distance: 19.9
click at [283, 107] on h3 "Idempotency keys and fan-out" at bounding box center [256, 111] width 268 height 9
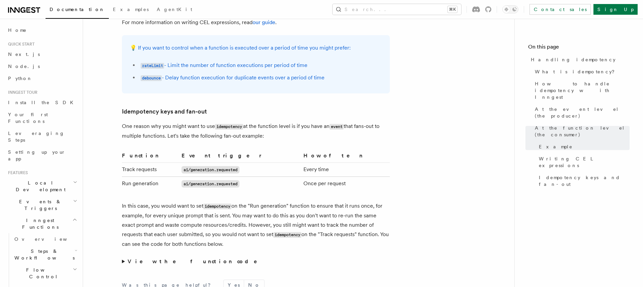
click at [283, 107] on h3 "Idempotency keys and fan-out" at bounding box center [256, 111] width 268 height 9
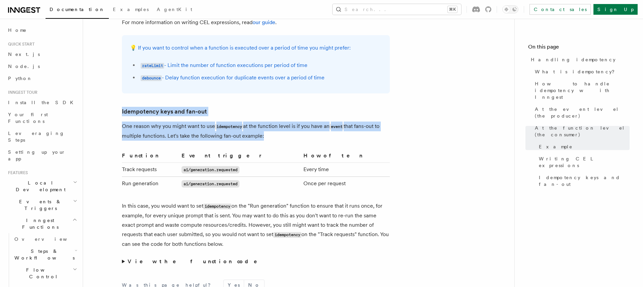
drag, startPoint x: 283, startPoint y: 103, endPoint x: 287, endPoint y: 118, distance: 15.3
click at [287, 122] on p "One reason why you might want to use idempotency at the function level is if yo…" at bounding box center [256, 131] width 268 height 19
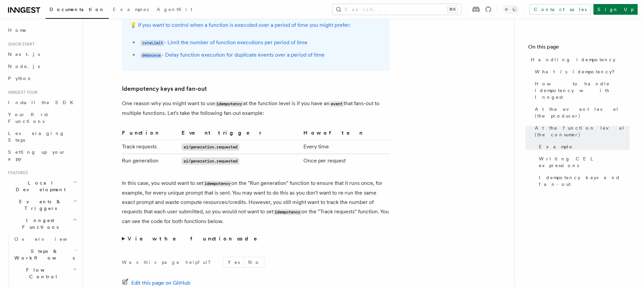
scroll to position [1314, 0]
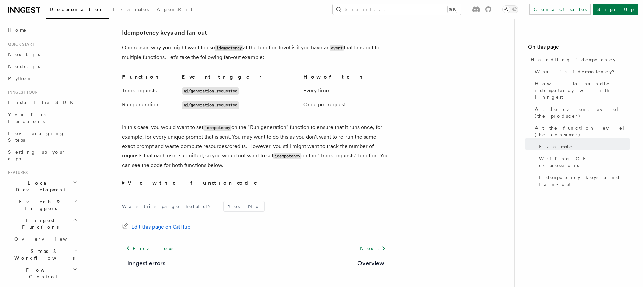
click at [287, 123] on p "In this case, you would want to set idempotency on the "Run generation" functio…" at bounding box center [256, 147] width 268 height 48
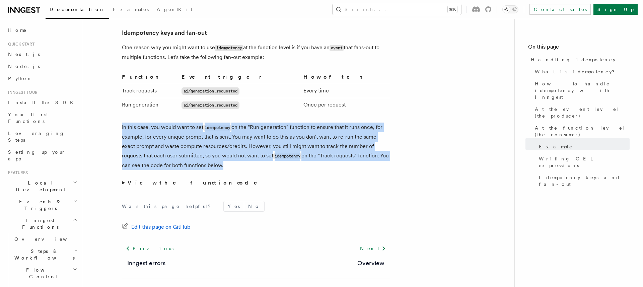
click at [287, 123] on p "In this case, you would want to set idempotency on the "Run generation" functio…" at bounding box center [256, 147] width 268 height 48
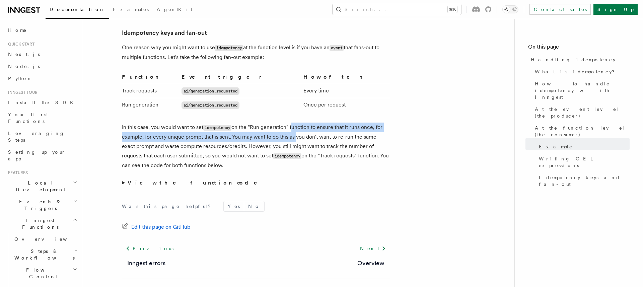
drag, startPoint x: 293, startPoint y: 130, endPoint x: 293, endPoint y: 124, distance: 5.7
click at [293, 124] on p "In this case, you would want to set idempotency on the "Run generation" functio…" at bounding box center [256, 147] width 268 height 48
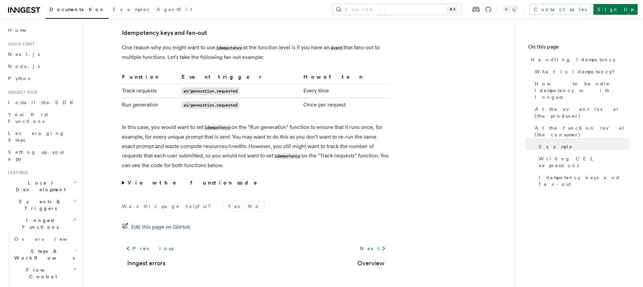
click at [282, 123] on p "In this case, you would want to set idempotency on the "Run generation" functio…" at bounding box center [256, 147] width 268 height 48
drag, startPoint x: 282, startPoint y: 123, endPoint x: 257, endPoint y: 122, distance: 24.8
click at [257, 123] on p "In this case, you would want to set idempotency on the "Run generation" functio…" at bounding box center [256, 147] width 268 height 48
drag, startPoint x: 257, startPoint y: 122, endPoint x: 268, endPoint y: 122, distance: 11.4
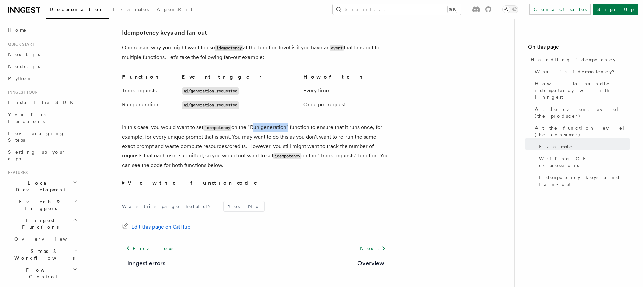
click at [268, 123] on p "In this case, you would want to set idempotency on the "Run generation" functio…" at bounding box center [256, 147] width 268 height 48
click at [377, 123] on p "In this case, you would want to set idempotency on the "Run generation" functio…" at bounding box center [256, 147] width 268 height 48
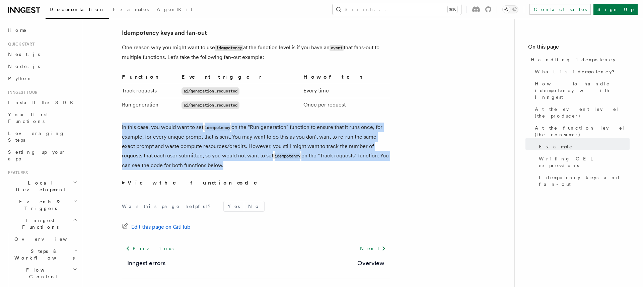
click at [377, 123] on p "In this case, you would want to set idempotency on the "Run generation" functio…" at bounding box center [256, 147] width 268 height 48
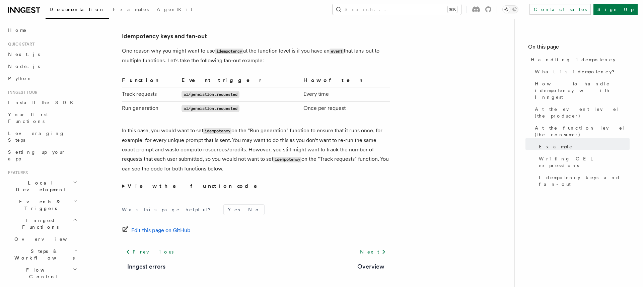
scroll to position [1302, 0]
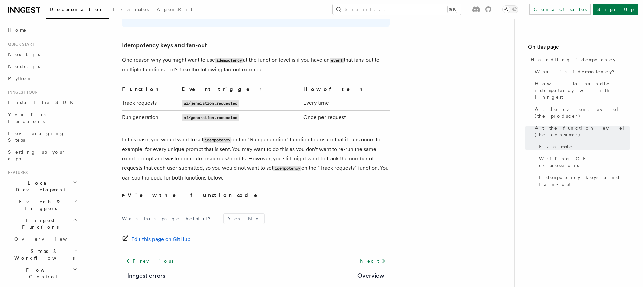
click at [260, 135] on p "In this case, you would want to set idempotency on the "Run generation" functio…" at bounding box center [256, 159] width 268 height 48
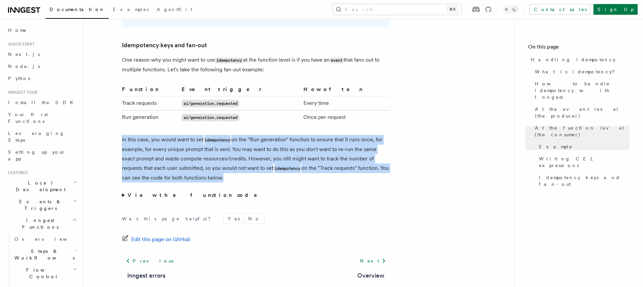
click at [260, 135] on p "In this case, you would want to set idempotency on the "Run generation" functio…" at bounding box center [256, 159] width 268 height 48
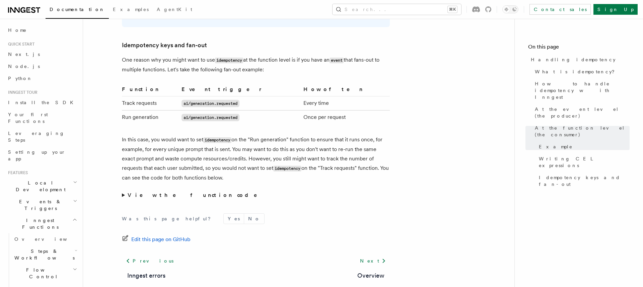
click at [260, 135] on p "In this case, you would want to set idempotency on the "Run generation" functio…" at bounding box center [256, 159] width 268 height 48
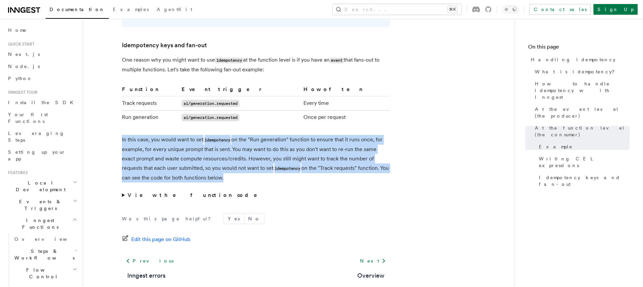
click at [260, 135] on p "In this case, you would want to set idempotency on the "Run generation" functio…" at bounding box center [256, 159] width 268 height 48
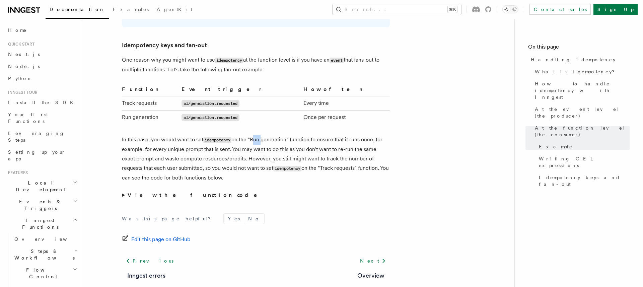
click at [260, 135] on p "In this case, you would want to set idempotency on the "Run generation" functio…" at bounding box center [256, 159] width 268 height 48
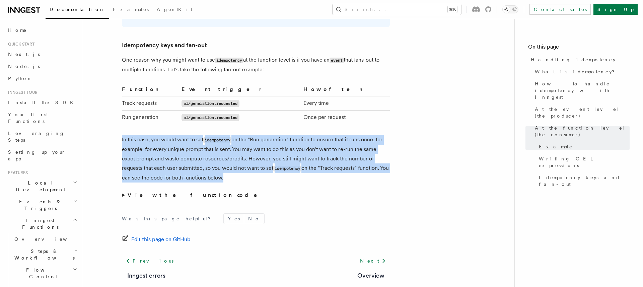
click at [260, 135] on p "In this case, you would want to set idempotency on the "Run generation" functio…" at bounding box center [256, 159] width 268 height 48
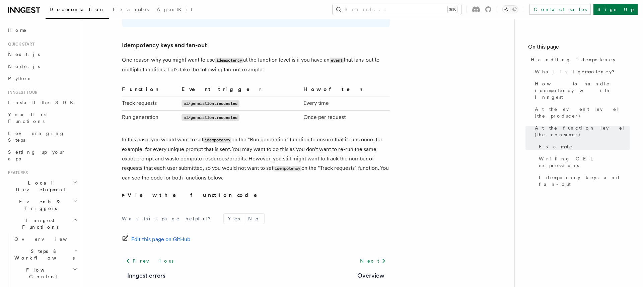
click at [253, 137] on p "In this case, you would want to set idempotency on the "Run generation" functio…" at bounding box center [256, 159] width 268 height 48
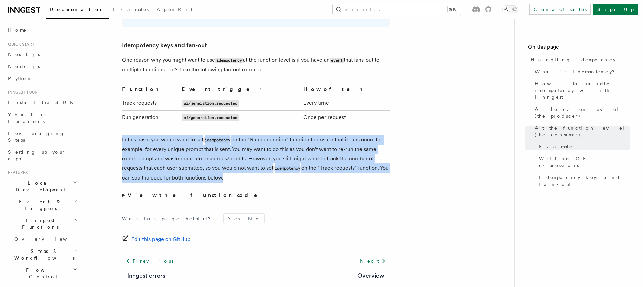
click at [253, 137] on p "In this case, you would want to set idempotency on the "Run generation" functio…" at bounding box center [256, 159] width 268 height 48
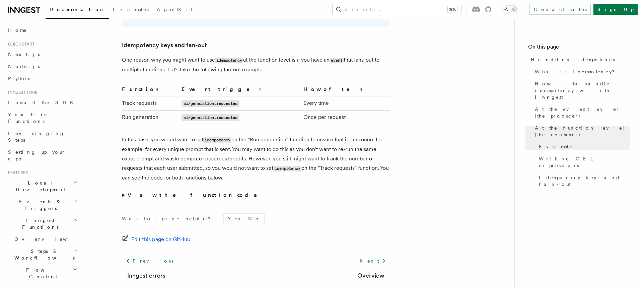
click at [253, 137] on p "In this case, you would want to set idempotency on the "Run generation" functio…" at bounding box center [256, 159] width 268 height 48
click at [171, 192] on strong "View the function code" at bounding box center [197, 195] width 139 height 6
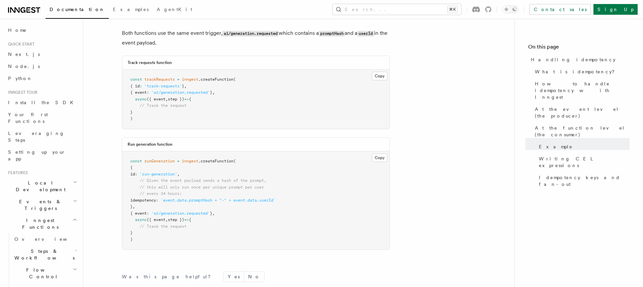
scroll to position [1478, 0]
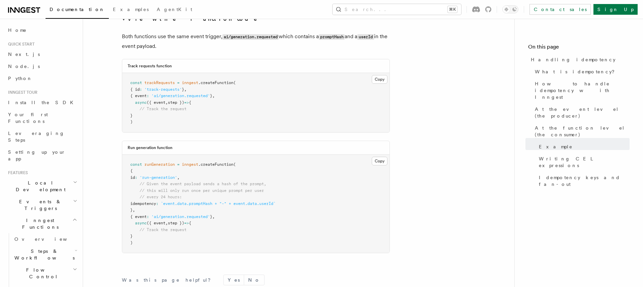
click at [180, 194] on span "// every 24 hours:" at bounding box center [161, 196] width 42 height 5
click at [177, 188] on span "// this will only run once per unique prompt per user" at bounding box center [202, 190] width 124 height 5
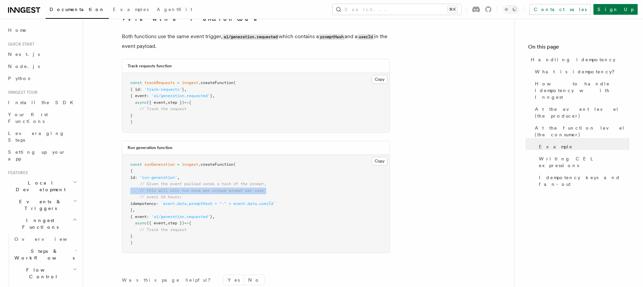
click at [177, 188] on span "// this will only run once per unique prompt per user" at bounding box center [202, 190] width 124 height 5
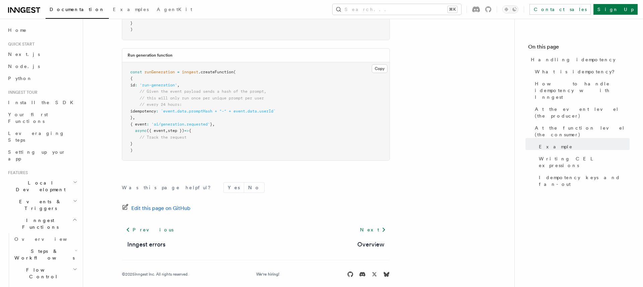
scroll to position [1572, 0]
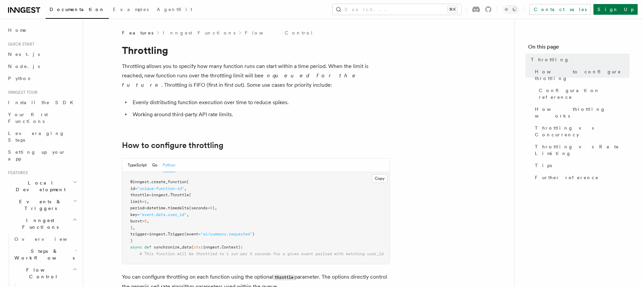
click at [237, 100] on li "Evenly distributing function execution over time to reduce spikes." at bounding box center [260, 102] width 259 height 9
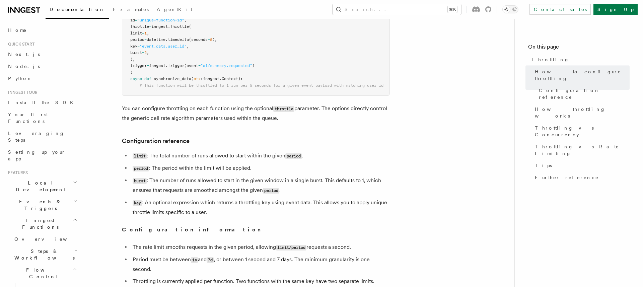
scroll to position [168, 0]
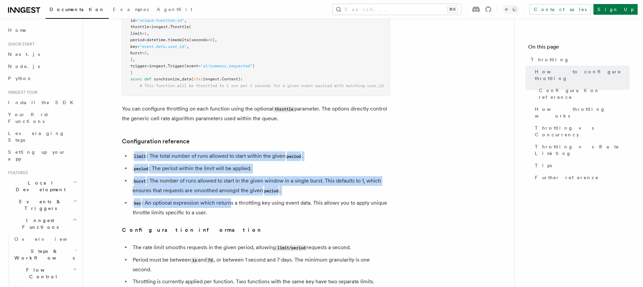
drag, startPoint x: 229, startPoint y: 202, endPoint x: 216, endPoint y: 142, distance: 61.3
click at [216, 142] on h3 "Configuration reference" at bounding box center [256, 141] width 268 height 9
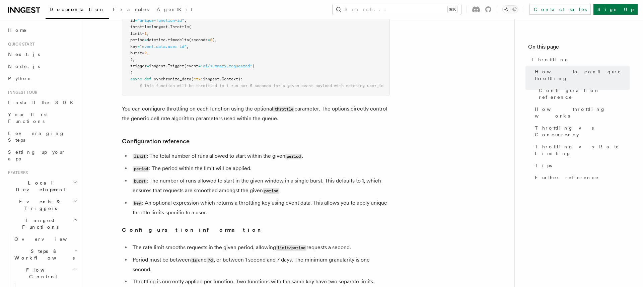
click at [216, 142] on h3 "Configuration reference" at bounding box center [256, 141] width 268 height 9
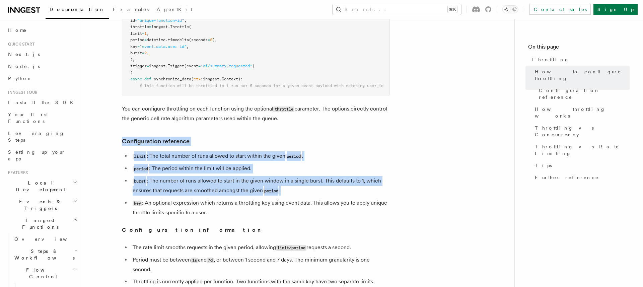
drag, startPoint x: 216, startPoint y: 142, endPoint x: 227, endPoint y: 194, distance: 53.7
click at [227, 194] on li "burst : The number of runs allowed to start in the given window in a single bur…" at bounding box center [260, 185] width 259 height 19
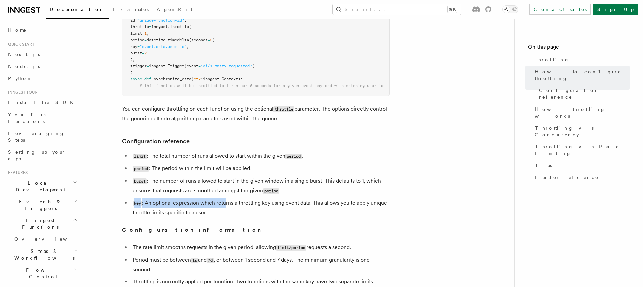
drag, startPoint x: 225, startPoint y: 198, endPoint x: 224, endPoint y: 210, distance: 11.4
click at [224, 210] on ul "limit : The total number of runs allowed to start within the given period . per…" at bounding box center [256, 184] width 268 height 66
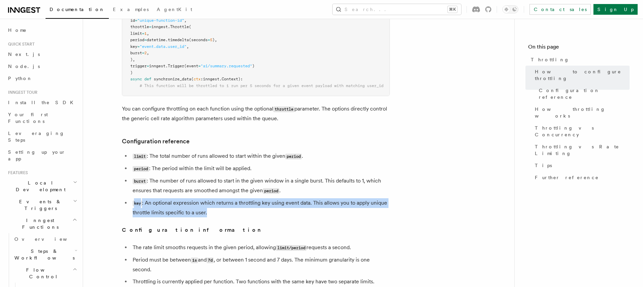
click at [224, 210] on li "key : An optional expression which returns a throttling key using event data. T…" at bounding box center [260, 207] width 259 height 19
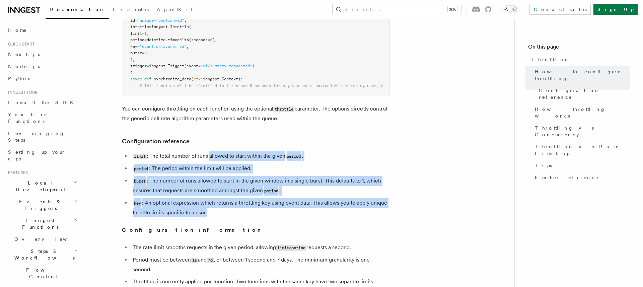
drag, startPoint x: 224, startPoint y: 210, endPoint x: 222, endPoint y: 148, distance: 62.0
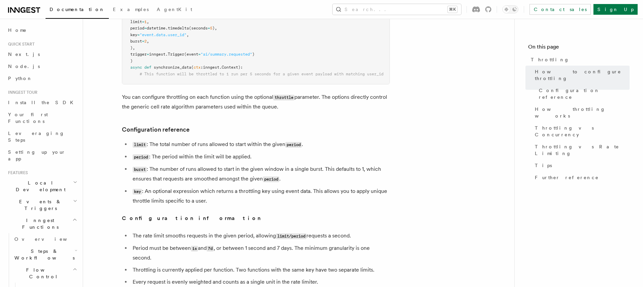
scroll to position [182, 0]
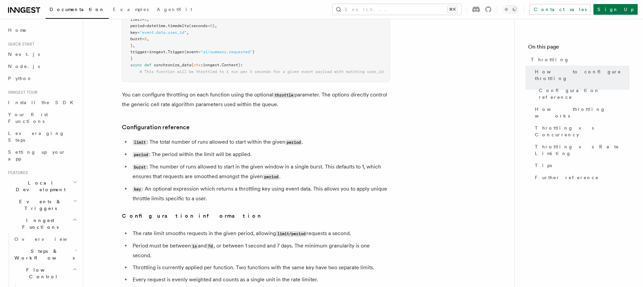
click at [222, 148] on ul "limit : The total number of runs allowed to start within the given period . per…" at bounding box center [256, 170] width 268 height 66
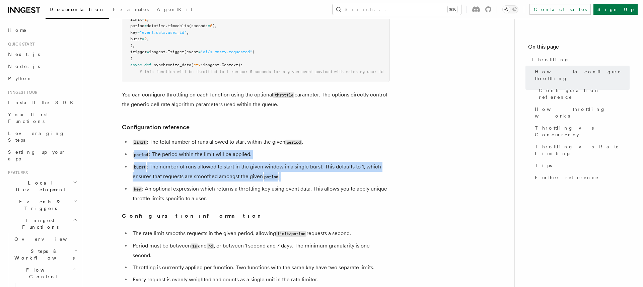
drag, startPoint x: 222, startPoint y: 148, endPoint x: 225, endPoint y: 183, distance: 35.3
click at [225, 183] on ul "limit : The total number of runs allowed to start within the given period . per…" at bounding box center [256, 170] width 268 height 66
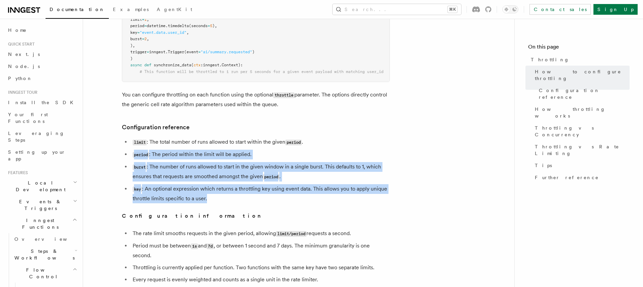
click at [225, 183] on ul "limit : The total number of runs allowed to start within the given period . per…" at bounding box center [256, 170] width 268 height 66
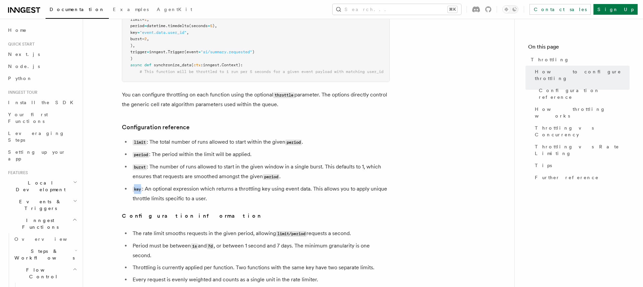
click at [225, 183] on ul "limit : The total number of runs allowed to start within the given period . per…" at bounding box center [256, 170] width 268 height 66
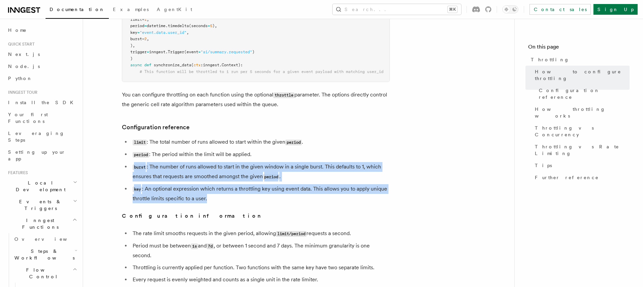
drag, startPoint x: 225, startPoint y: 183, endPoint x: 225, endPoint y: 154, distance: 29.1
click at [225, 154] on ul "limit : The total number of runs allowed to start within the given period . per…" at bounding box center [256, 170] width 268 height 66
click at [225, 154] on li "period : The period within the limit will be applied." at bounding box center [260, 155] width 259 height 10
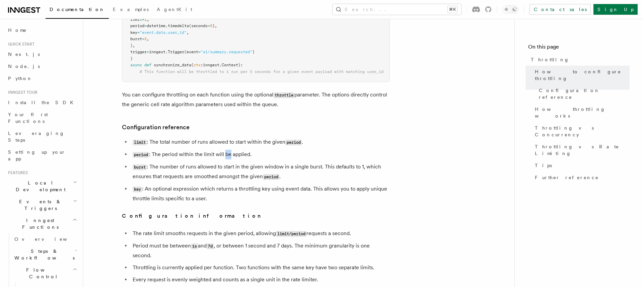
click at [225, 154] on li "period : The period within the limit will be applied." at bounding box center [260, 155] width 259 height 10
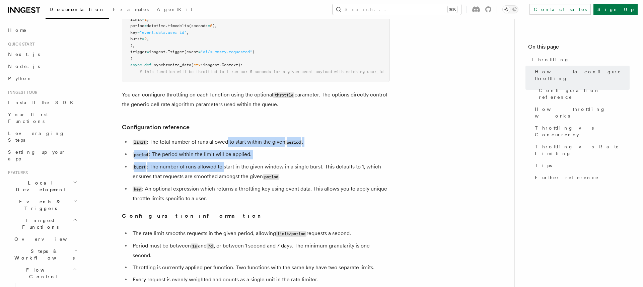
drag, startPoint x: 224, startPoint y: 166, endPoint x: 227, endPoint y: 137, distance: 29.3
click at [226, 139] on ul "limit : The total number of runs allowed to start within the given period . per…" at bounding box center [256, 170] width 268 height 66
click at [227, 137] on li "limit : The total number of runs allowed to start within the given period ." at bounding box center [260, 142] width 259 height 10
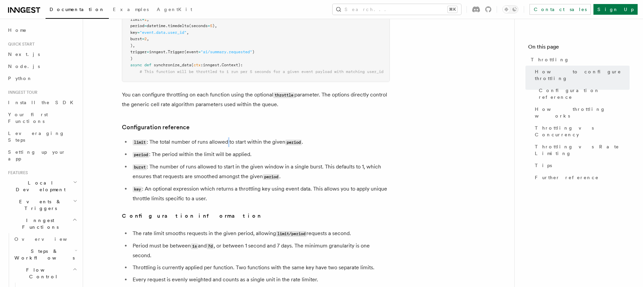
click at [227, 137] on li "limit : The total number of runs allowed to start within the given period ." at bounding box center [260, 142] width 259 height 10
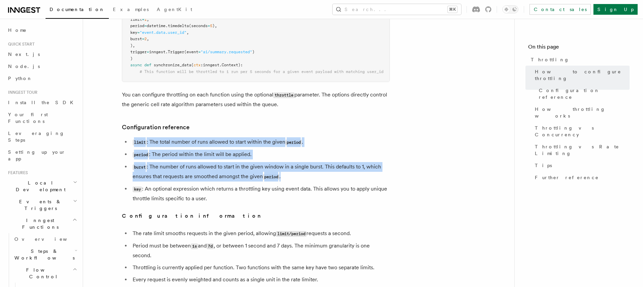
drag, startPoint x: 227, startPoint y: 137, endPoint x: 235, endPoint y: 161, distance: 25.6
click at [235, 161] on ul "limit : The total number of runs allowed to start within the given period . per…" at bounding box center [256, 170] width 268 height 66
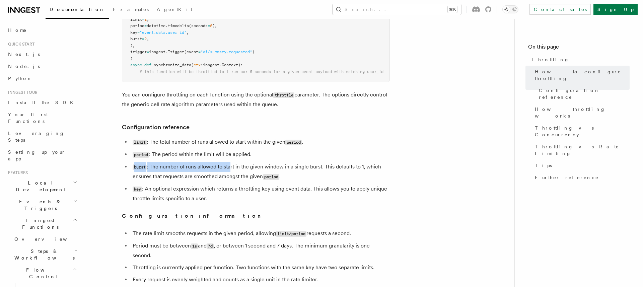
drag, startPoint x: 235, startPoint y: 161, endPoint x: 230, endPoint y: 171, distance: 10.9
click at [230, 171] on ul "limit : The total number of runs allowed to start within the given period . per…" at bounding box center [256, 170] width 268 height 66
click at [230, 171] on li "burst : The number of runs allowed to start in the given window in a single bur…" at bounding box center [260, 171] width 259 height 19
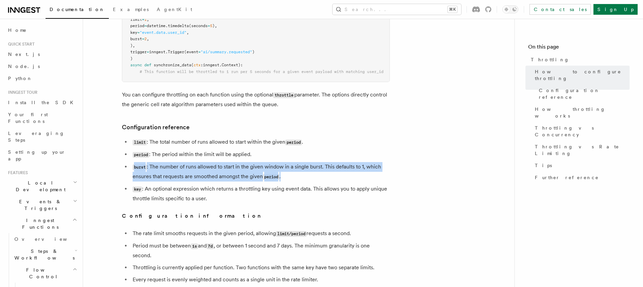
click at [230, 171] on li "burst : The number of runs allowed to start in the given window in a single bur…" at bounding box center [260, 171] width 259 height 19
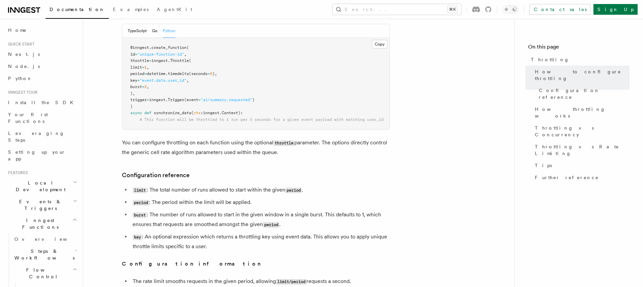
scroll to position [134, 0]
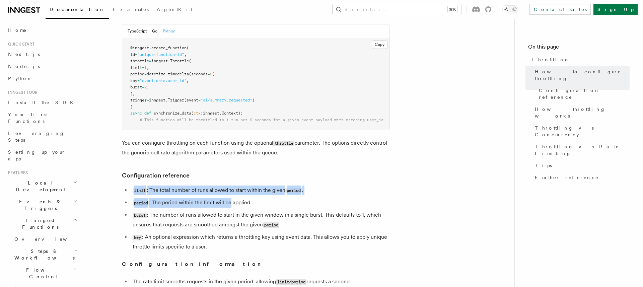
drag, startPoint x: 230, startPoint y: 171, endPoint x: 231, endPoint y: 199, distance: 28.1
click at [231, 199] on li "period : The period within the limit will be applied." at bounding box center [260, 203] width 259 height 10
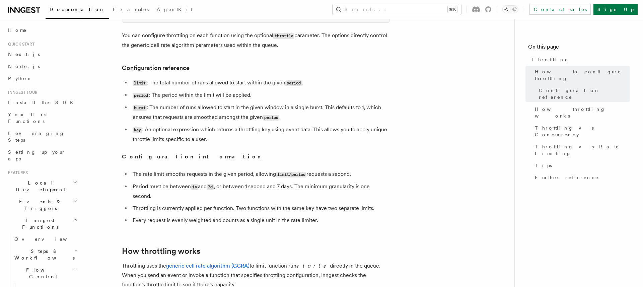
scroll to position [286, 0]
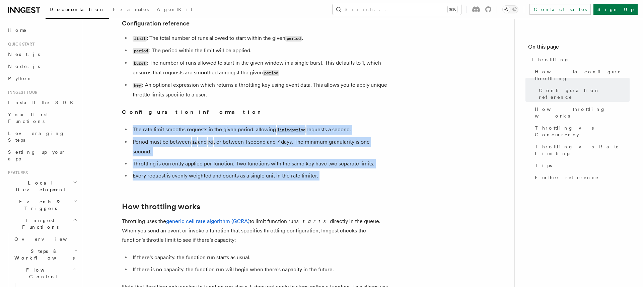
drag, startPoint x: 322, startPoint y: 183, endPoint x: 268, endPoint y: 110, distance: 90.0
click at [268, 110] on article "Features Inngest Functions Flow Control Throttling Throttling allows you to spe…" at bounding box center [299, 249] width 410 height 1010
click at [268, 110] on p "Configuration information" at bounding box center [256, 111] width 268 height 9
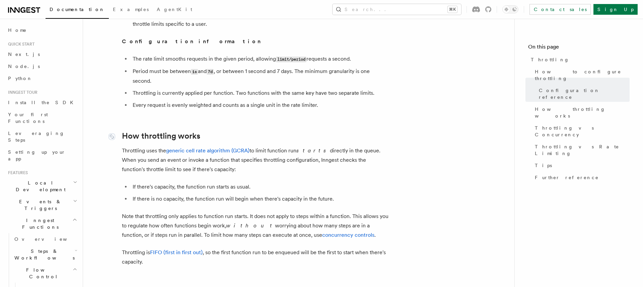
click at [191, 140] on link "How throttling works" at bounding box center [161, 135] width 78 height 9
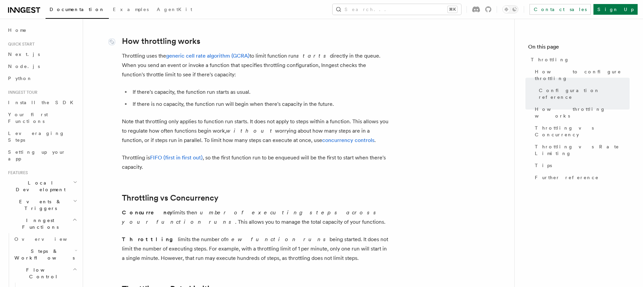
scroll to position [457, 0]
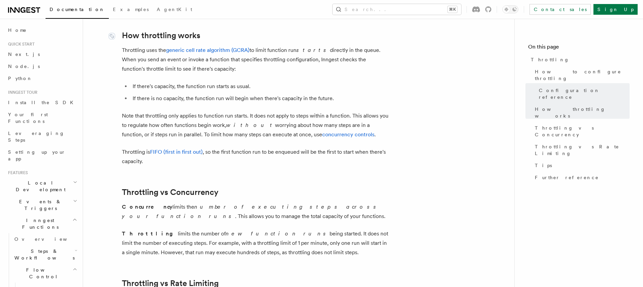
click at [191, 140] on article "Features Inngest Functions Flow Control Throttling Throttling allows you to spe…" at bounding box center [299, 78] width 410 height 1010
click at [198, 118] on p "Note that throttling only applies to function run starts. It does not apply to …" at bounding box center [256, 125] width 268 height 28
click at [195, 107] on article "Features Inngest Functions Flow Control Throttling Throttling allows you to spe…" at bounding box center [299, 78] width 410 height 1010
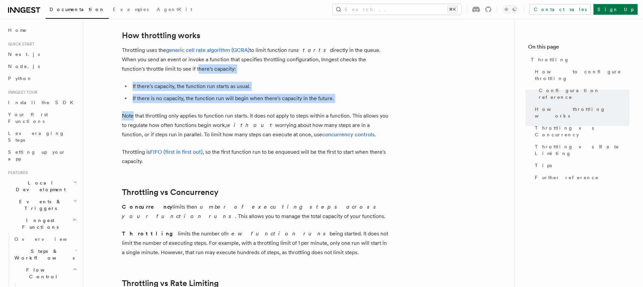
drag, startPoint x: 195, startPoint y: 107, endPoint x: 153, endPoint y: 74, distance: 53.0
click at [153, 74] on article "Features Inngest Functions Flow Control Throttling Throttling allows you to spe…" at bounding box center [299, 78] width 410 height 1010
click at [153, 74] on p "Throttling uses the generic cell rate algorithm (GCRA) to limit function run st…" at bounding box center [256, 60] width 268 height 28
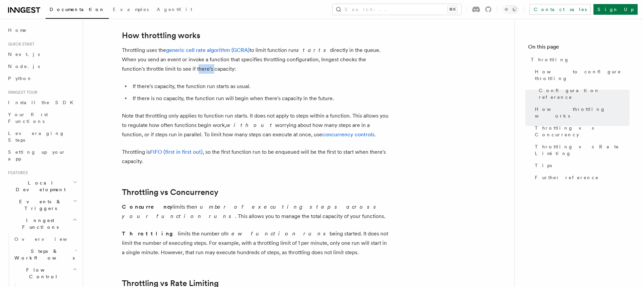
click at [153, 74] on p "Throttling uses the generic cell rate algorithm (GCRA) to limit function run st…" at bounding box center [256, 60] width 268 height 28
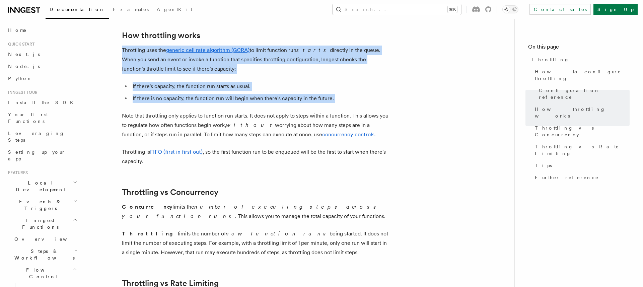
drag, startPoint x: 153, startPoint y: 74, endPoint x: 184, endPoint y: 98, distance: 38.9
click at [184, 98] on article "Features Inngest Functions Flow Control Throttling Throttling allows you to spe…" at bounding box center [299, 78] width 410 height 1010
click at [184, 98] on li "If there is no capacity, the function run will begin when there's capacity in t…" at bounding box center [260, 98] width 259 height 9
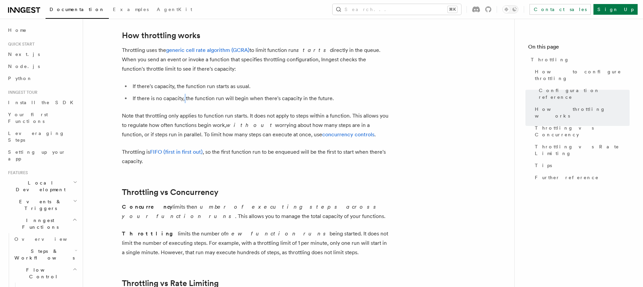
click at [184, 98] on li "If there is no capacity, the function run will begin when there's capacity in t…" at bounding box center [260, 98] width 259 height 9
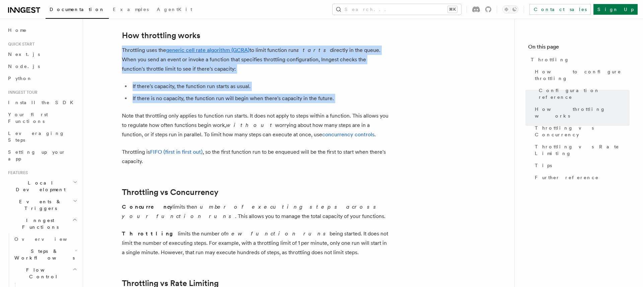
drag, startPoint x: 184, startPoint y: 98, endPoint x: 143, endPoint y: 68, distance: 50.7
click at [143, 68] on article "Features Inngest Functions Flow Control Throttling Throttling allows you to spe…" at bounding box center [299, 78] width 410 height 1010
click at [143, 68] on p "Throttling uses the generic cell rate algorithm (GCRA) to limit function run st…" at bounding box center [256, 60] width 268 height 28
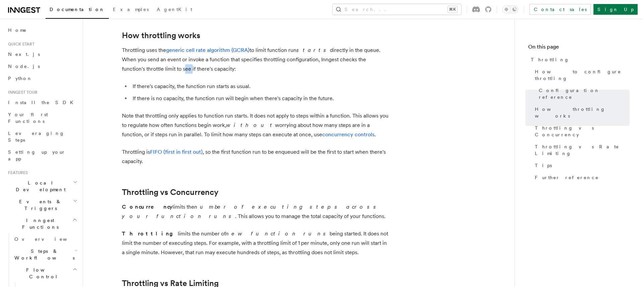
click at [143, 68] on p "Throttling uses the generic cell rate algorithm (GCRA) to limit function run st…" at bounding box center [256, 60] width 268 height 28
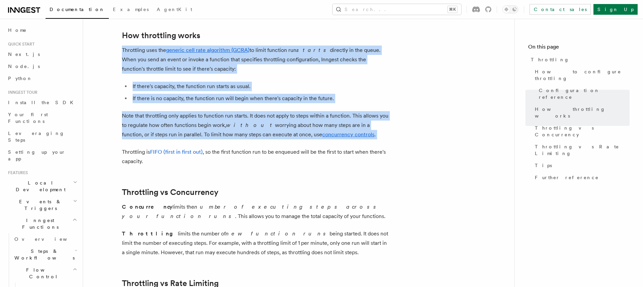
drag, startPoint x: 143, startPoint y: 68, endPoint x: 206, endPoint y: 120, distance: 81.8
click at [206, 120] on article "Features Inngest Functions Flow Control Throttling Throttling allows you to spe…" at bounding box center [299, 78] width 410 height 1010
click at [206, 120] on p "Note that throttling only applies to function run starts. It does not apply to …" at bounding box center [256, 125] width 268 height 28
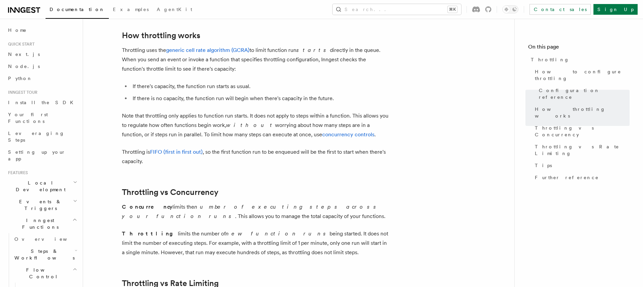
click at [206, 120] on p "Note that throttling only applies to function run starts. It does not apply to …" at bounding box center [256, 125] width 268 height 28
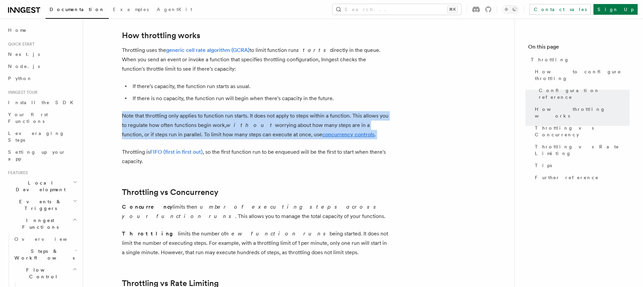
click at [206, 120] on p "Note that throttling only applies to function run starts. It does not apply to …" at bounding box center [256, 125] width 268 height 28
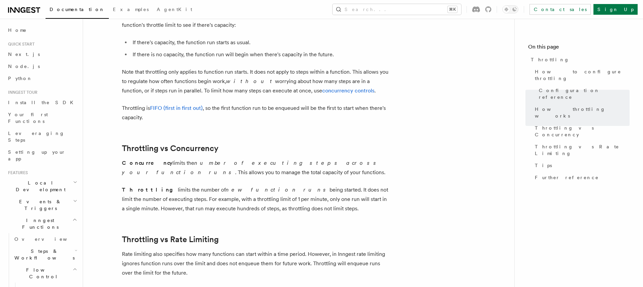
scroll to position [501, 0]
click at [206, 120] on p "Throttling is FIFO (first in first out) , so the first function run to be enque…" at bounding box center [256, 112] width 268 height 19
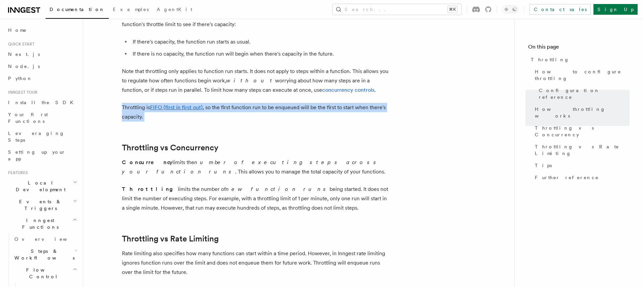
click at [206, 120] on p "Throttling is FIFO (first in first out) , so the first function run to be enque…" at bounding box center [256, 112] width 268 height 19
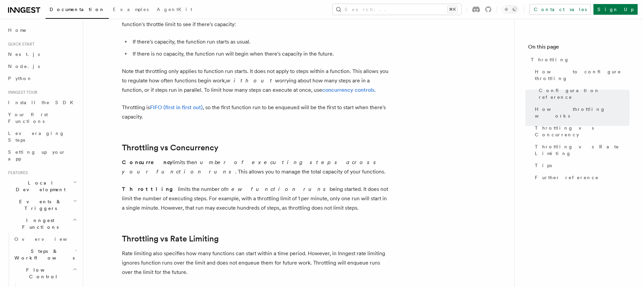
click at [242, 152] on h2 "Throttling vs Concurrency" at bounding box center [256, 147] width 268 height 9
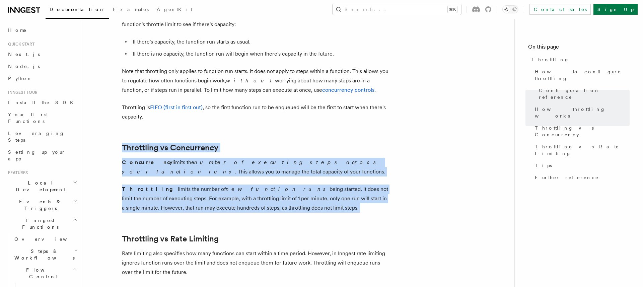
drag, startPoint x: 242, startPoint y: 152, endPoint x: 275, endPoint y: 188, distance: 49.0
click at [275, 188] on article "Features Inngest Functions Flow Control Throttling Throttling allows you to spe…" at bounding box center [299, 33] width 410 height 1010
click at [275, 188] on p "Throttling limits the number of new function runs being started. It does not li…" at bounding box center [256, 198] width 268 height 28
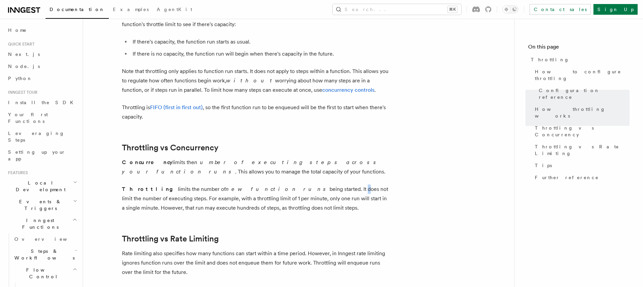
click at [275, 188] on p "Throttling limits the number of new function runs being started. It does not li…" at bounding box center [256, 198] width 268 height 28
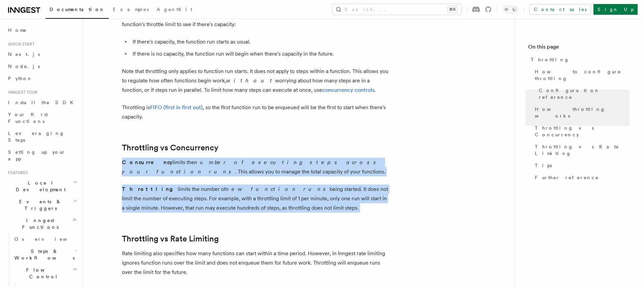
drag, startPoint x: 275, startPoint y: 188, endPoint x: 242, endPoint y: 145, distance: 54.6
click at [242, 145] on article "Features Inngest Functions Flow Control Throttling Throttling allows you to spe…" at bounding box center [299, 33] width 410 height 1010
click at [242, 145] on h2 "Throttling vs Concurrency" at bounding box center [256, 147] width 268 height 9
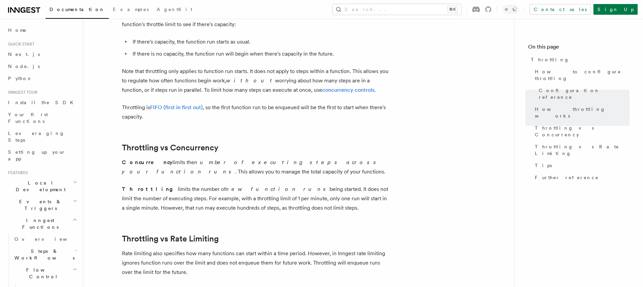
click at [242, 145] on h2 "Throttling vs Concurrency" at bounding box center [256, 147] width 268 height 9
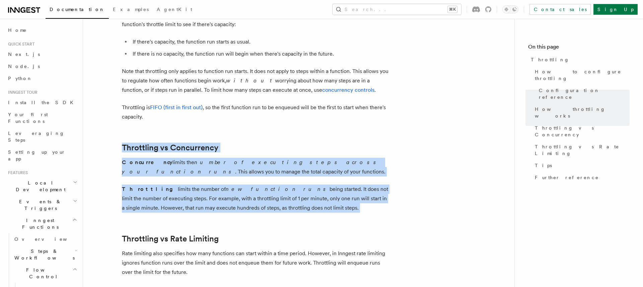
drag, startPoint x: 242, startPoint y: 145, endPoint x: 277, endPoint y: 183, distance: 51.6
click at [277, 183] on article "Features Inngest Functions Flow Control Throttling Throttling allows you to spe…" at bounding box center [299, 33] width 410 height 1010
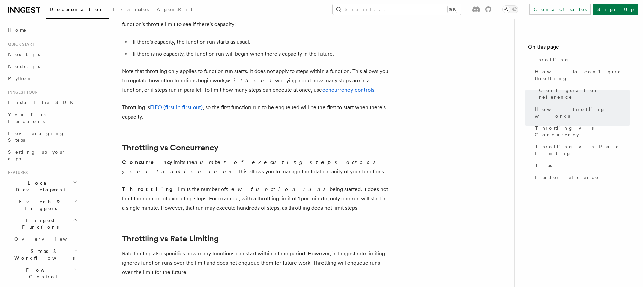
click at [262, 147] on h2 "Throttling vs Concurrency" at bounding box center [256, 147] width 268 height 9
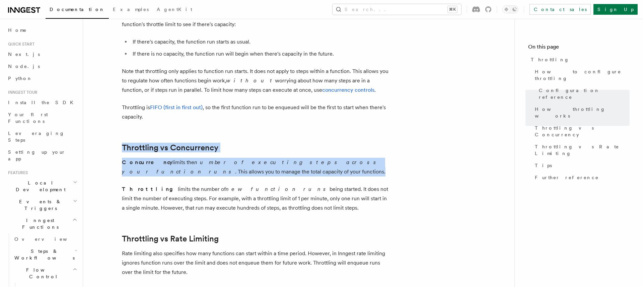
drag, startPoint x: 262, startPoint y: 147, endPoint x: 307, endPoint y: 183, distance: 58.1
click at [307, 183] on article "Features Inngest Functions Flow Control Throttling Throttling allows you to spe…" at bounding box center [299, 33] width 410 height 1010
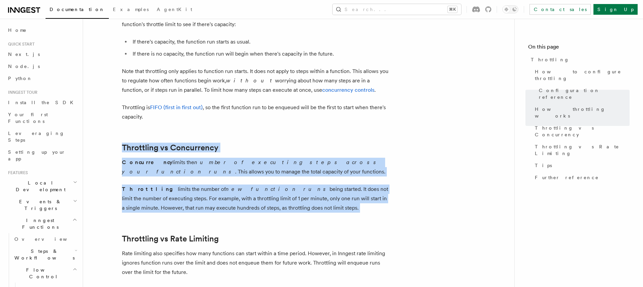
click at [307, 183] on article "Features Inngest Functions Flow Control Throttling Throttling allows you to spe…" at bounding box center [299, 33] width 410 height 1010
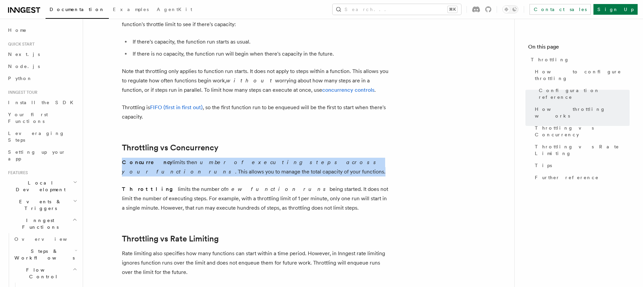
drag, startPoint x: 307, startPoint y: 183, endPoint x: 306, endPoint y: 145, distance: 38.2
click at [306, 146] on article "Features Inngest Functions Flow Control Throttling Throttling allows you to spe…" at bounding box center [299, 33] width 410 height 1010
click at [306, 145] on h2 "Throttling vs Concurrency" at bounding box center [256, 147] width 268 height 9
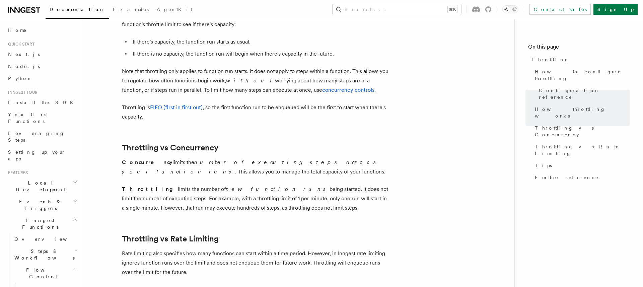
click at [306, 145] on h2 "Throttling vs Concurrency" at bounding box center [256, 147] width 268 height 9
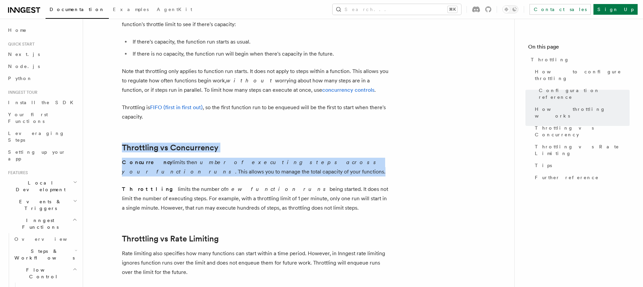
drag, startPoint x: 306, startPoint y: 145, endPoint x: 325, endPoint y: 168, distance: 30.0
click at [325, 168] on article "Features Inngest Functions Flow Control Throttling Throttling allows you to spe…" at bounding box center [299, 33] width 410 height 1010
click at [325, 168] on p "Concurrency limits the number of executing steps across your function runs . Th…" at bounding box center [256, 167] width 268 height 19
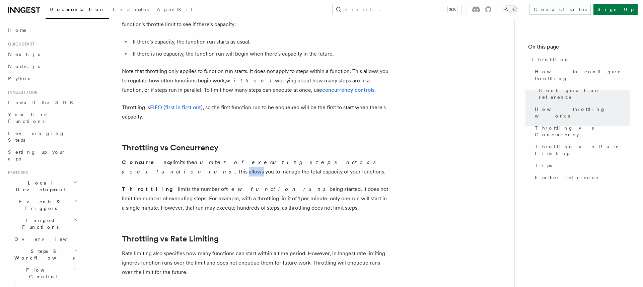
click at [325, 168] on p "Concurrency limits the number of executing steps across your function runs . Th…" at bounding box center [256, 167] width 268 height 19
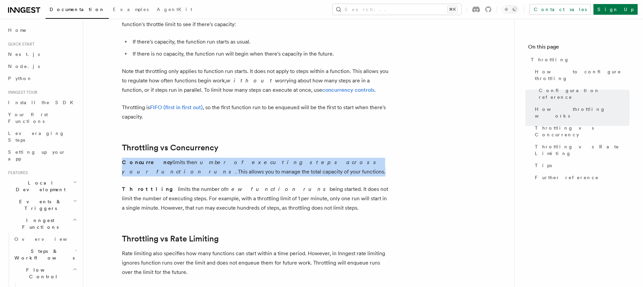
drag, startPoint x: 325, startPoint y: 168, endPoint x: 299, endPoint y: 143, distance: 35.8
click at [299, 144] on article "Features Inngest Functions Flow Control Throttling Throttling allows you to spe…" at bounding box center [299, 33] width 410 height 1010
click at [299, 143] on article "Features Inngest Functions Flow Control Throttling Throttling allows you to spe…" at bounding box center [299, 33] width 410 height 1010
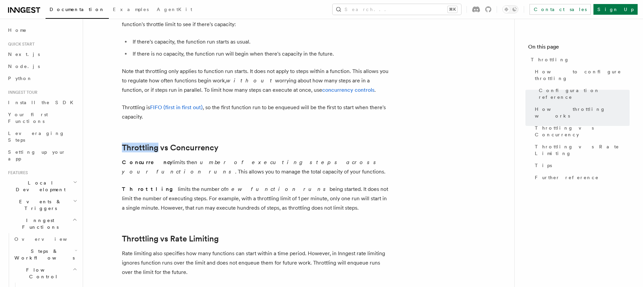
click at [299, 143] on article "Features Inngest Functions Flow Control Throttling Throttling allows you to spe…" at bounding box center [299, 33] width 410 height 1010
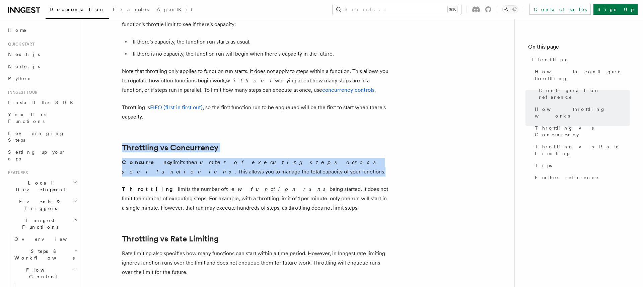
drag, startPoint x: 299, startPoint y: 143, endPoint x: 327, endPoint y: 172, distance: 40.5
click at [327, 172] on article "Features Inngest Functions Flow Control Throttling Throttling allows you to spe…" at bounding box center [299, 33] width 410 height 1010
click at [328, 172] on p "Concurrency limits the number of executing steps across your function runs . Th…" at bounding box center [256, 167] width 268 height 19
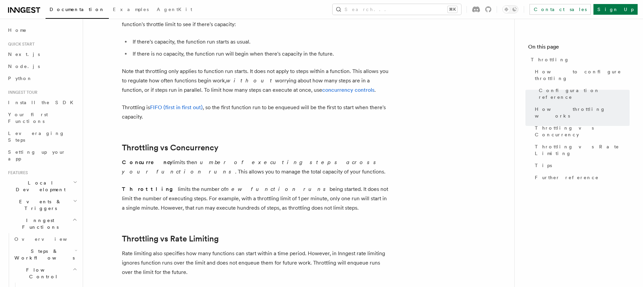
click at [328, 172] on p "Concurrency limits the number of executing steps across your function runs . Th…" at bounding box center [256, 167] width 268 height 19
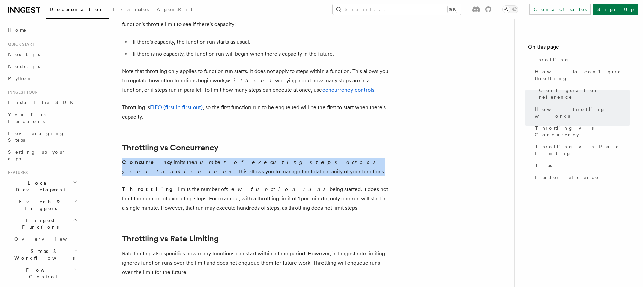
drag, startPoint x: 328, startPoint y: 172, endPoint x: 315, endPoint y: 192, distance: 23.4
click at [315, 190] on article "Features Inngest Functions Flow Control Throttling Throttling allows you to spe…" at bounding box center [299, 33] width 410 height 1010
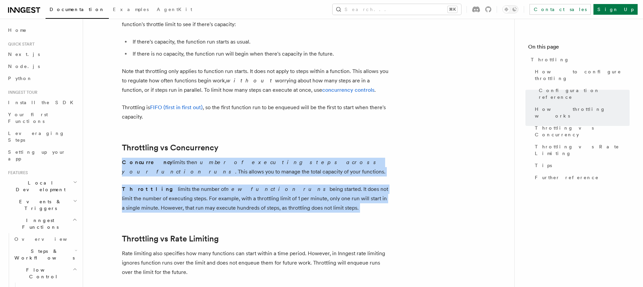
click at [315, 192] on p "Throttling limits the number of new function runs being started. It does not li…" at bounding box center [256, 198] width 268 height 28
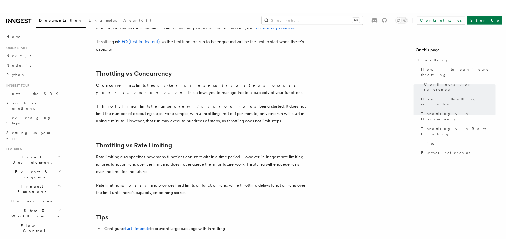
scroll to position [669, 0]
